Goal: Task Accomplishment & Management: Manage account settings

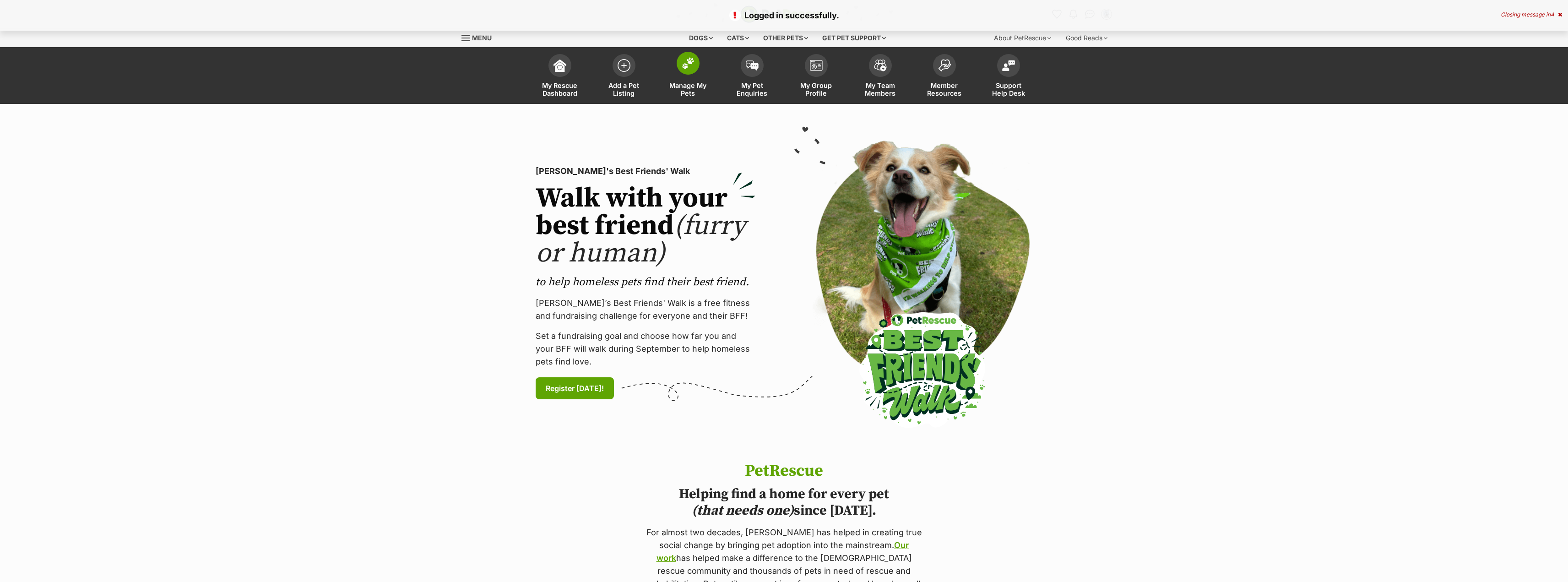
click at [687, 61] on img at bounding box center [688, 63] width 13 height 12
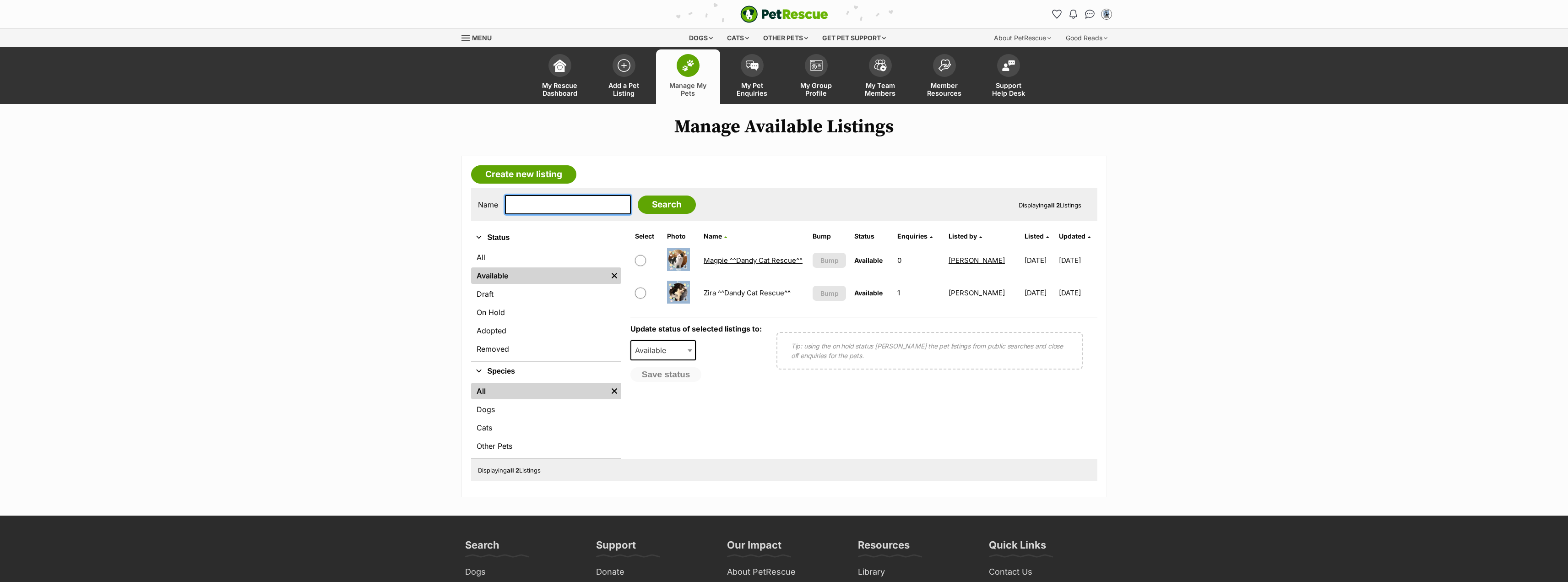
click at [538, 205] on input "text" at bounding box center [568, 204] width 126 height 19
type input "Dimity"
click at [638, 196] on input "Search" at bounding box center [666, 205] width 58 height 18
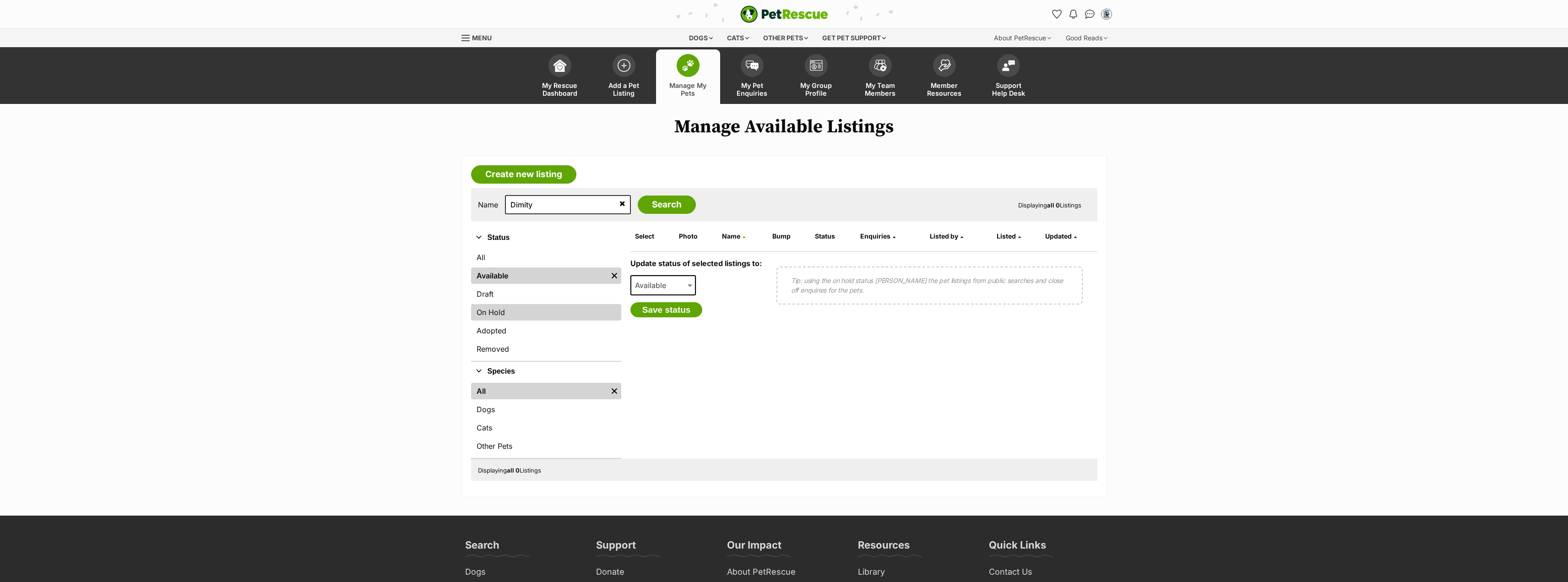
click at [498, 312] on link "On Hold" at bounding box center [547, 312] width 150 height 17
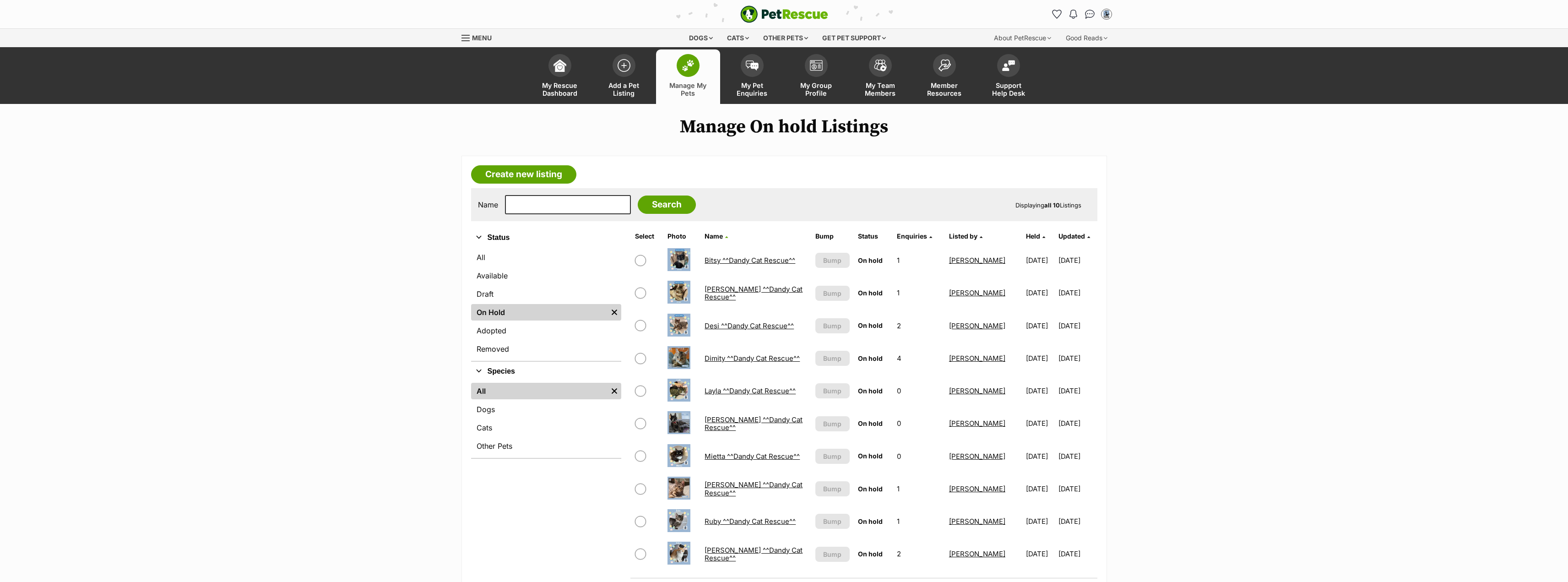
click at [756, 356] on link "Dimity ^^Dandy Cat Rescue^^" at bounding box center [752, 358] width 95 height 9
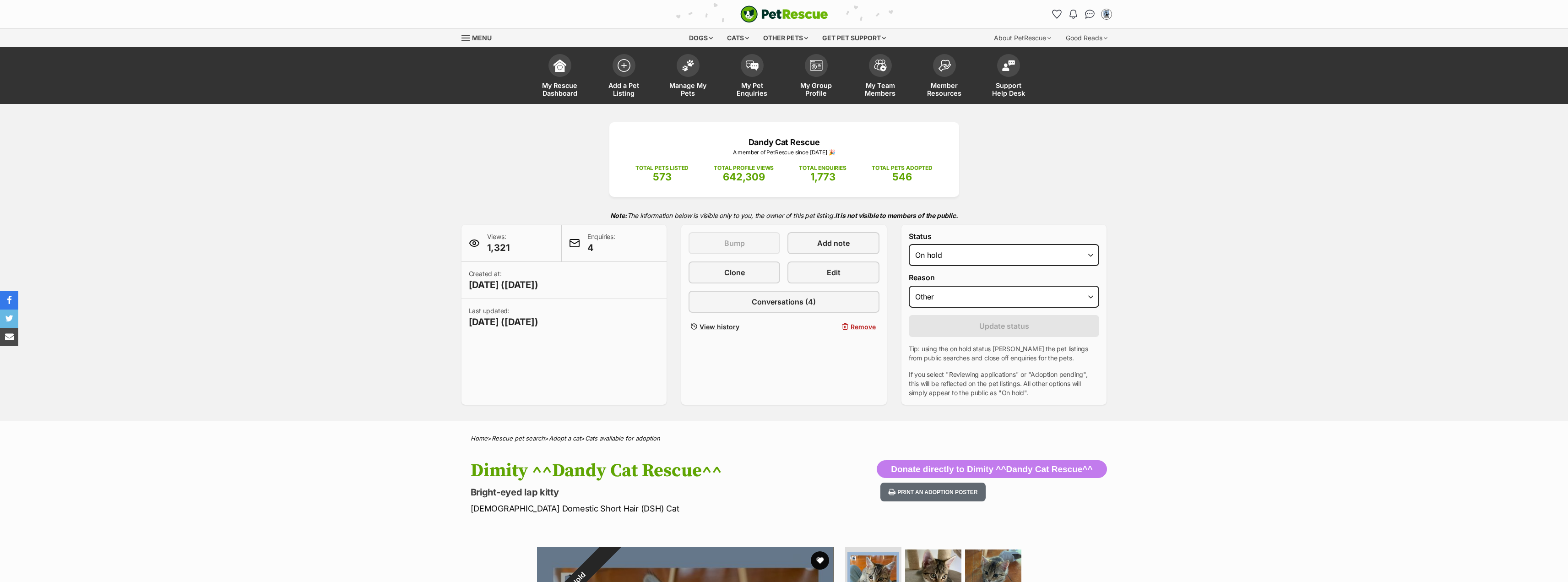
select select "other"
drag, startPoint x: 1087, startPoint y: 255, endPoint x: 1087, endPoint y: 265, distance: 10.0
click at [1087, 255] on select "Draft - not available as listing has enquires Available On hold Adopted" at bounding box center [1004, 255] width 191 height 22
select select "active"
click at [908, 244] on select "Draft - not available as listing has enquires Available On hold Adopted" at bounding box center [1004, 255] width 191 height 22
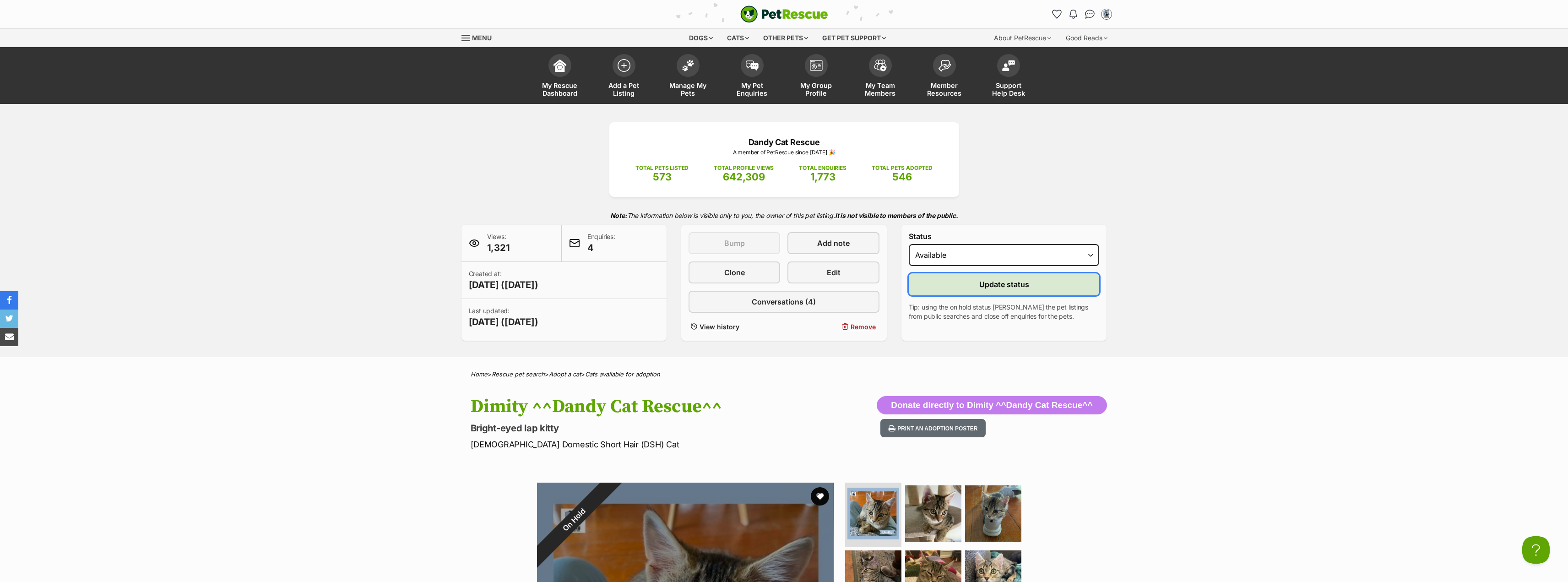
click at [1046, 284] on button "Update status" at bounding box center [1004, 284] width 191 height 22
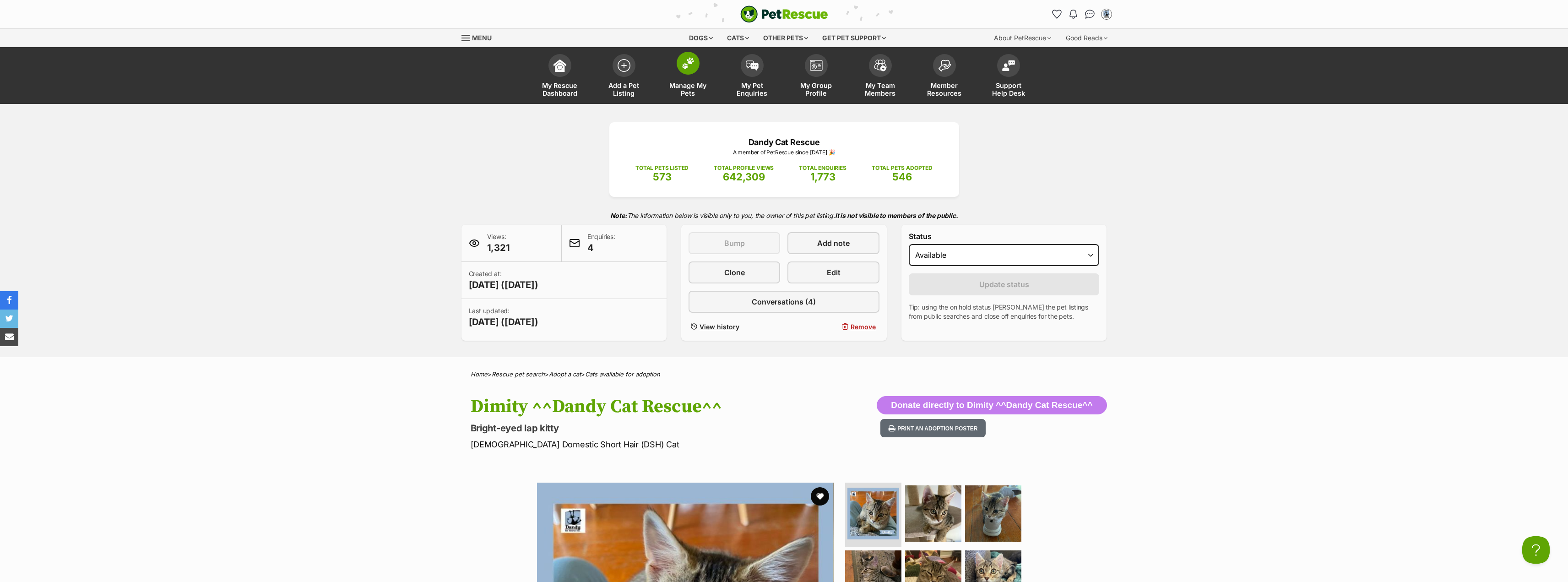
drag, startPoint x: 685, startPoint y: 63, endPoint x: 698, endPoint y: 78, distance: 19.8
click at [685, 63] on img at bounding box center [688, 63] width 13 height 12
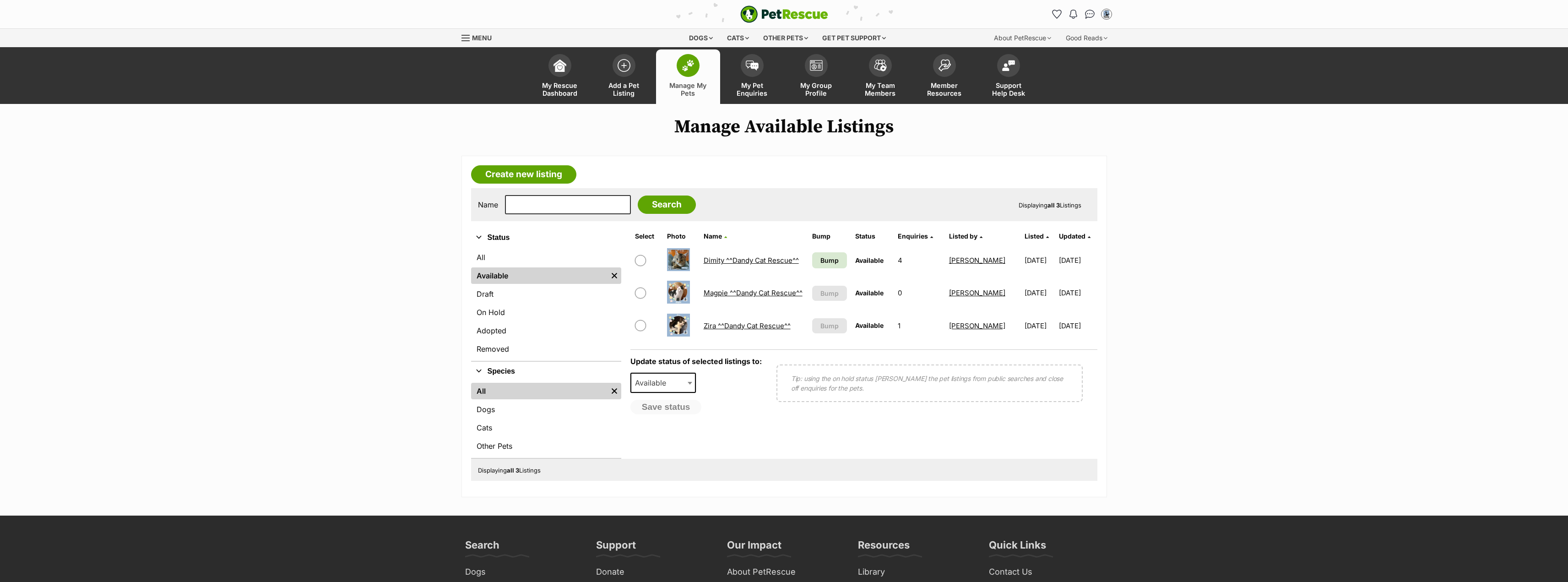
click at [776, 258] on link "Dimity ^^Dandy Cat Rescue^^" at bounding box center [751, 260] width 95 height 9
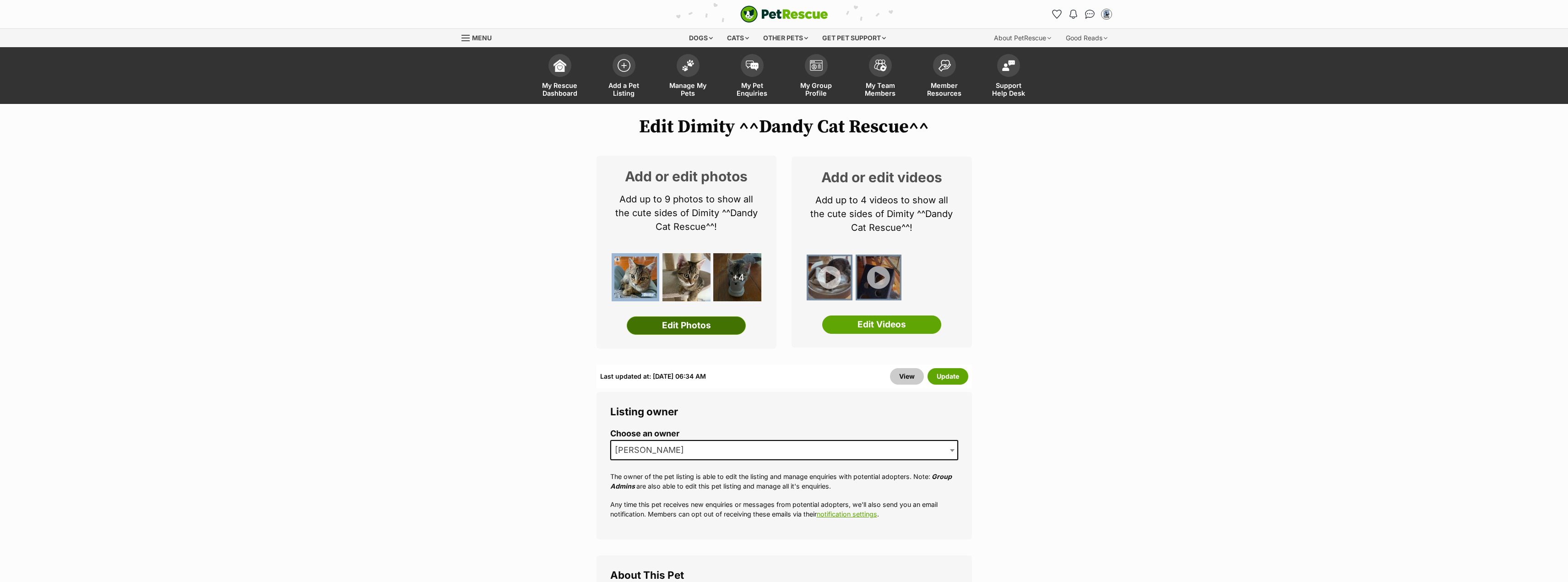
click at [709, 323] on link "Edit Photos" at bounding box center [686, 325] width 119 height 18
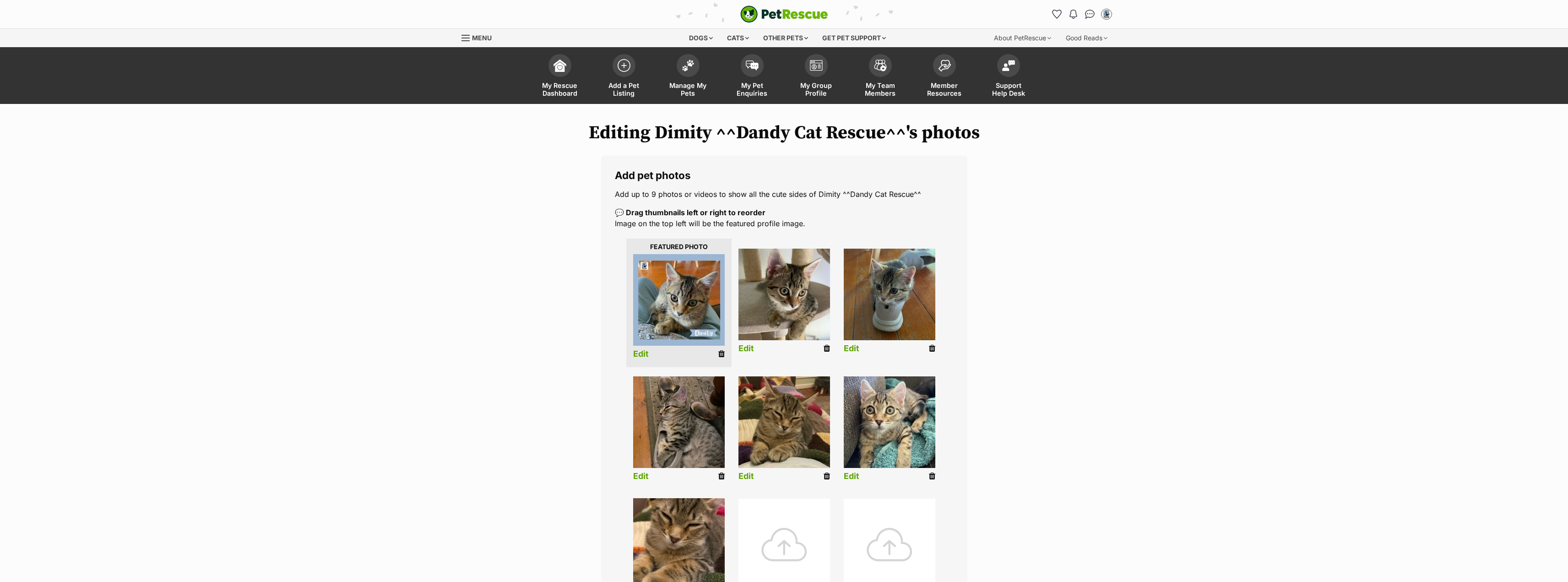
click at [720, 350] on icon at bounding box center [721, 353] width 6 height 8
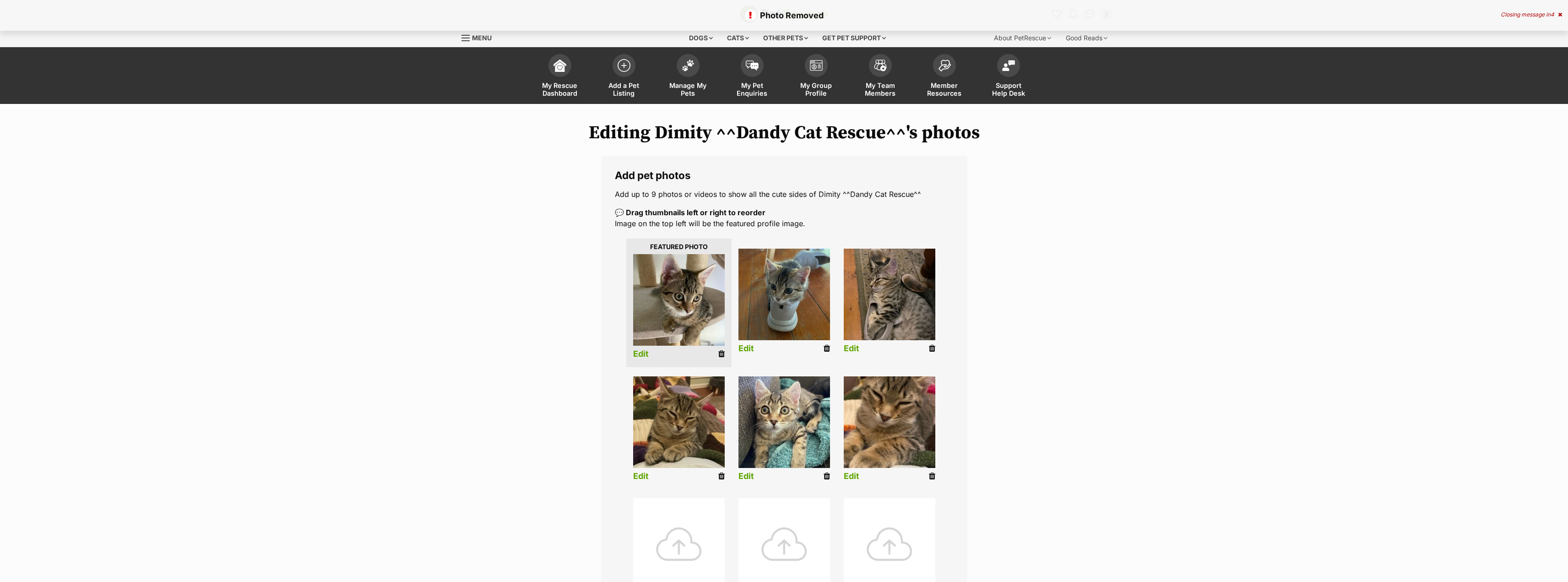
click at [720, 355] on icon at bounding box center [721, 353] width 6 height 8
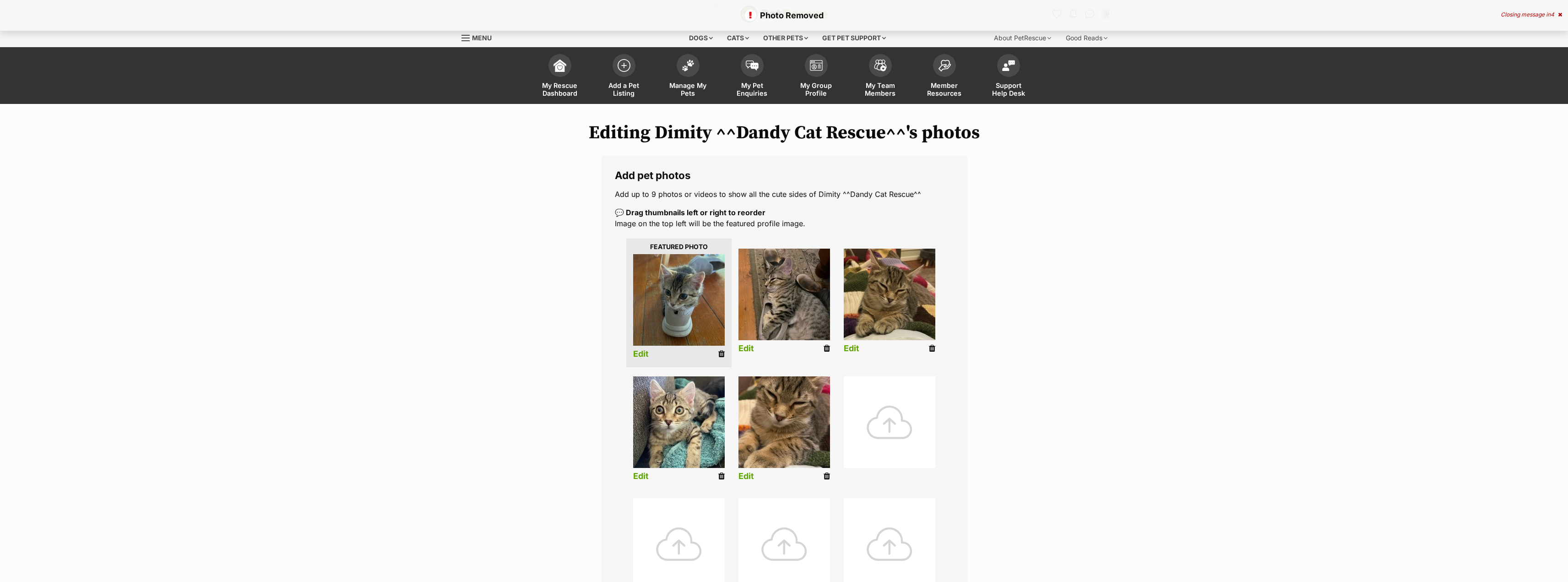
click at [719, 355] on icon at bounding box center [721, 353] width 6 height 8
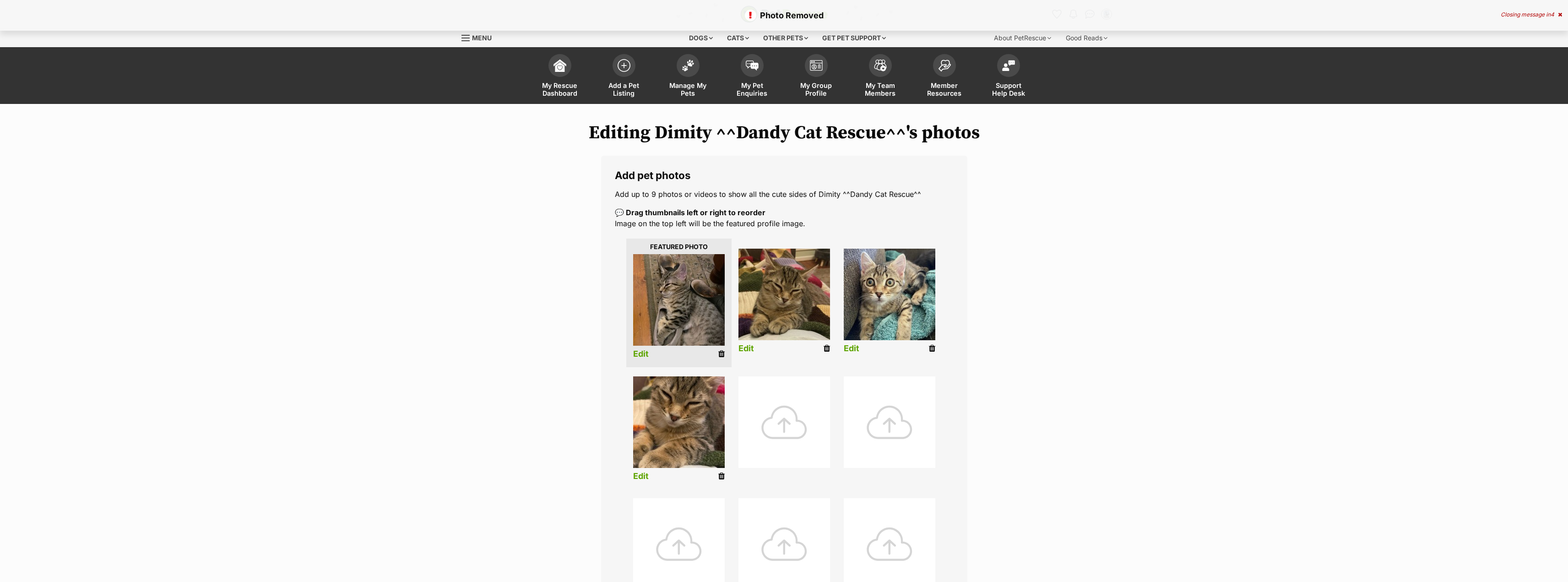
click at [720, 353] on icon at bounding box center [721, 353] width 6 height 8
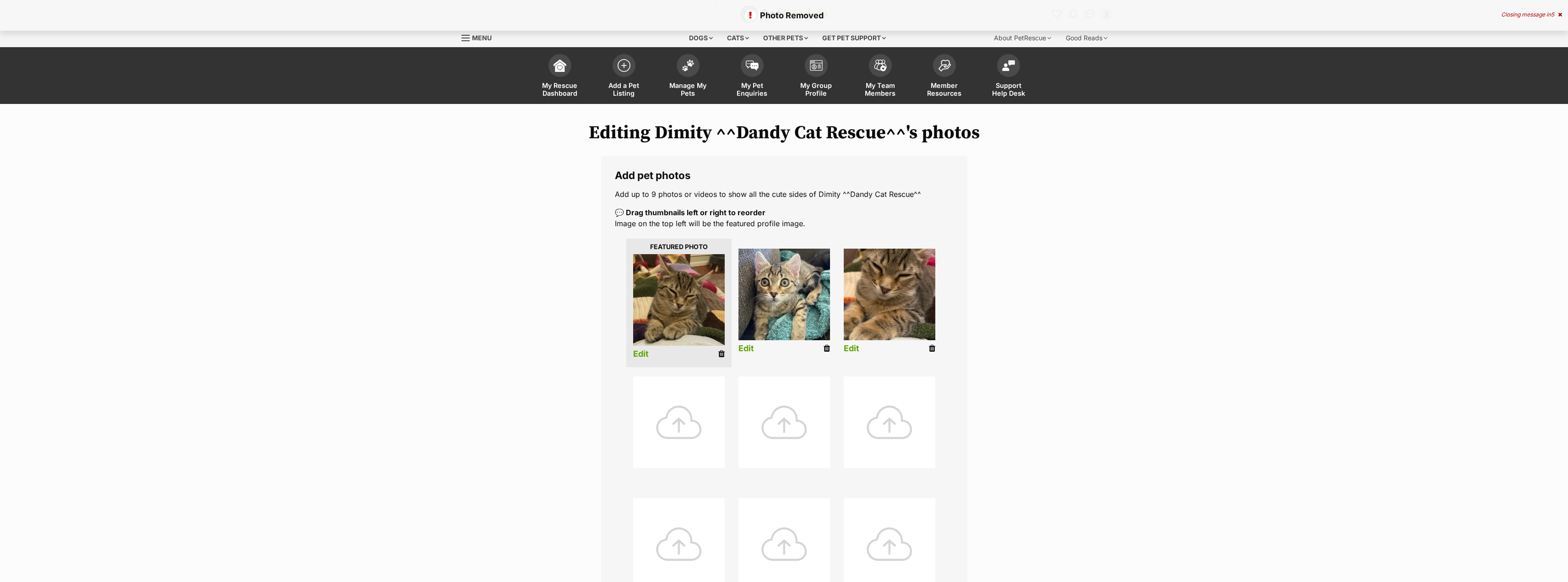
click at [721, 354] on icon at bounding box center [721, 353] width 6 height 8
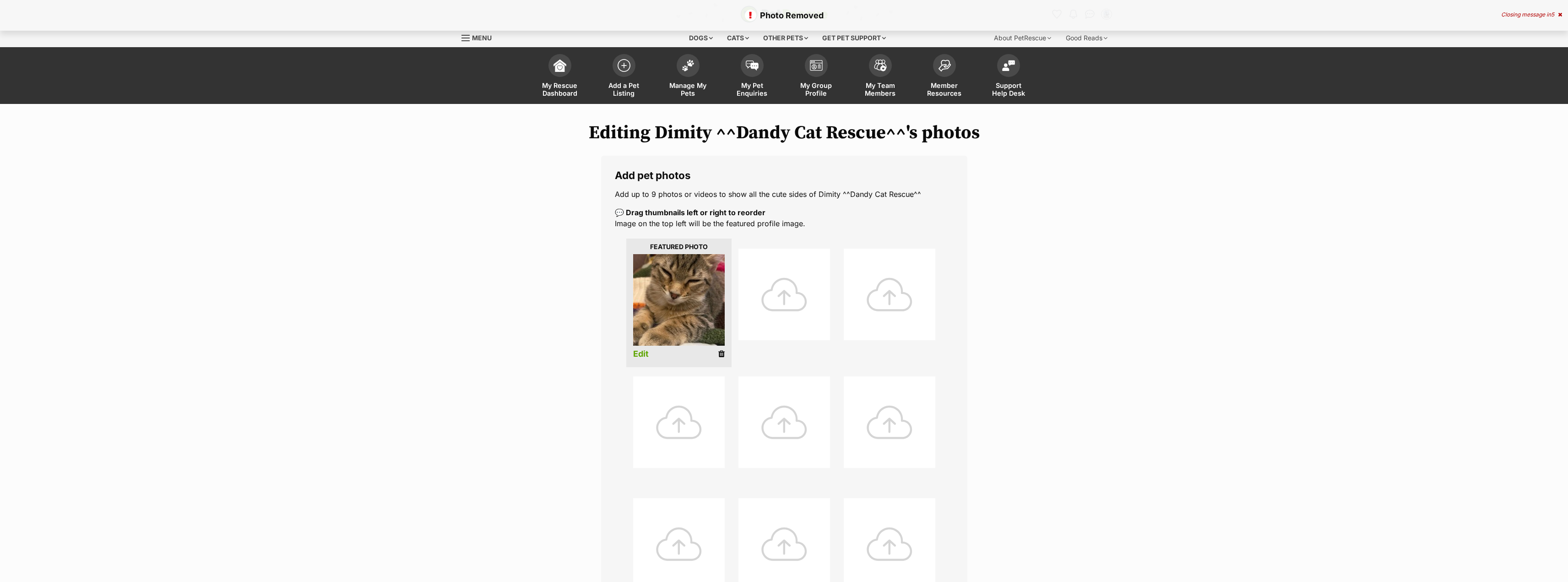
click at [719, 354] on icon at bounding box center [721, 353] width 6 height 8
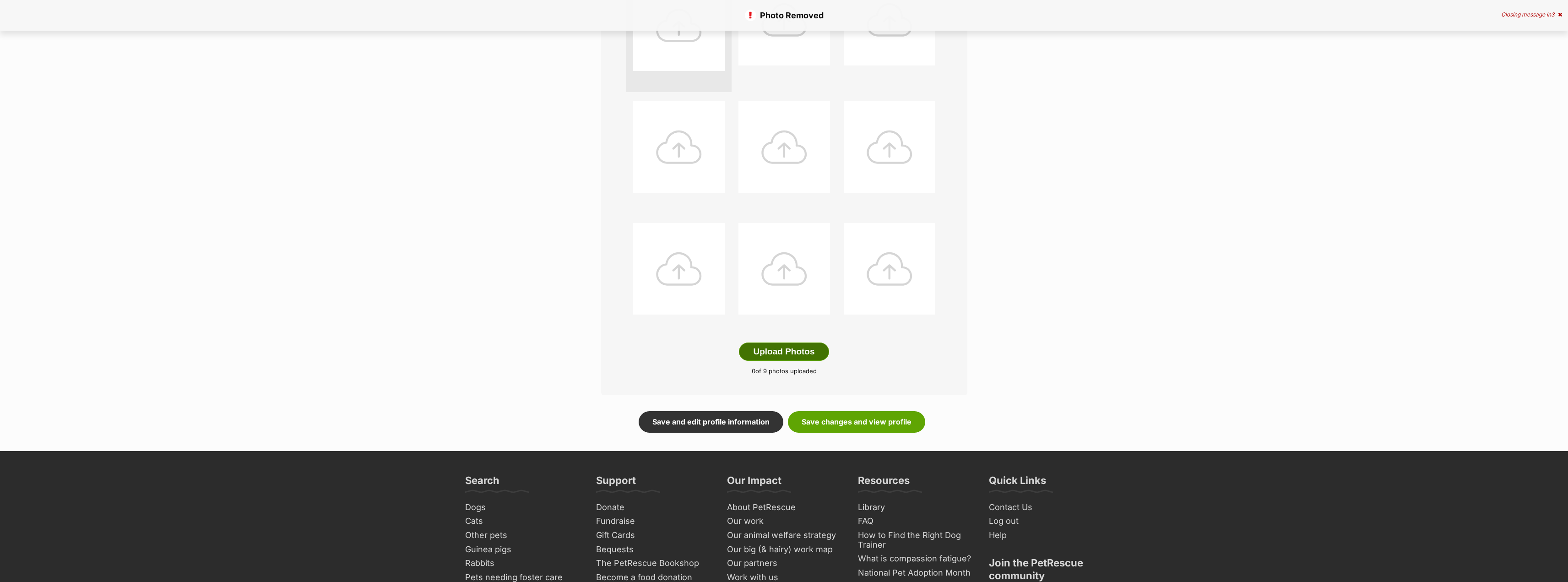
click at [788, 355] on button "Upload Photos" at bounding box center [784, 352] width 90 height 18
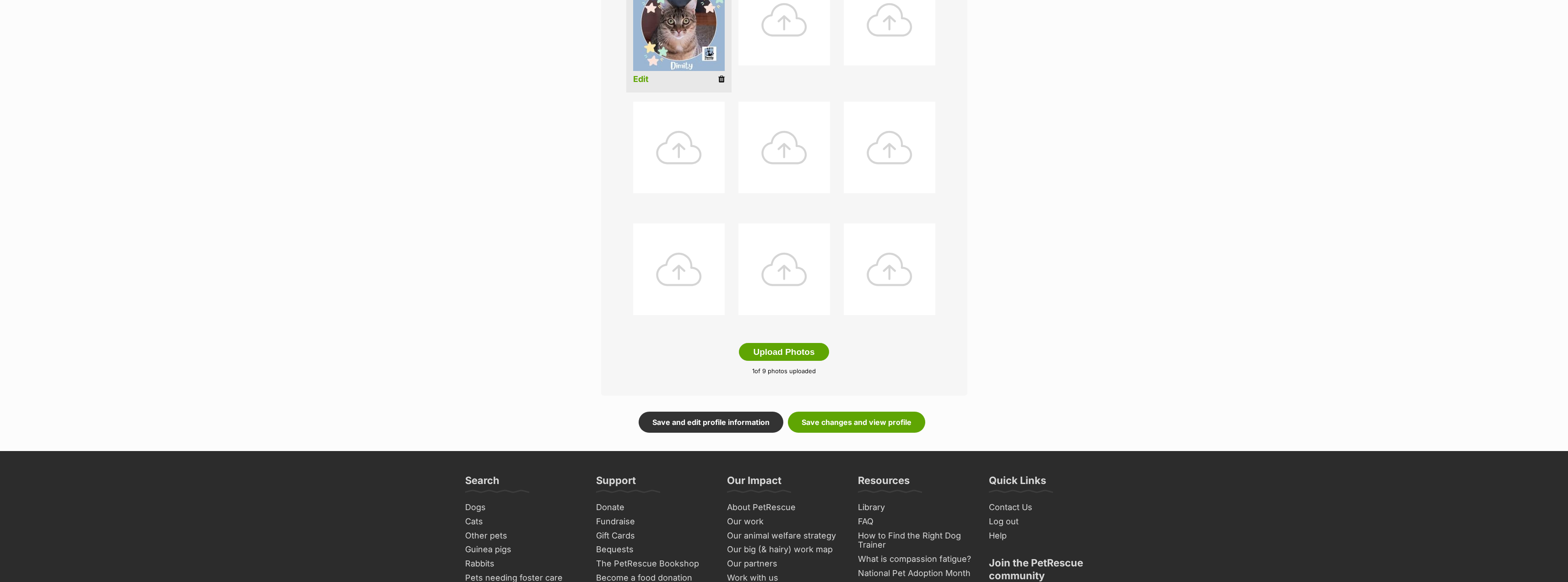
drag, startPoint x: 641, startPoint y: 76, endPoint x: 657, endPoint y: 85, distance: 18.4
click at [641, 76] on link "Edit" at bounding box center [641, 79] width 15 height 10
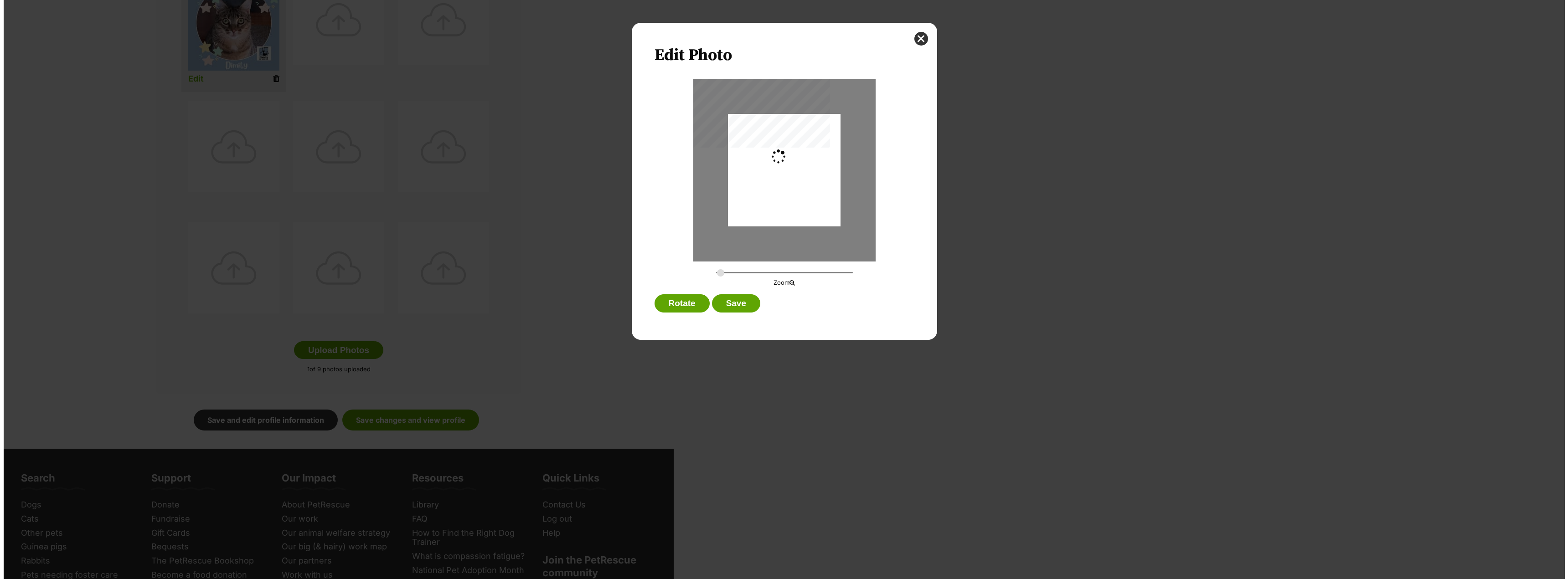
scroll to position [0, 0]
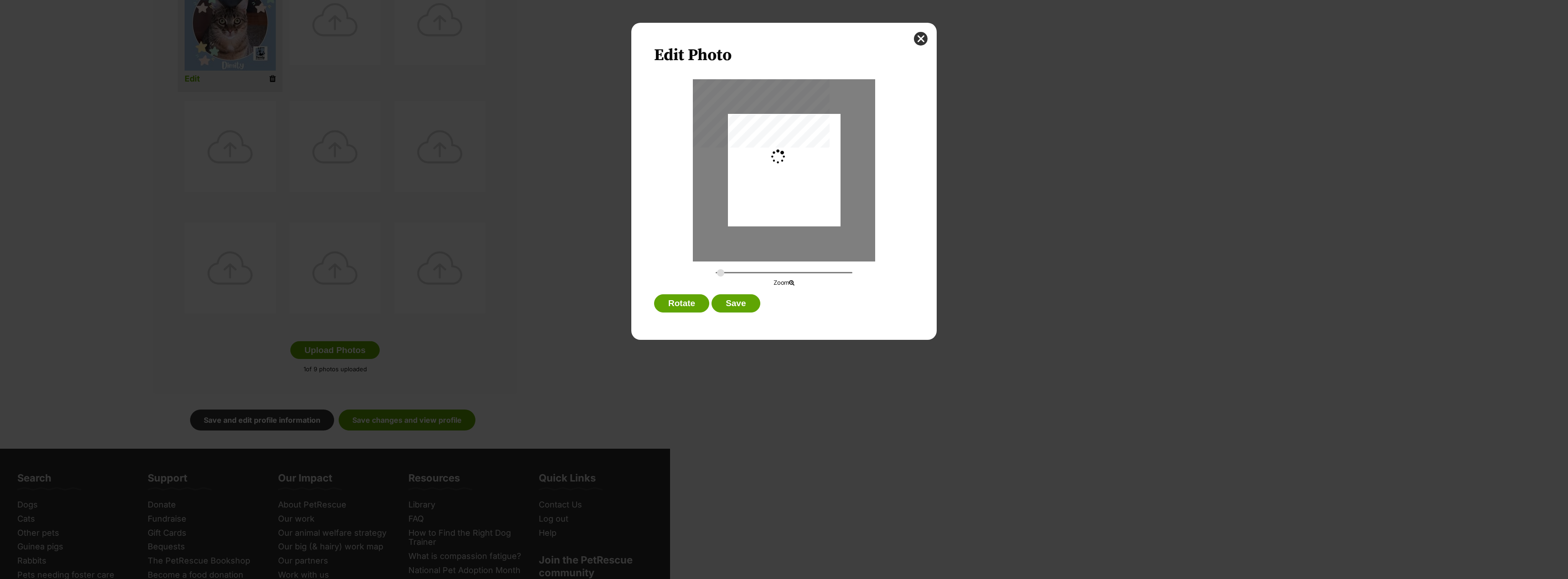
type input "0.3276"
drag, startPoint x: 821, startPoint y: 196, endPoint x: 817, endPoint y: 198, distance: 4.5
click at [817, 198] on div "Dialog Window - Close (Press escape to close)" at bounding box center [780, 170] width 135 height 113
click at [747, 304] on button "Save" at bounding box center [735, 303] width 48 height 18
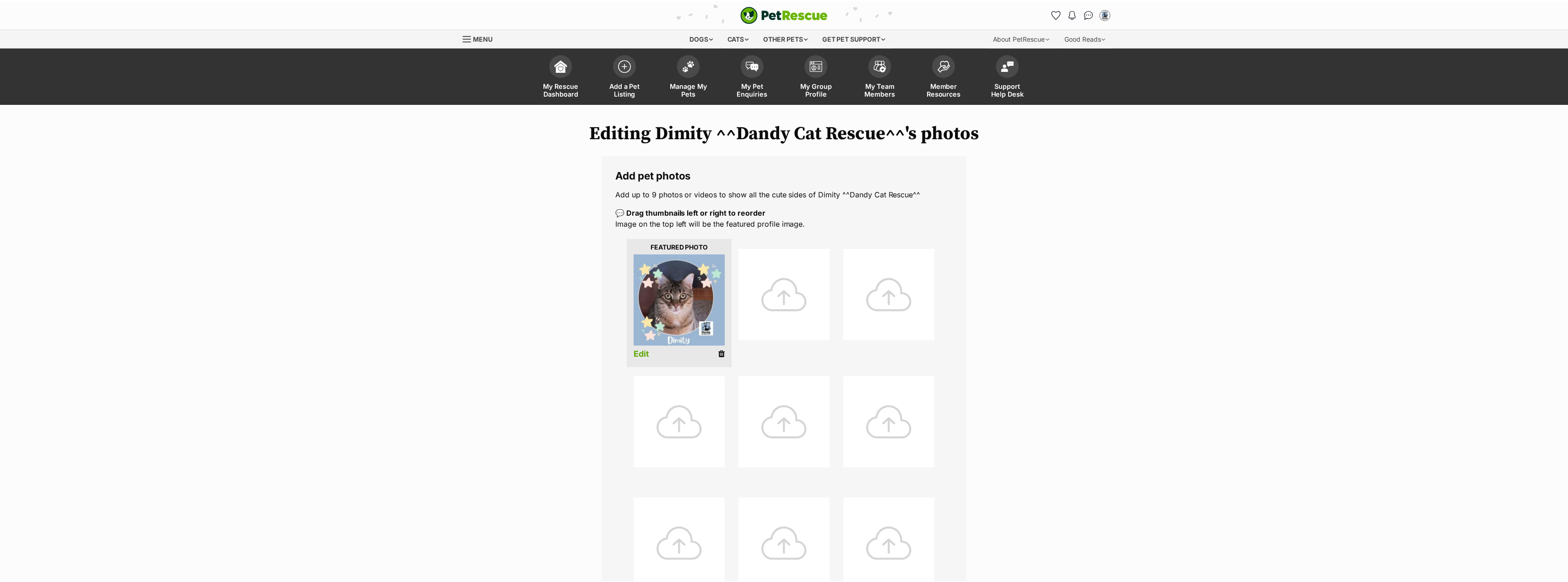
scroll to position [274, 0]
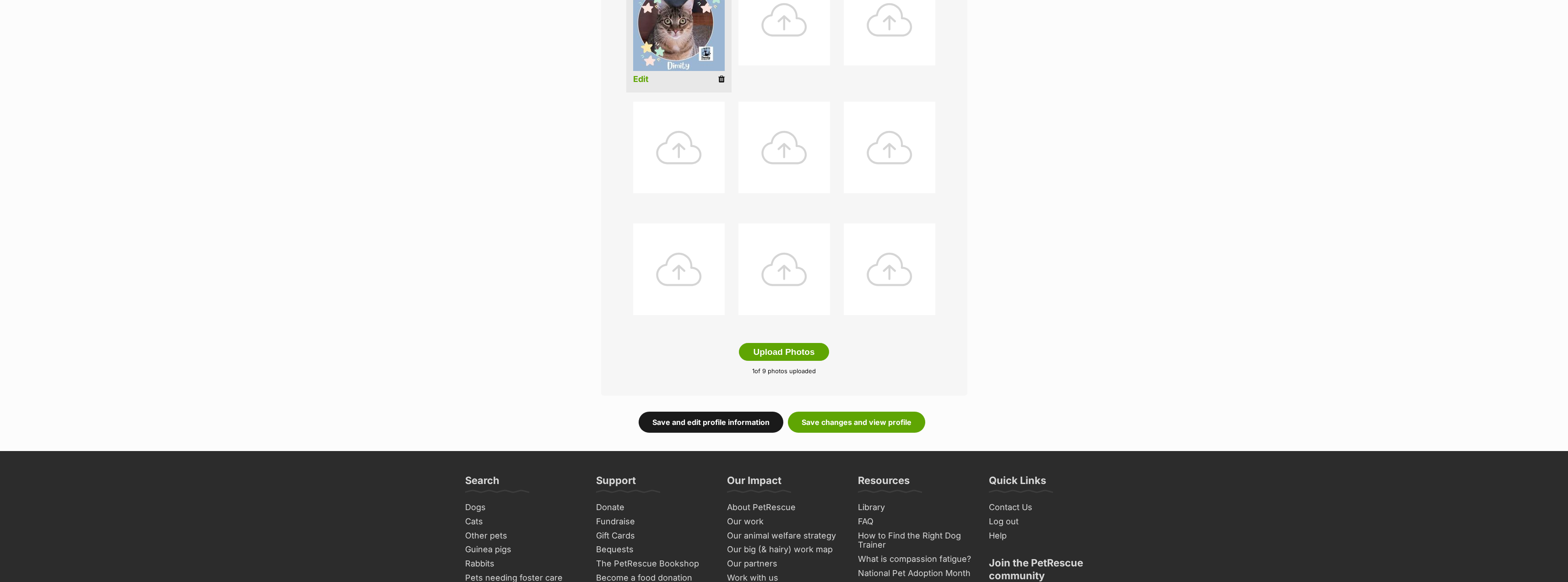
click at [735, 420] on link "Save and edit profile information" at bounding box center [711, 422] width 145 height 21
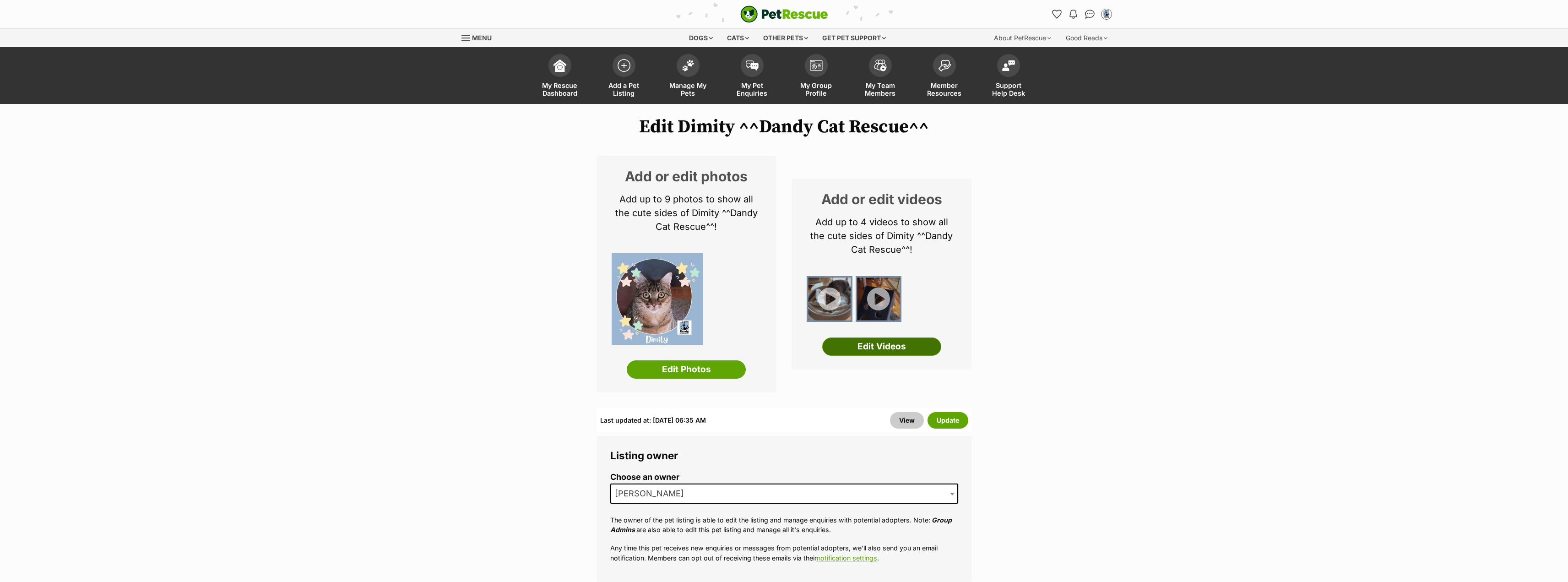
click at [925, 350] on link "Edit Videos" at bounding box center [882, 347] width 119 height 18
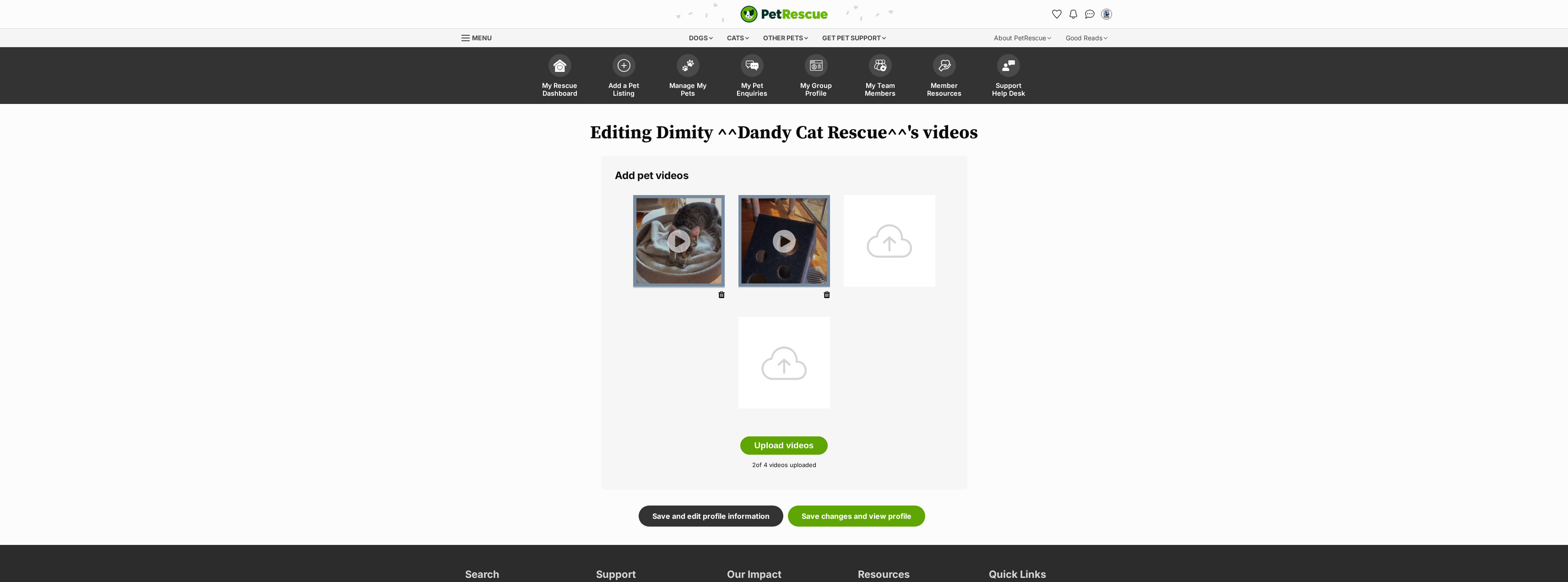
click at [720, 294] on icon at bounding box center [721, 295] width 6 height 8
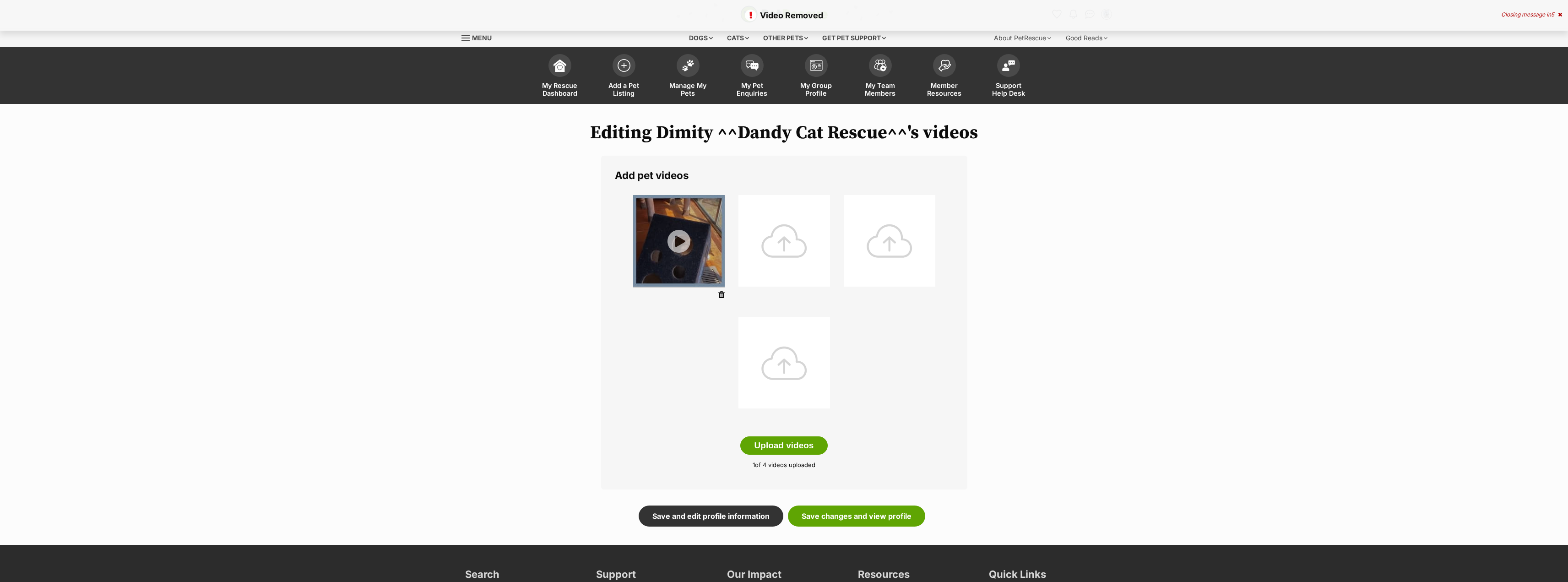
click at [720, 295] on icon at bounding box center [721, 295] width 6 height 8
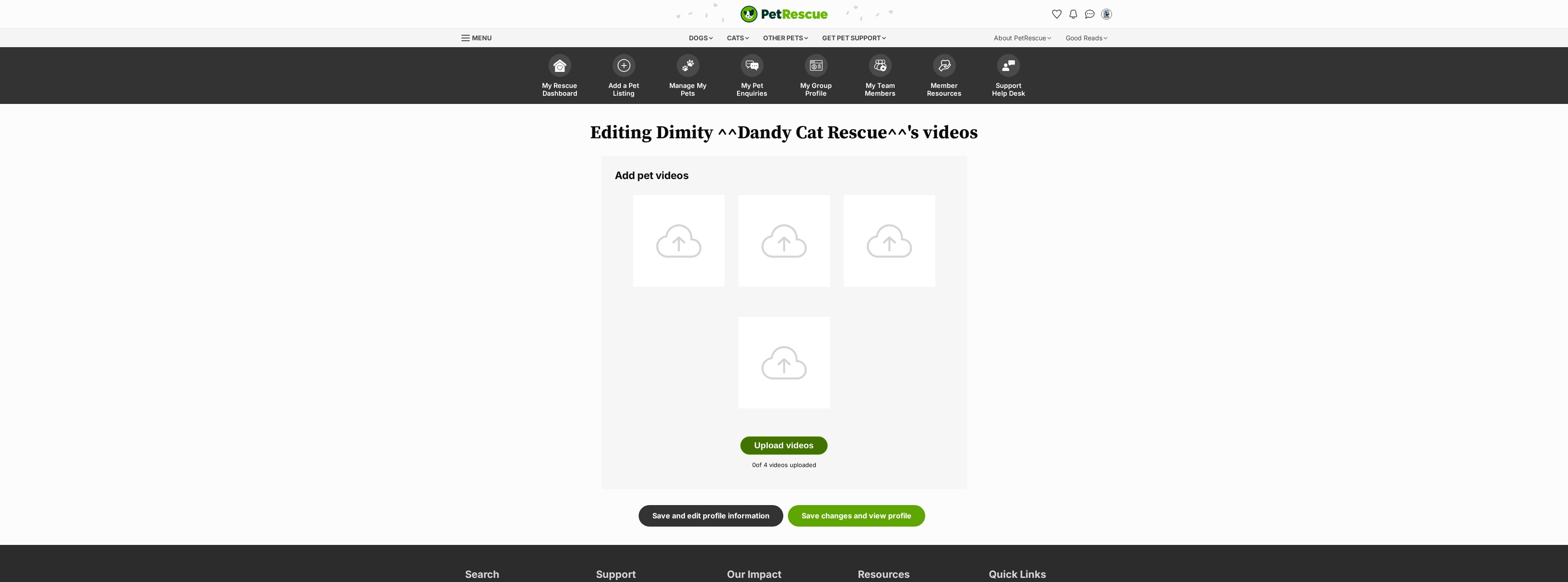
click at [789, 448] on button "Upload videos" at bounding box center [784, 446] width 88 height 18
click at [808, 446] on button "Upload videos" at bounding box center [784, 446] width 88 height 18
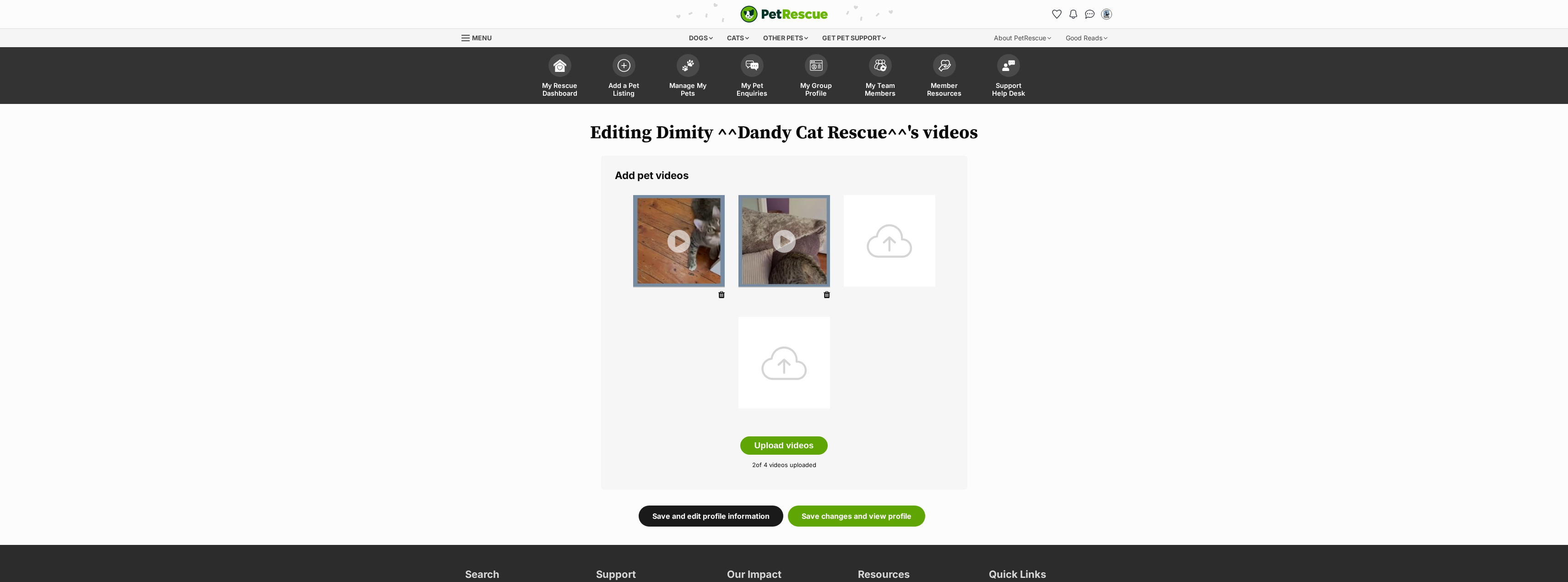
click at [763, 515] on link "Save and edit profile information" at bounding box center [711, 516] width 145 height 21
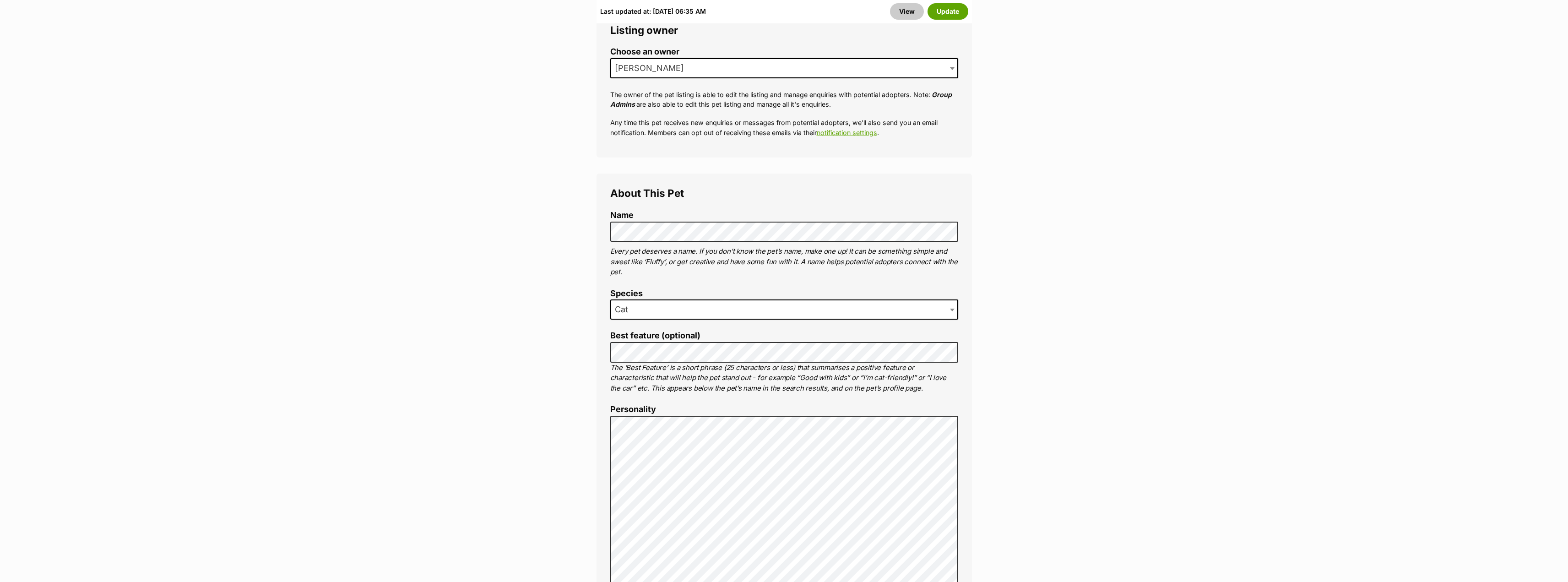
scroll to position [595, 0]
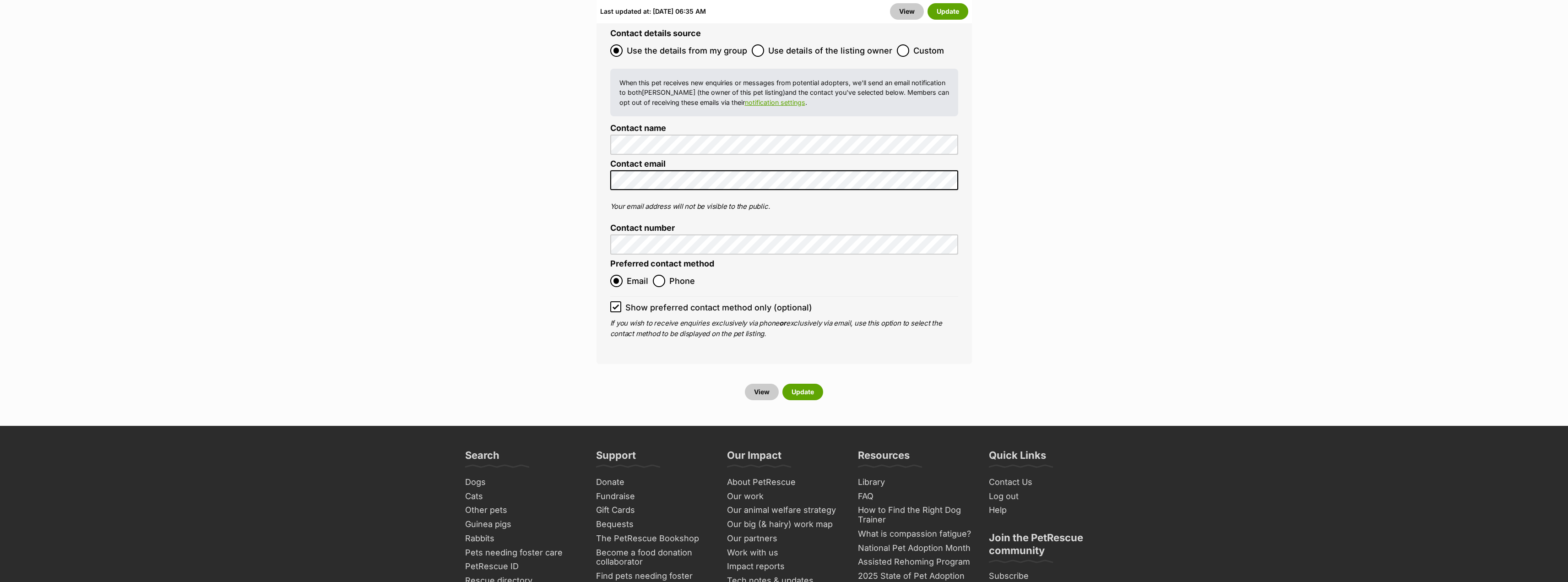
scroll to position [4035, 0]
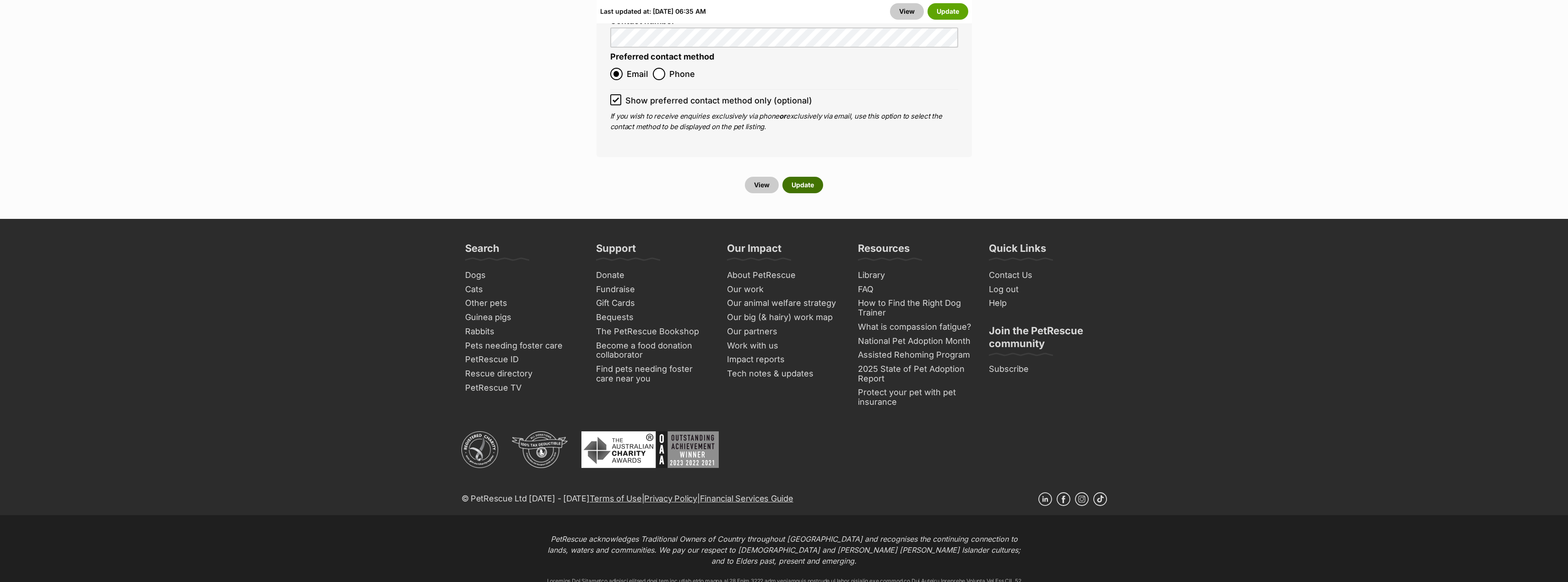
drag, startPoint x: 810, startPoint y: 109, endPoint x: 1052, endPoint y: 52, distance: 248.6
click at [810, 177] on button "Update" at bounding box center [803, 185] width 41 height 17
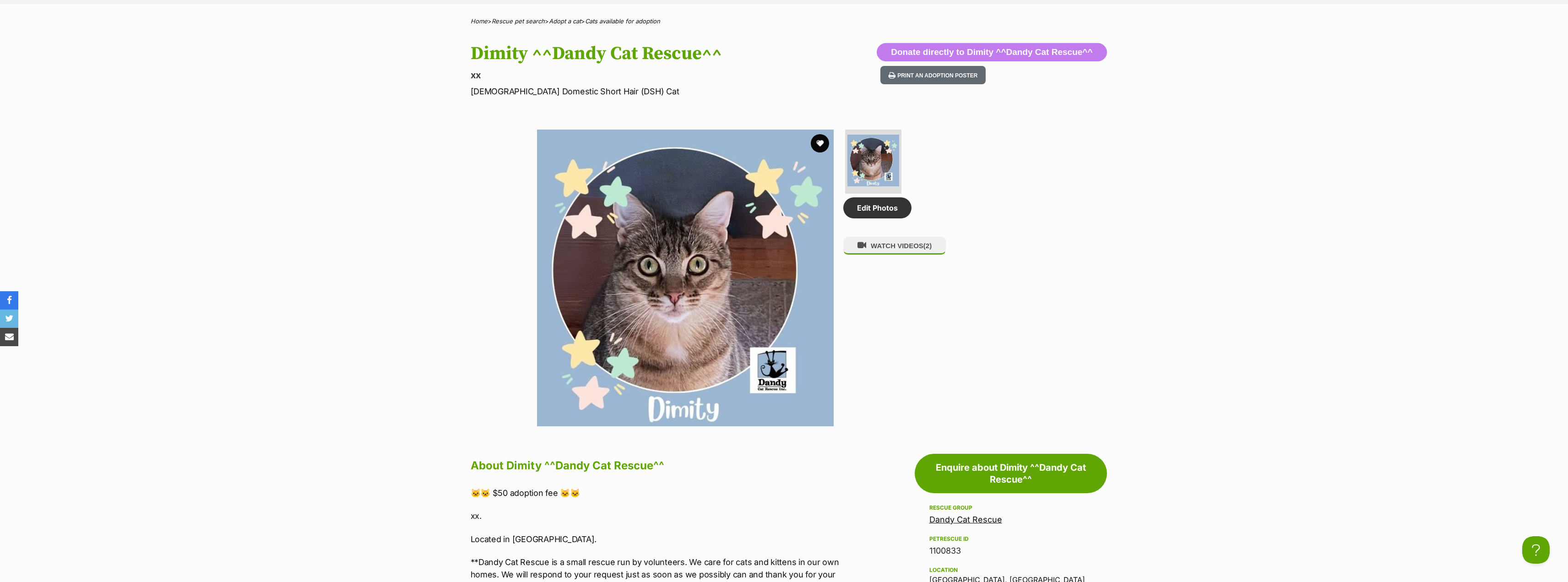
scroll to position [138, 0]
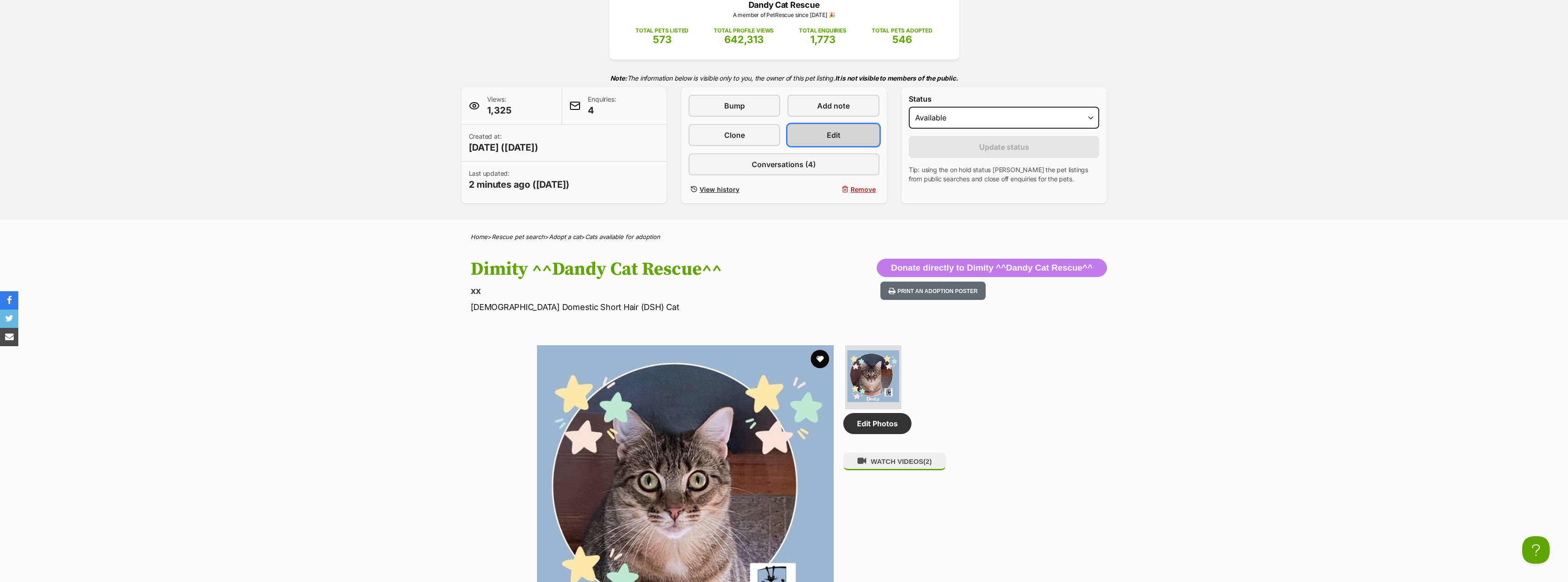
click at [850, 139] on link "Edit" at bounding box center [833, 135] width 92 height 22
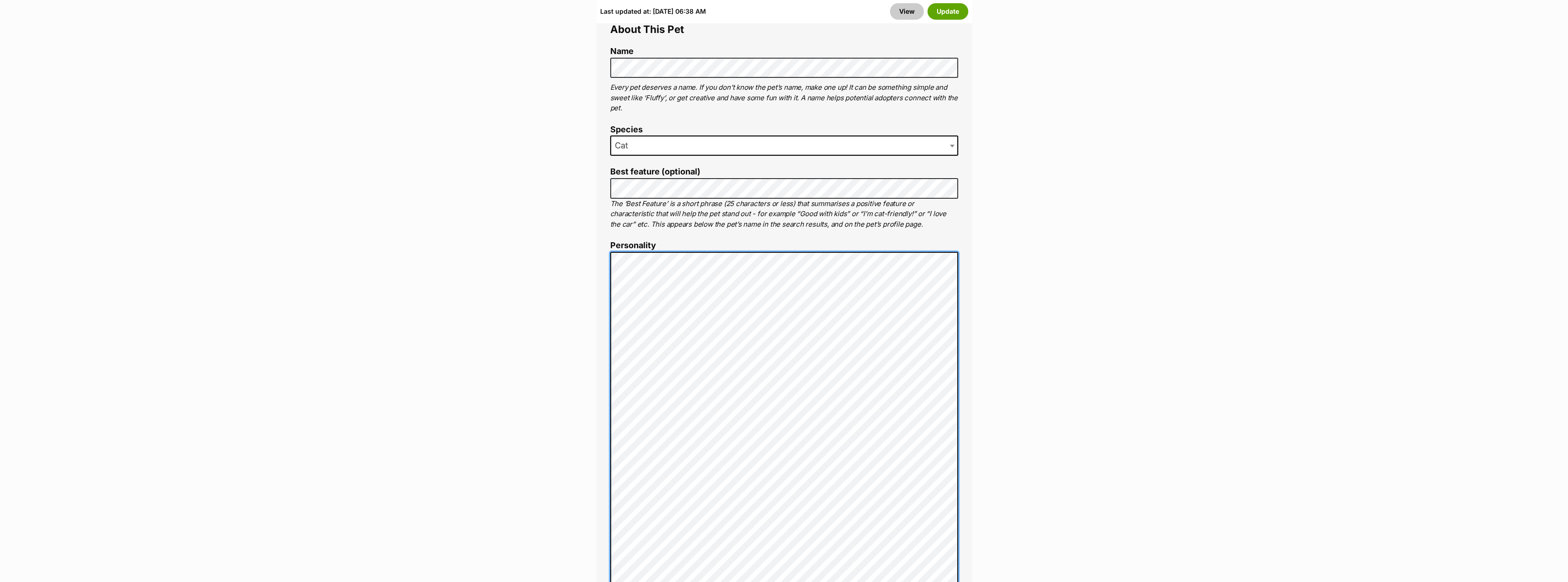
scroll to position [544, 0]
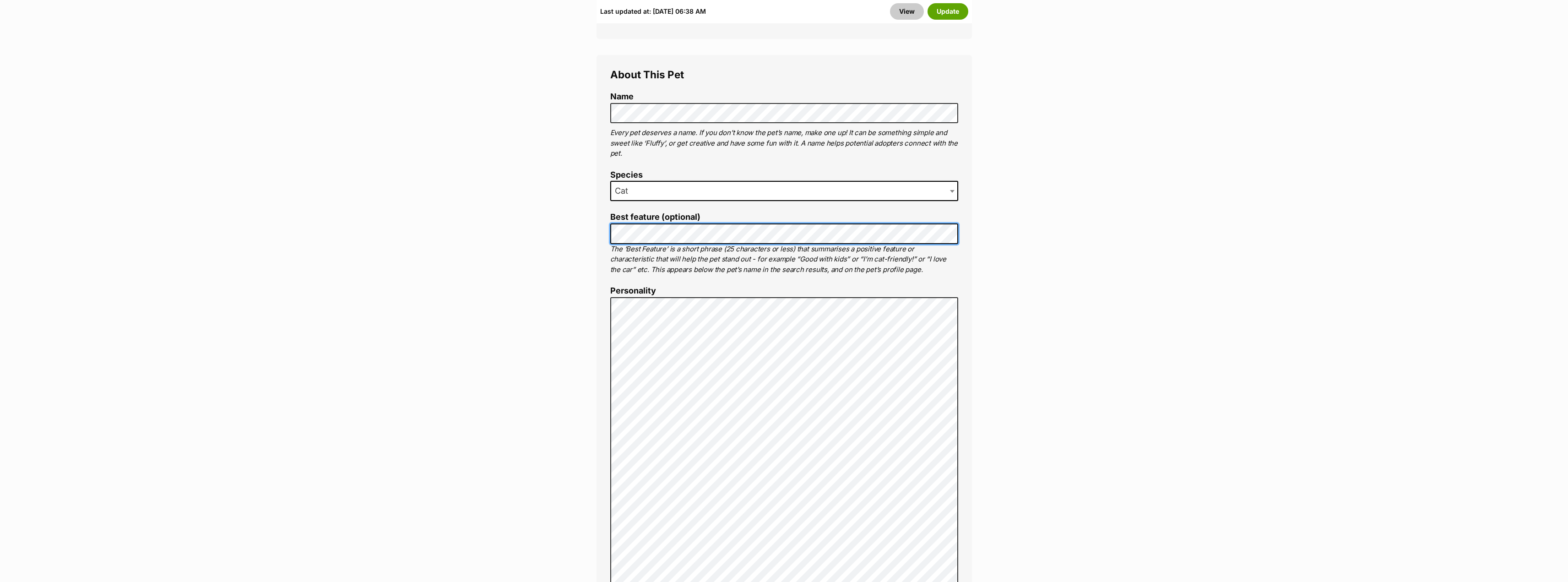
click at [598, 232] on div "About This Pet Name Henlo there, it looks like you might be using the pet name …" at bounding box center [784, 556] width 375 height 1003
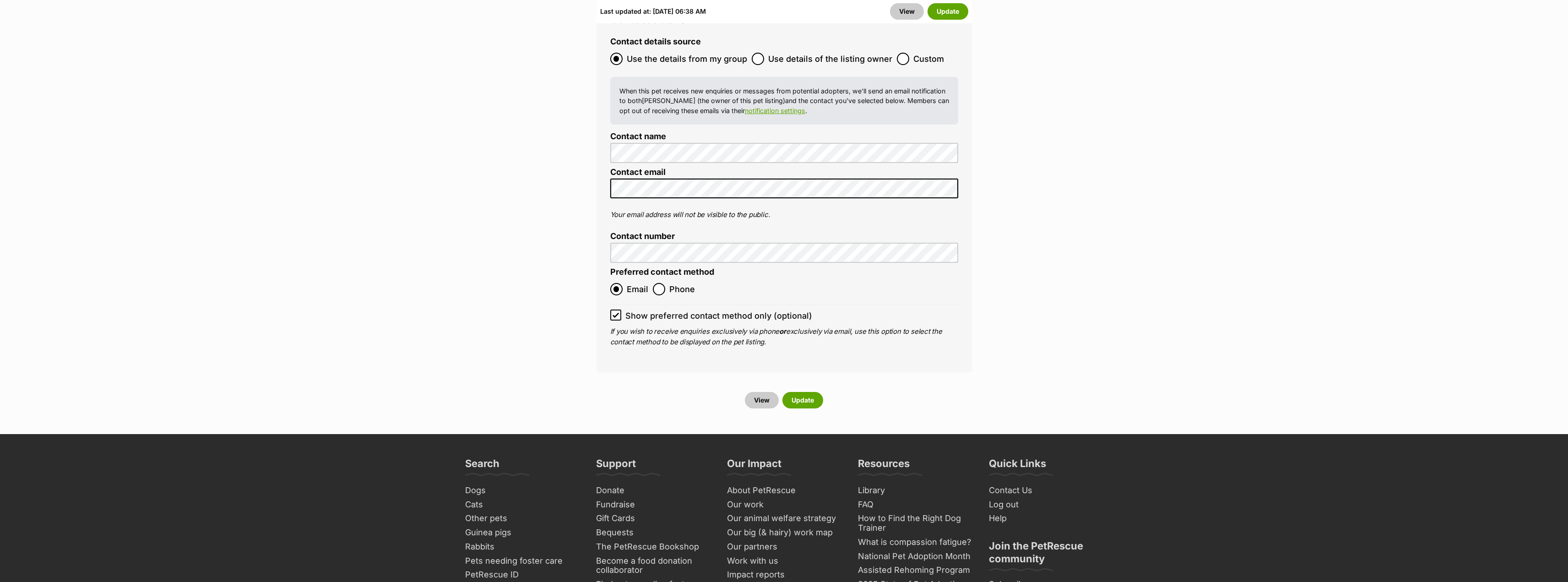
scroll to position [4069, 0]
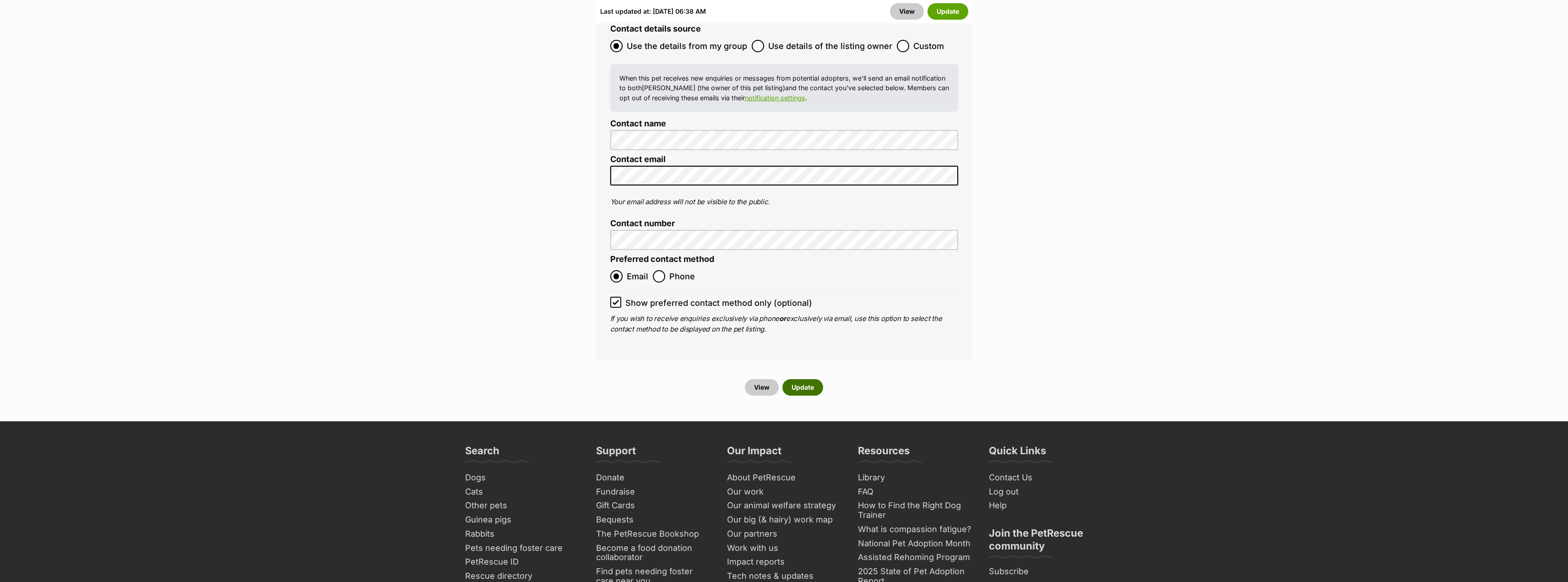
click at [804, 379] on button "Update" at bounding box center [803, 387] width 41 height 17
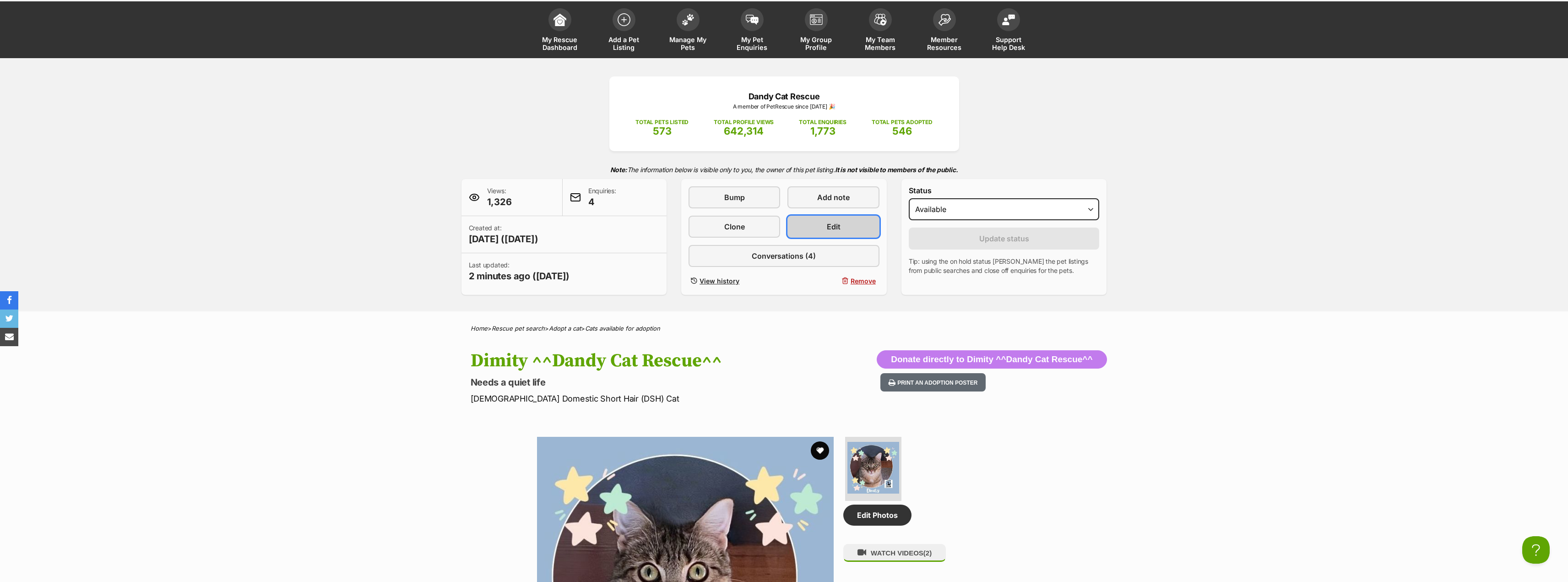
click at [850, 224] on link "Edit" at bounding box center [833, 227] width 92 height 22
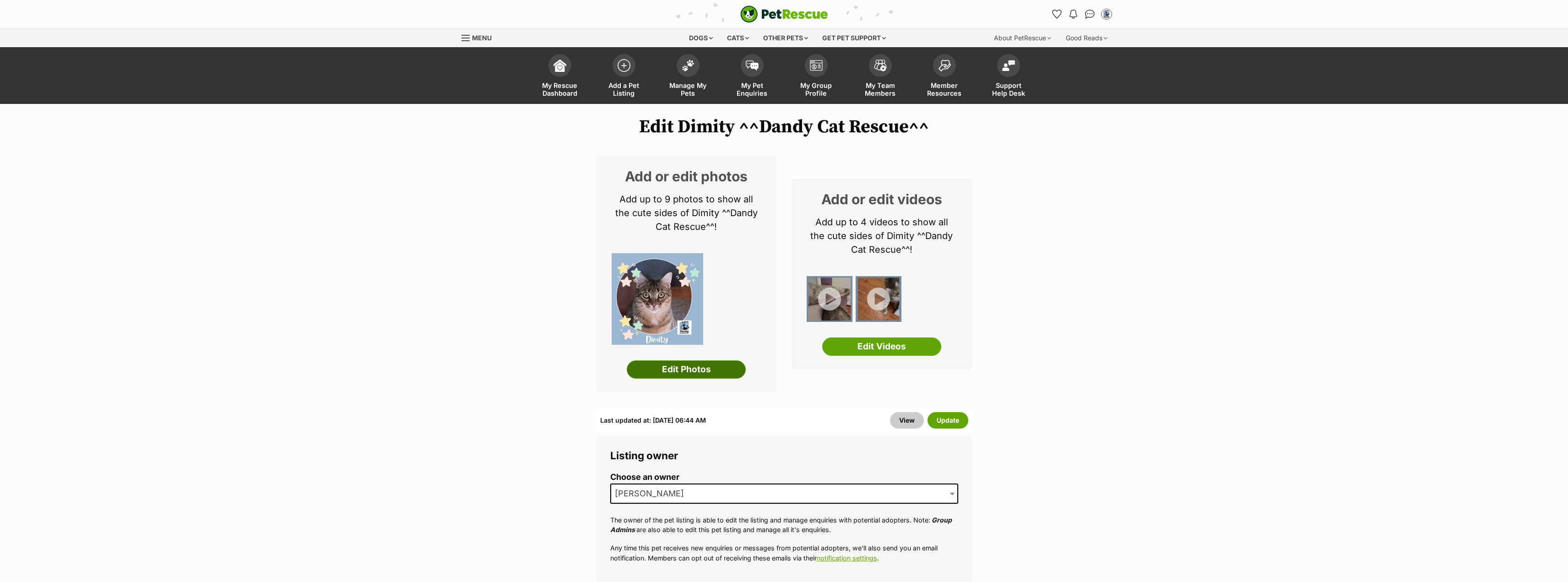
click at [686, 367] on link "Edit Photos" at bounding box center [686, 369] width 119 height 18
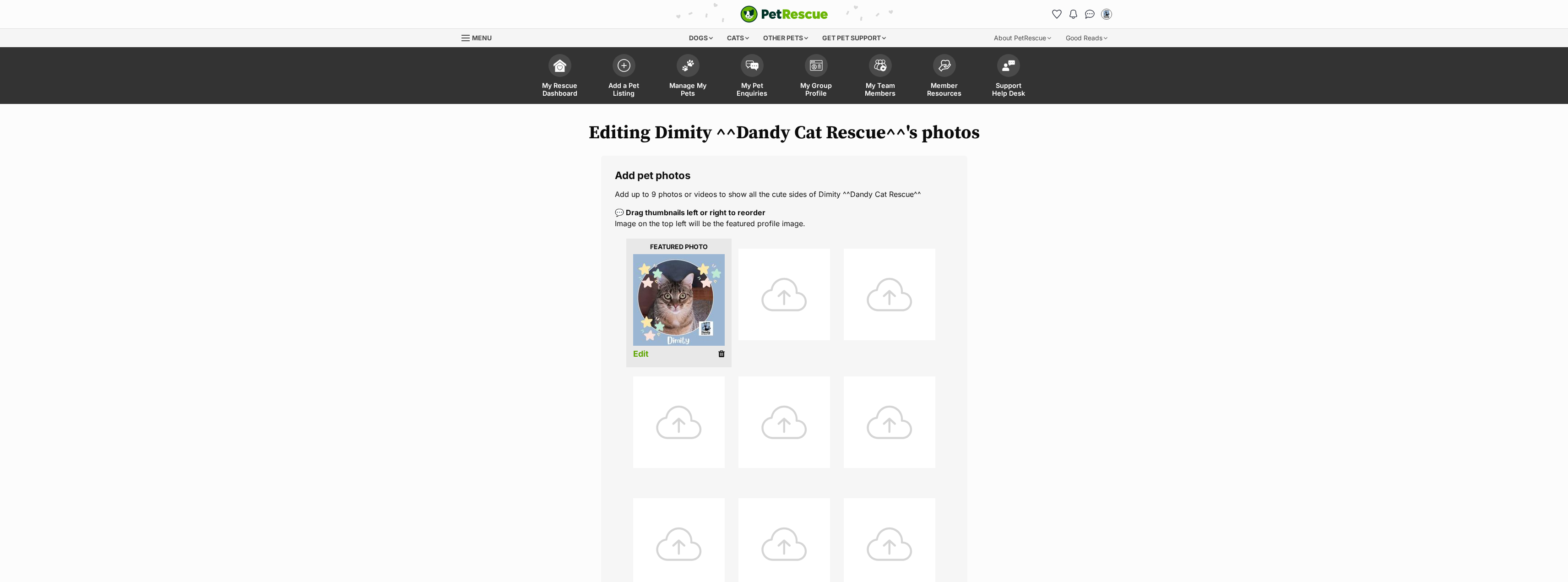
scroll to position [274, 0]
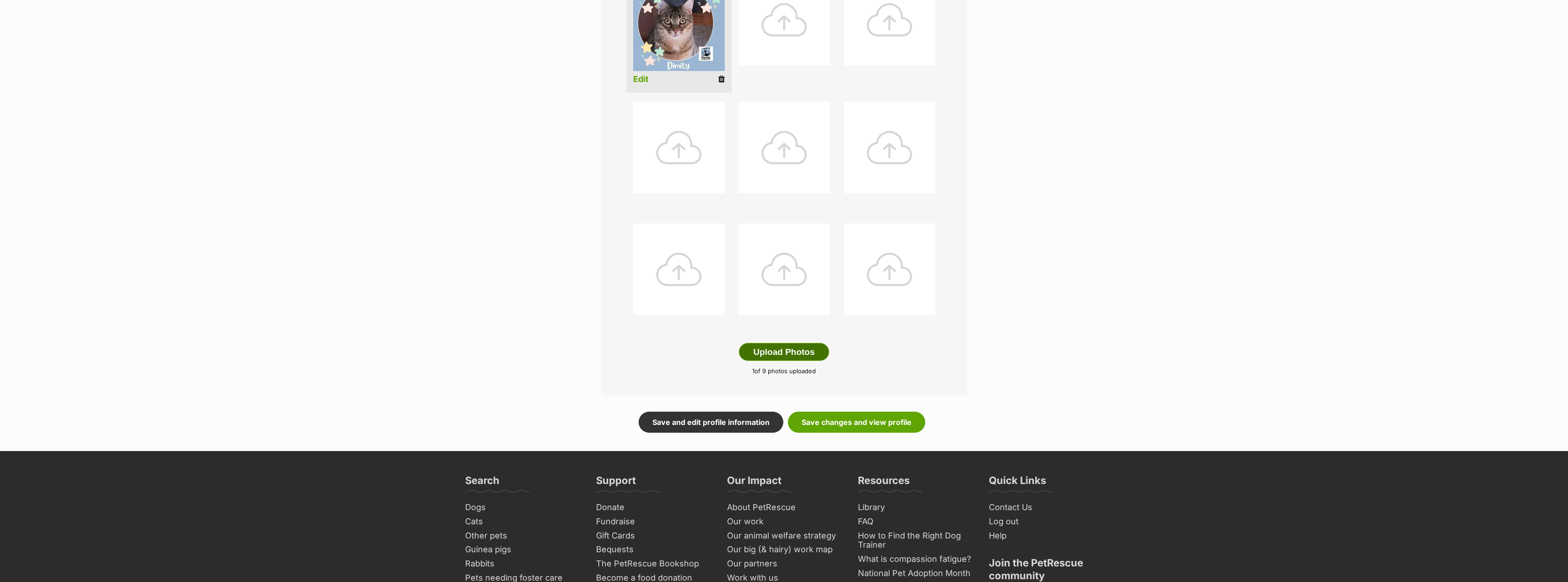
click at [797, 348] on button "Upload Photos" at bounding box center [784, 352] width 90 height 18
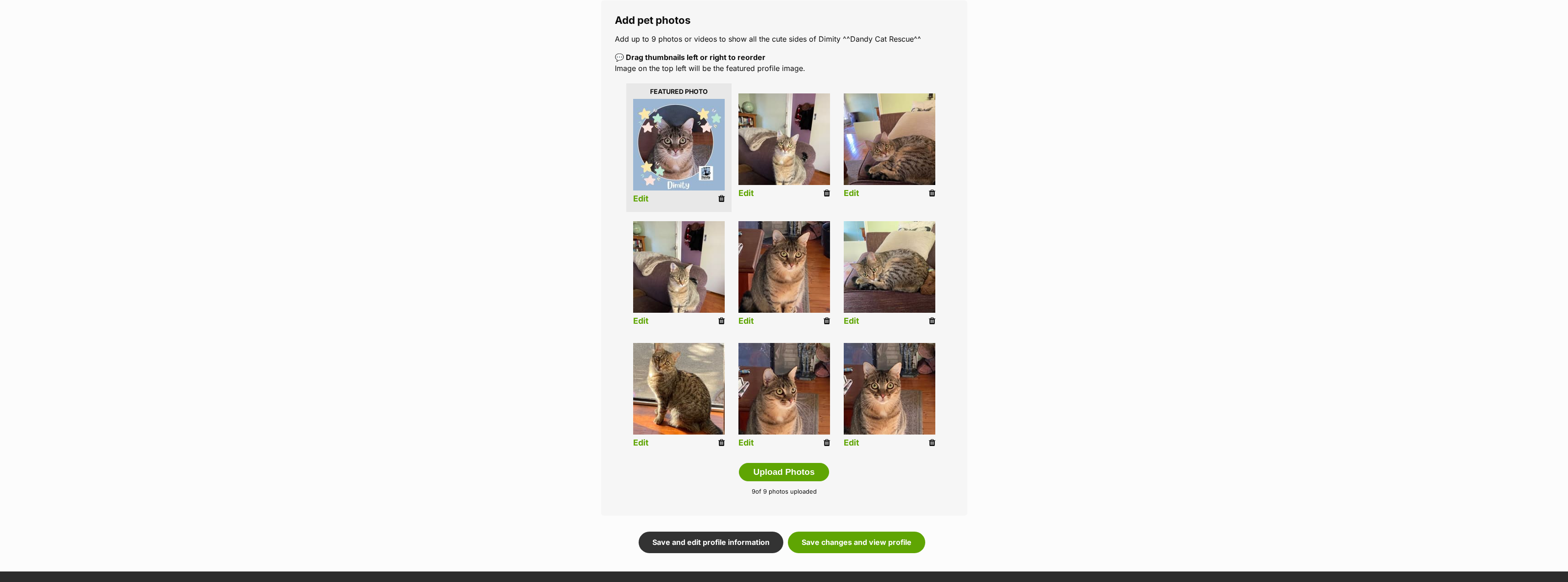
scroll to position [138, 0]
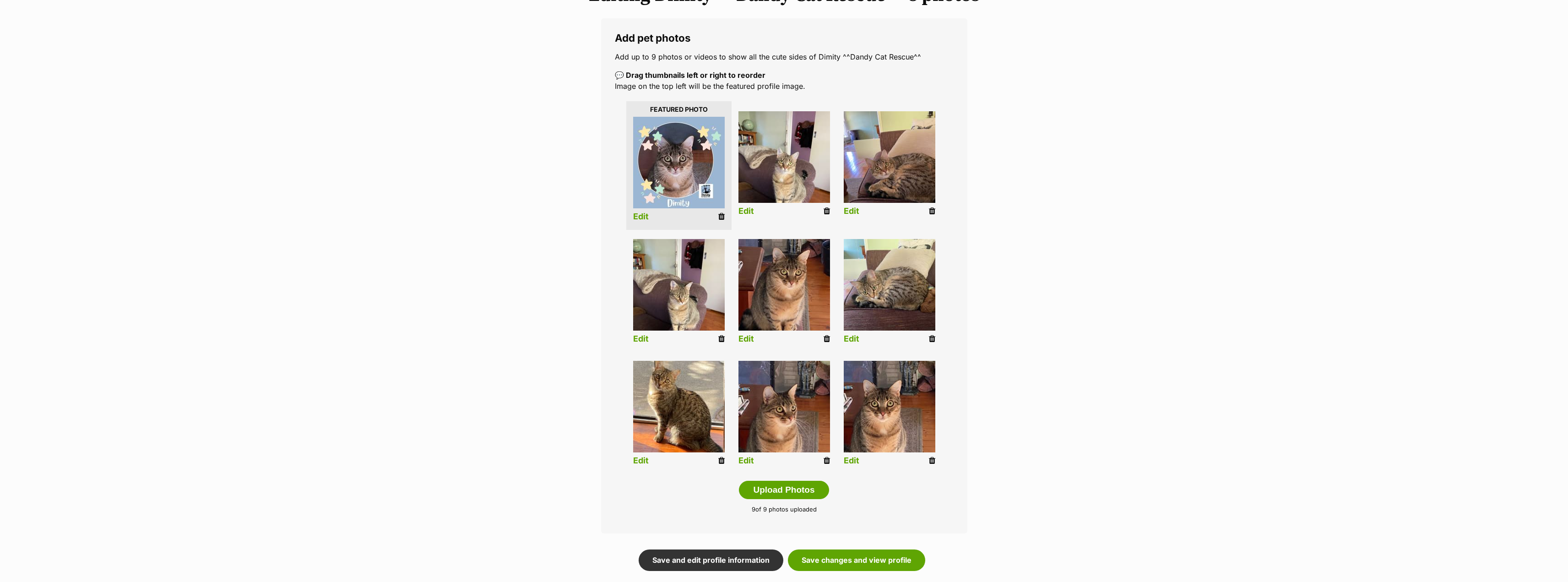
click at [746, 210] on link "Edit" at bounding box center [746, 212] width 15 height 10
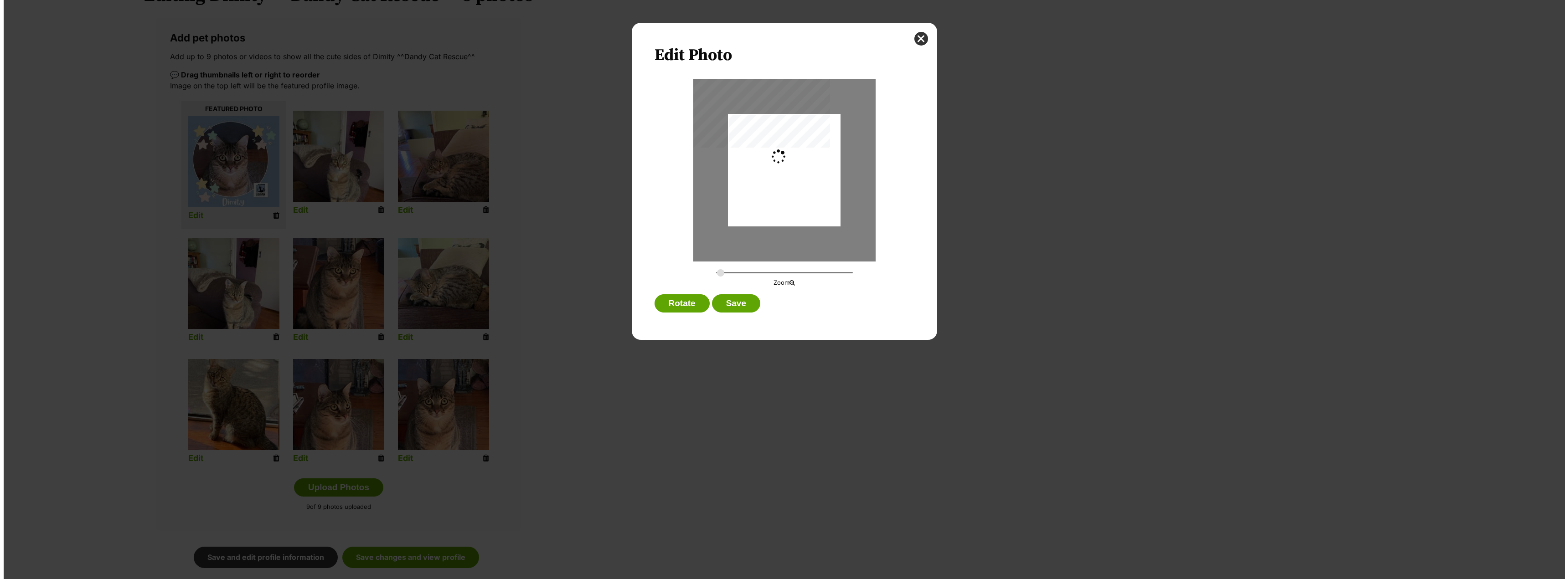
scroll to position [0, 0]
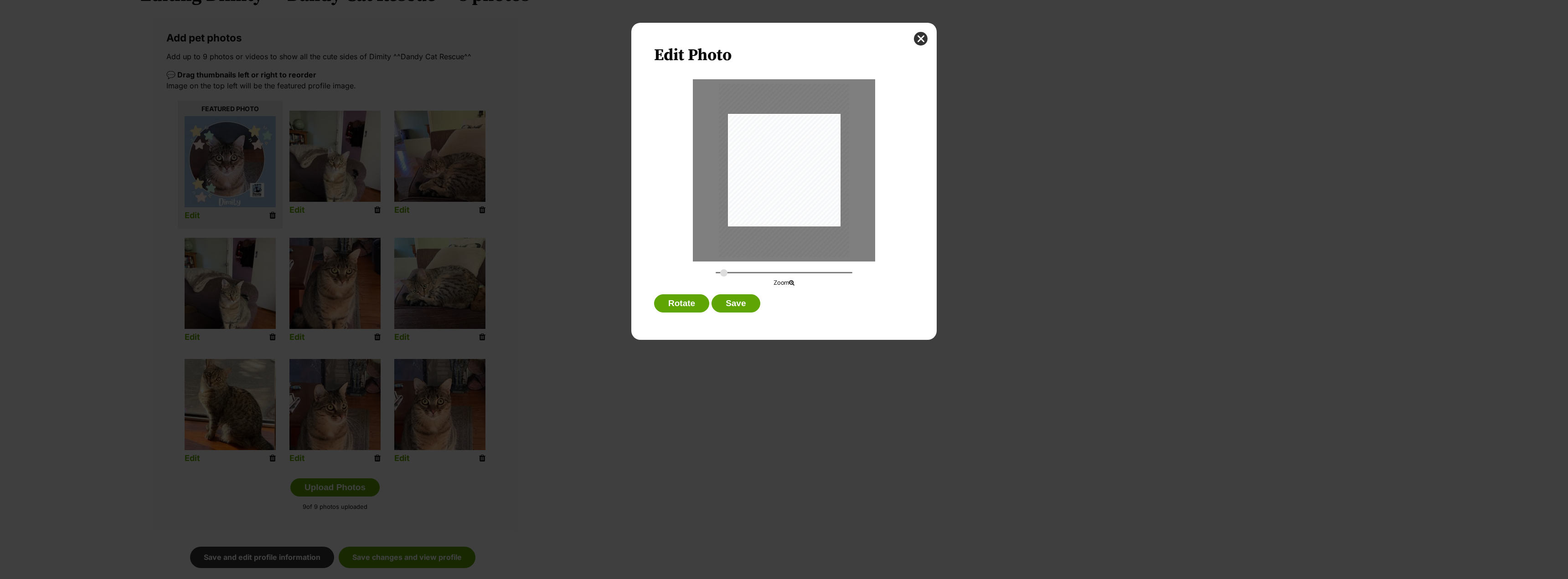
drag, startPoint x: 718, startPoint y: 273, endPoint x: 724, endPoint y: 272, distance: 6.1
type input "0.3176"
click at [724, 272] on input "Dialog Window - Close (Press escape to close)" at bounding box center [784, 272] width 137 height 9
drag, startPoint x: 819, startPoint y: 212, endPoint x: 819, endPoint y: 200, distance: 12.0
click at [819, 200] on div "Dialog Window - Close (Press escape to close)" at bounding box center [784, 156] width 130 height 173
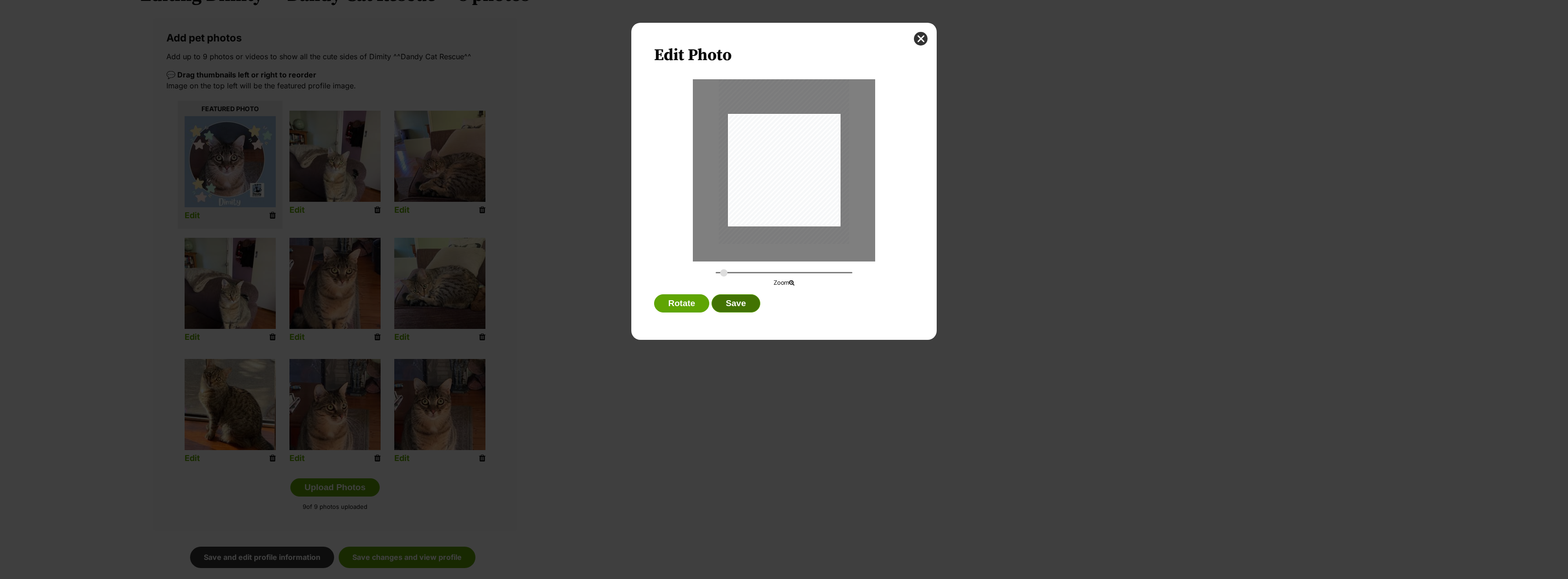
click at [747, 304] on button "Save" at bounding box center [735, 303] width 48 height 18
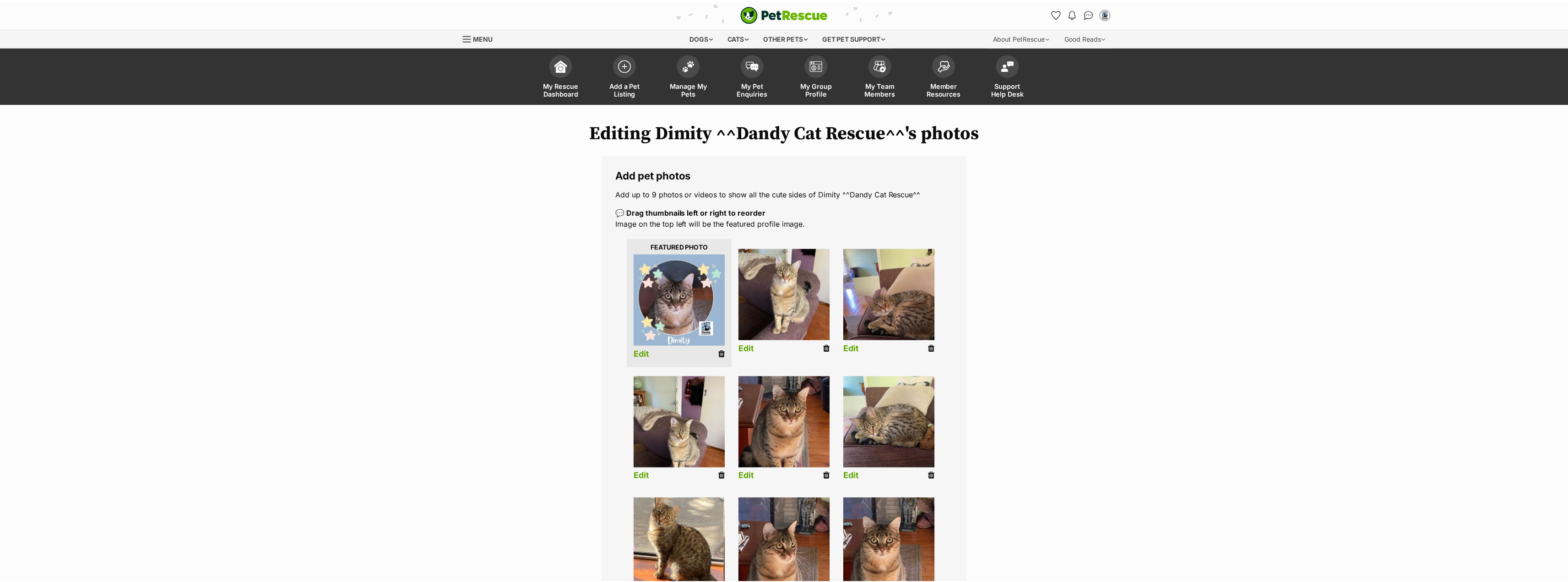
scroll to position [138, 0]
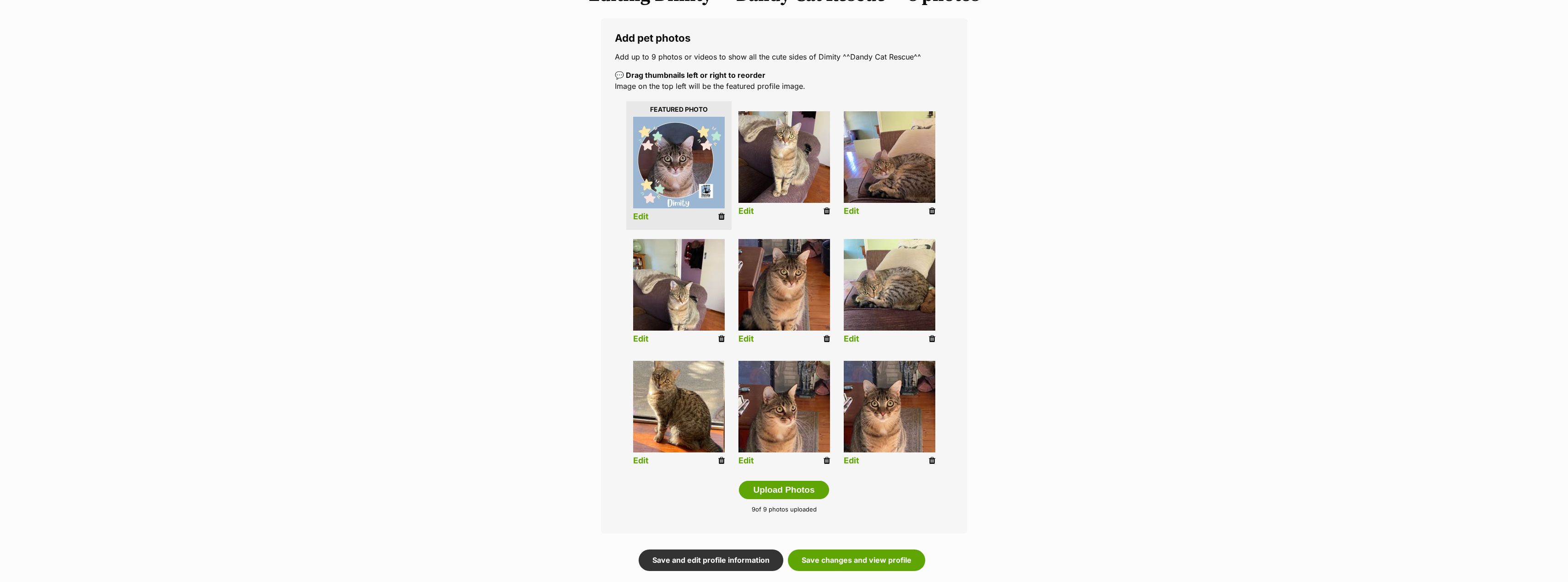
click at [848, 210] on link "Edit" at bounding box center [851, 212] width 15 height 10
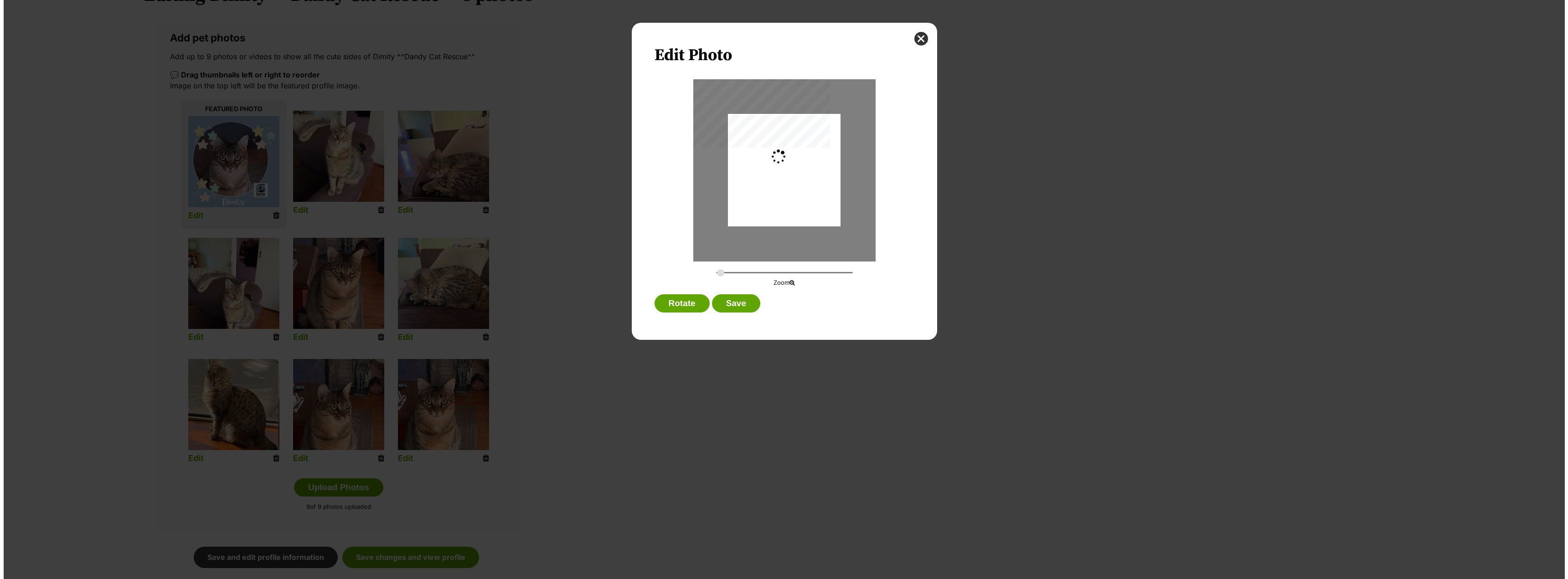
scroll to position [0, 0]
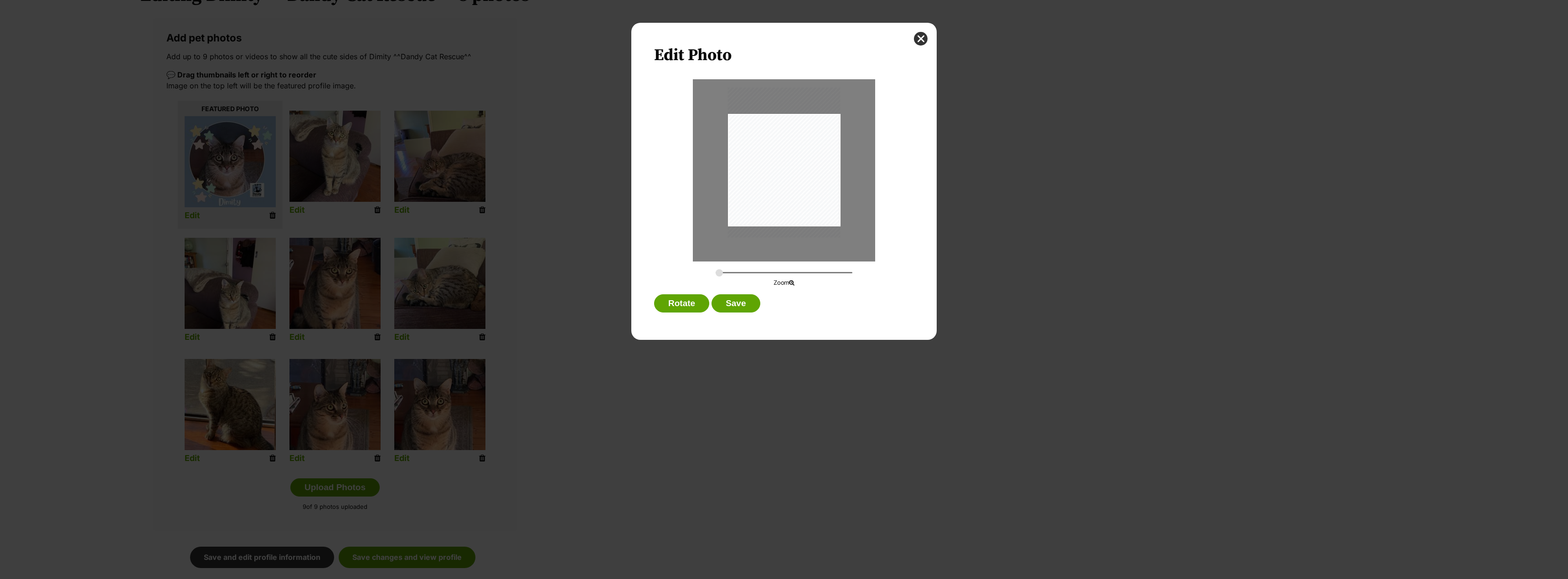
drag, startPoint x: 814, startPoint y: 193, endPoint x: 812, endPoint y: 185, distance: 8.2
click at [812, 185] on div "Dialog Window - Close (Press escape to close)" at bounding box center [784, 162] width 113 height 150
drag, startPoint x: 811, startPoint y: 186, endPoint x: 811, endPoint y: 179, distance: 7.0
click at [811, 179] on div "Dialog Window - Close (Press escape to close)" at bounding box center [784, 156] width 113 height 150
drag, startPoint x: 719, startPoint y: 272, endPoint x: 726, endPoint y: 271, distance: 7.1
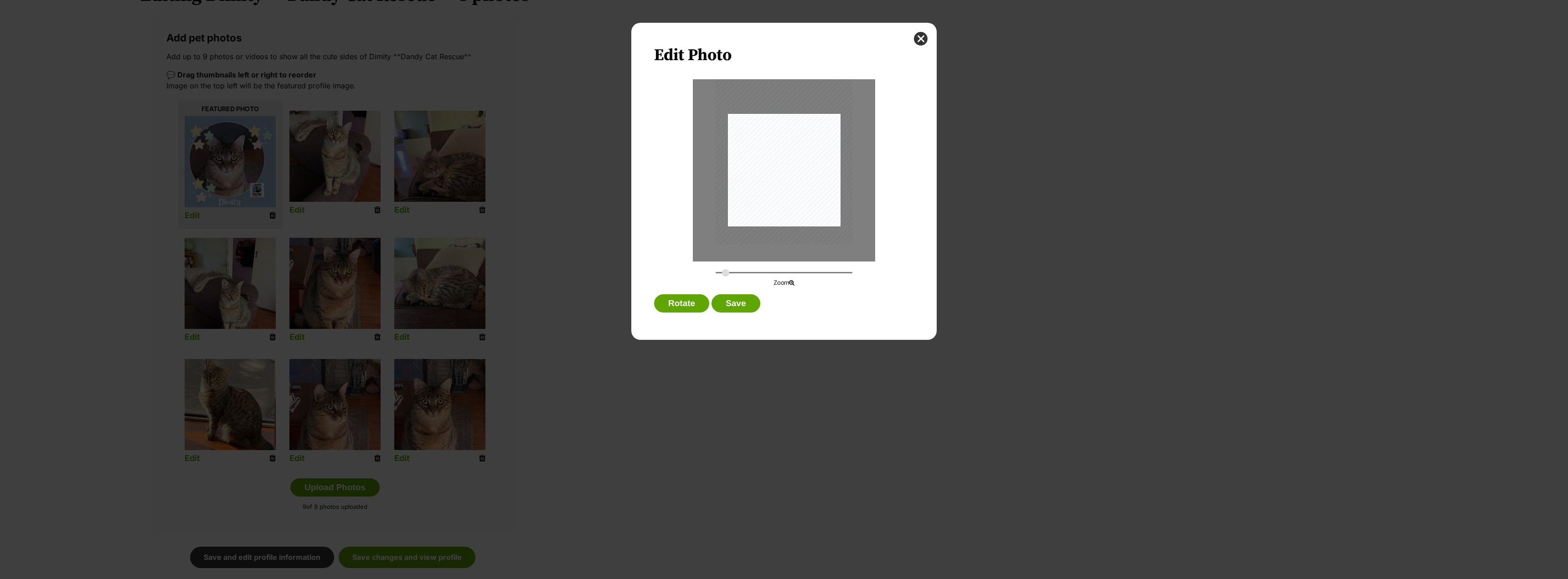
type input "0.3348"
click at [726, 271] on input "Dialog Window - Close (Press escape to close)" at bounding box center [784, 272] width 137 height 9
drag, startPoint x: 773, startPoint y: 209, endPoint x: 759, endPoint y: 220, distance: 17.8
click at [759, 220] on div "Dialog Window - Close (Press escape to close)" at bounding box center [771, 165] width 137 height 183
drag, startPoint x: 777, startPoint y: 227, endPoint x: 776, endPoint y: 222, distance: 5.1
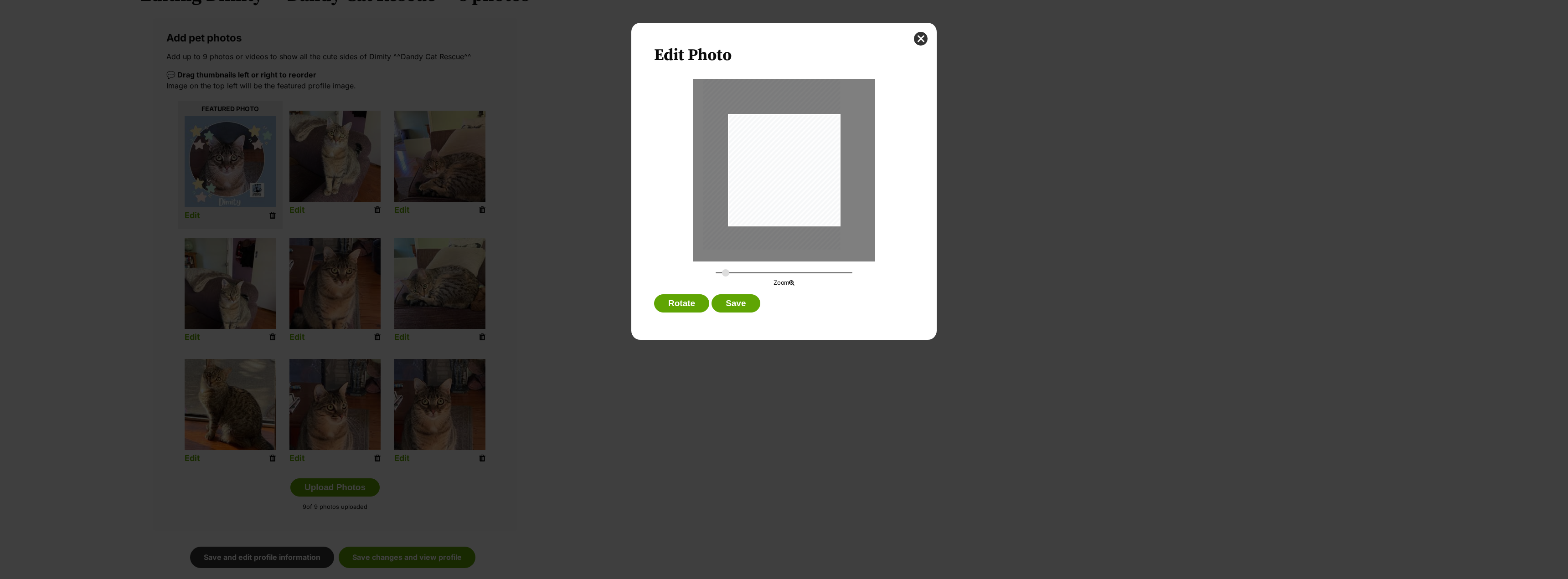
click at [776, 222] on div "Dialog Window - Close (Press escape to close)" at bounding box center [771, 158] width 137 height 183
drag, startPoint x: 737, startPoint y: 304, endPoint x: 841, endPoint y: 318, distance: 104.9
click at [737, 304] on button "Save" at bounding box center [735, 303] width 48 height 18
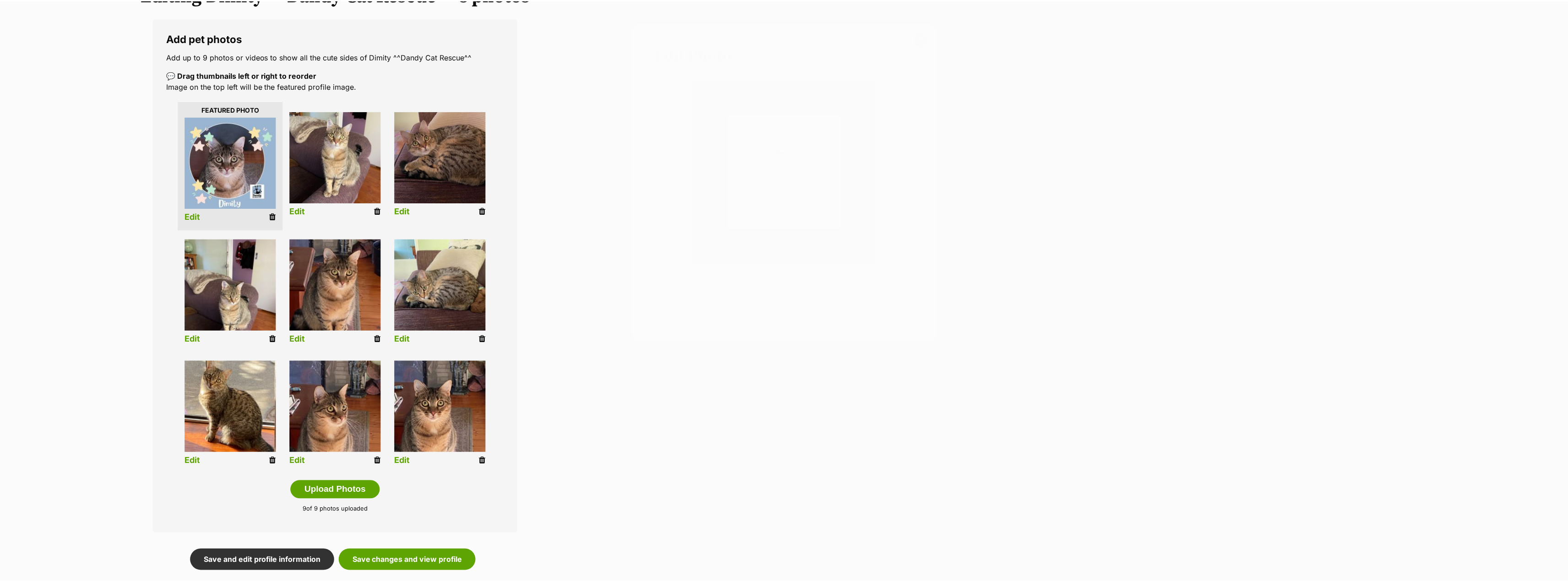
scroll to position [138, 0]
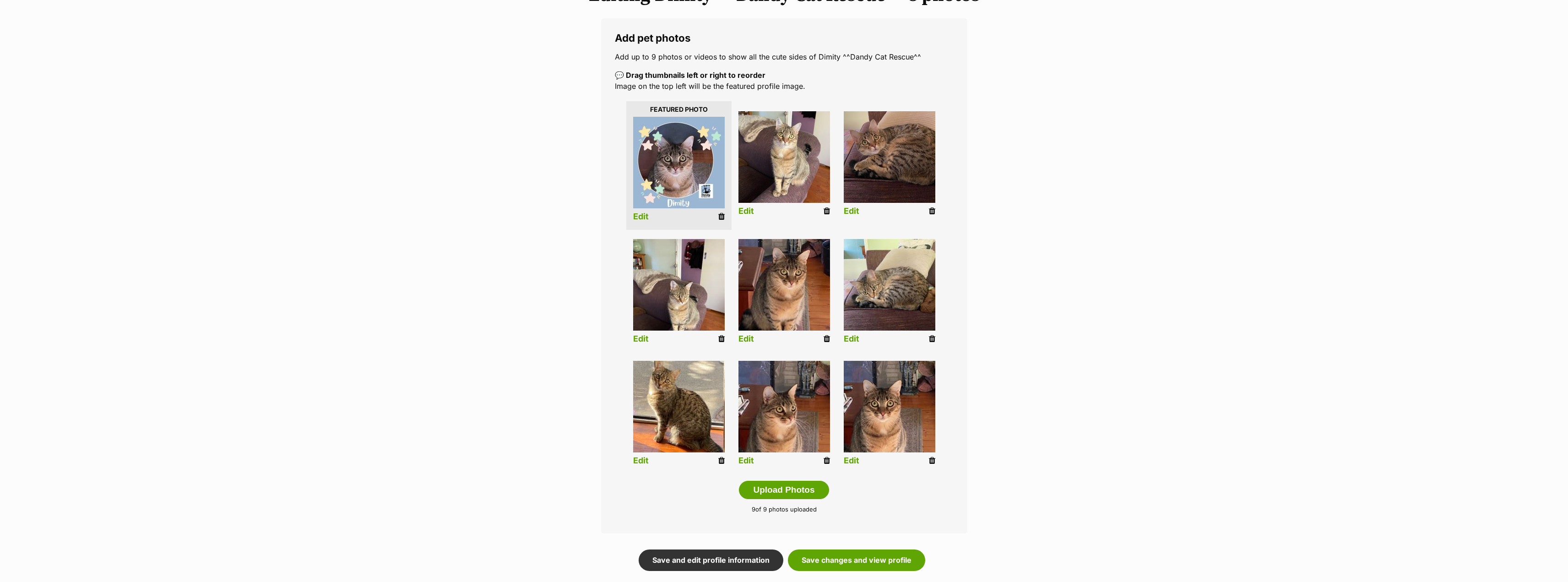
drag, startPoint x: 641, startPoint y: 338, endPoint x: 650, endPoint y: 334, distance: 9.8
click at [641, 338] on link "Edit" at bounding box center [641, 339] width 15 height 10
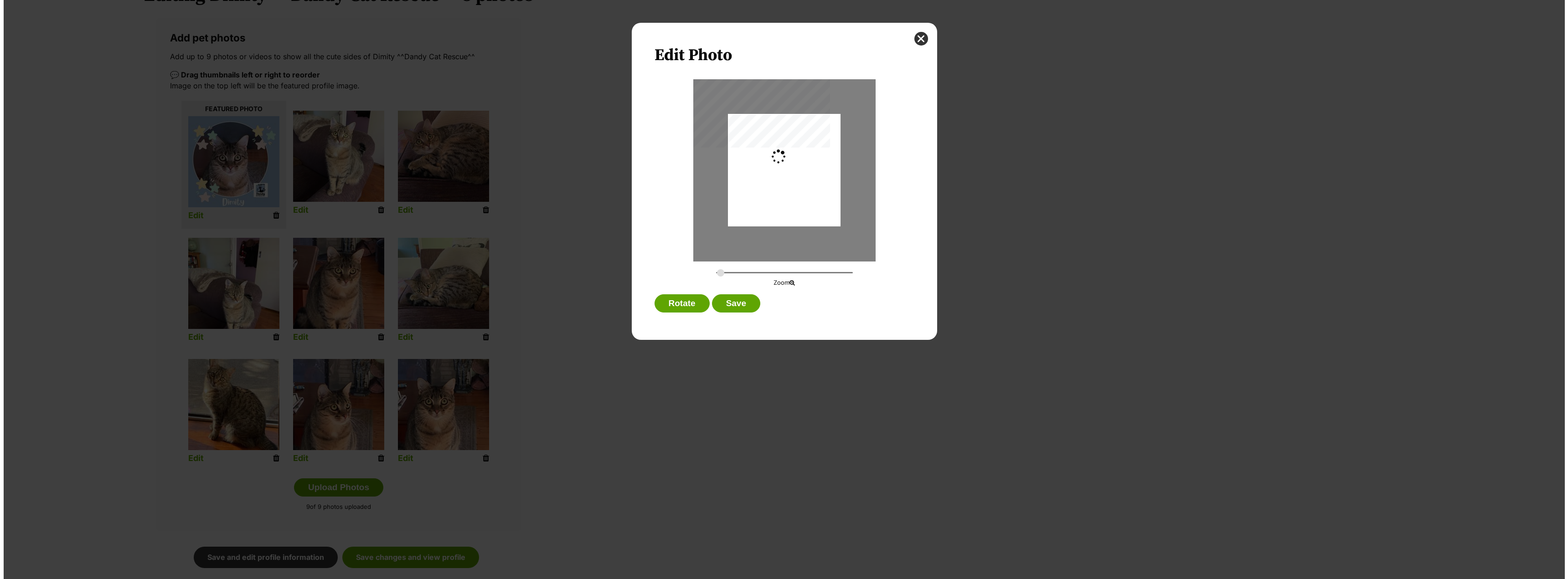
scroll to position [0, 0]
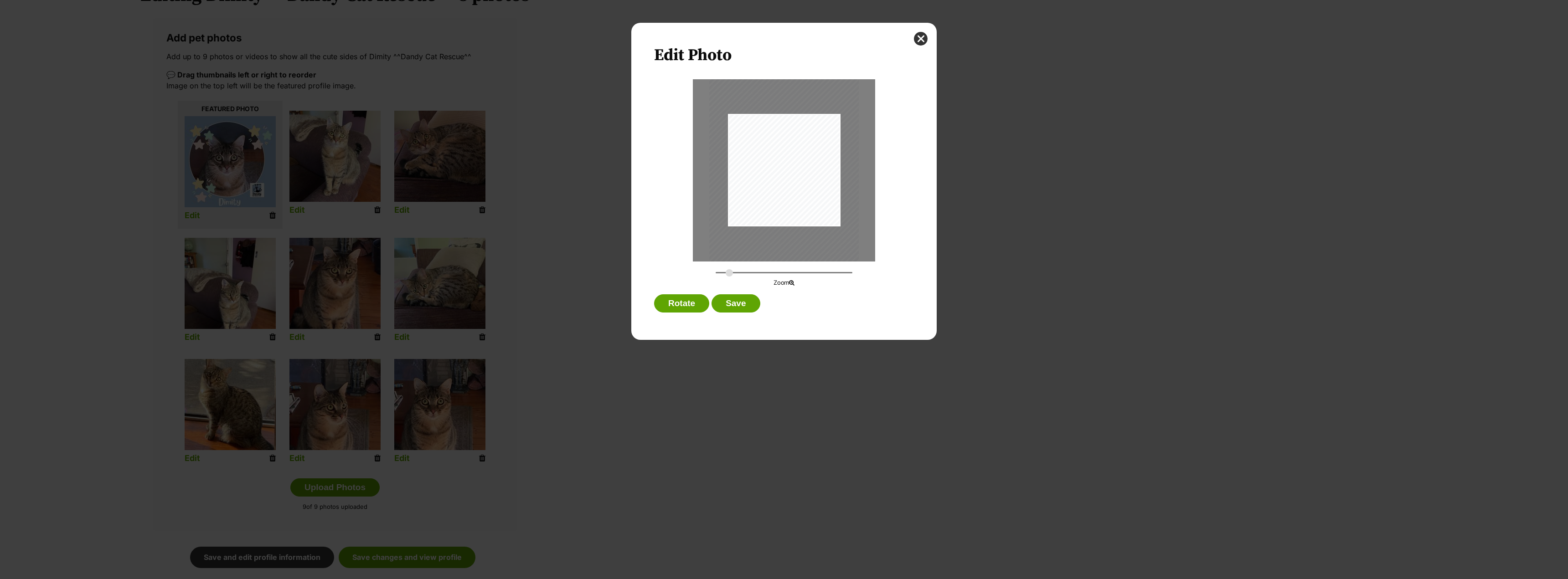
drag, startPoint x: 721, startPoint y: 271, endPoint x: 752, endPoint y: 232, distance: 49.8
type input "0.3693"
click at [729, 268] on input "Dialog Window - Close (Press escape to close)" at bounding box center [784, 272] width 137 height 9
drag, startPoint x: 817, startPoint y: 183, endPoint x: 814, endPoint y: 164, distance: 19.2
click at [814, 164] on div "Dialog Window - Close (Press escape to close)" at bounding box center [780, 151] width 152 height 202
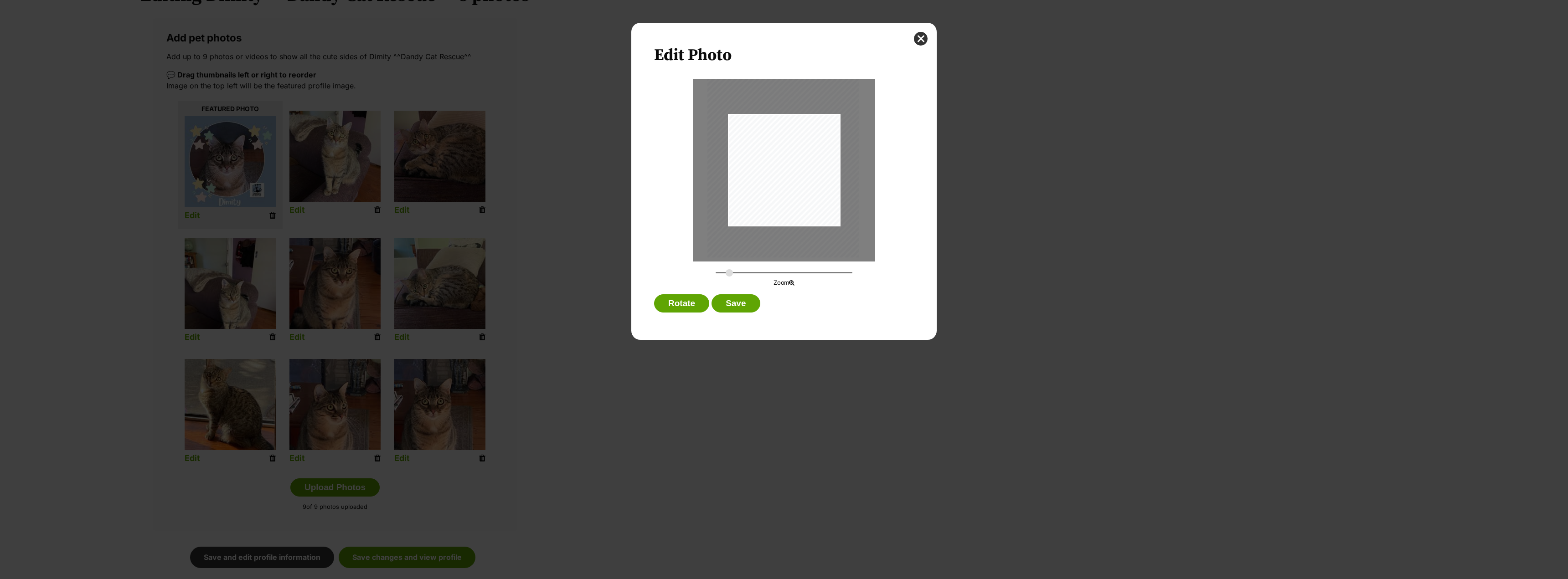
drag, startPoint x: 803, startPoint y: 179, endPoint x: 805, endPoint y: 184, distance: 5.4
click at [805, 184] on div "Dialog Window - Close (Press escape to close)" at bounding box center [783, 156] width 152 height 202
click at [753, 303] on button "Save" at bounding box center [735, 303] width 48 height 18
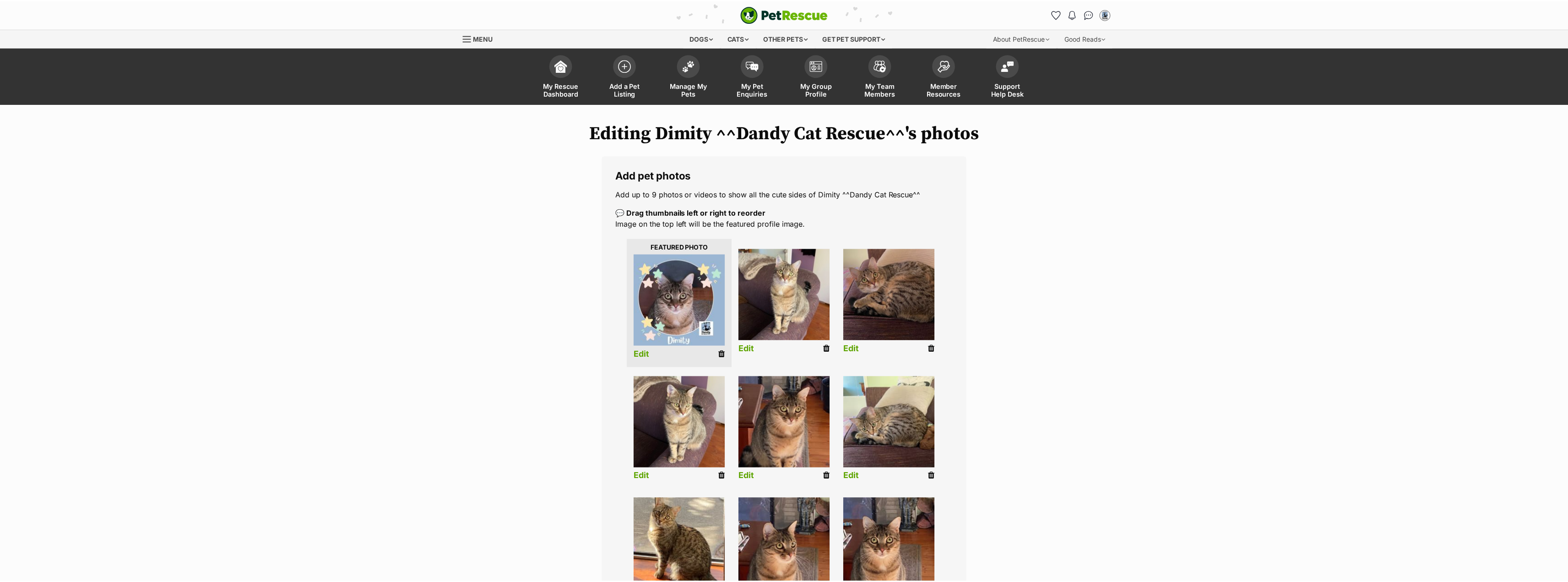
scroll to position [138, 0]
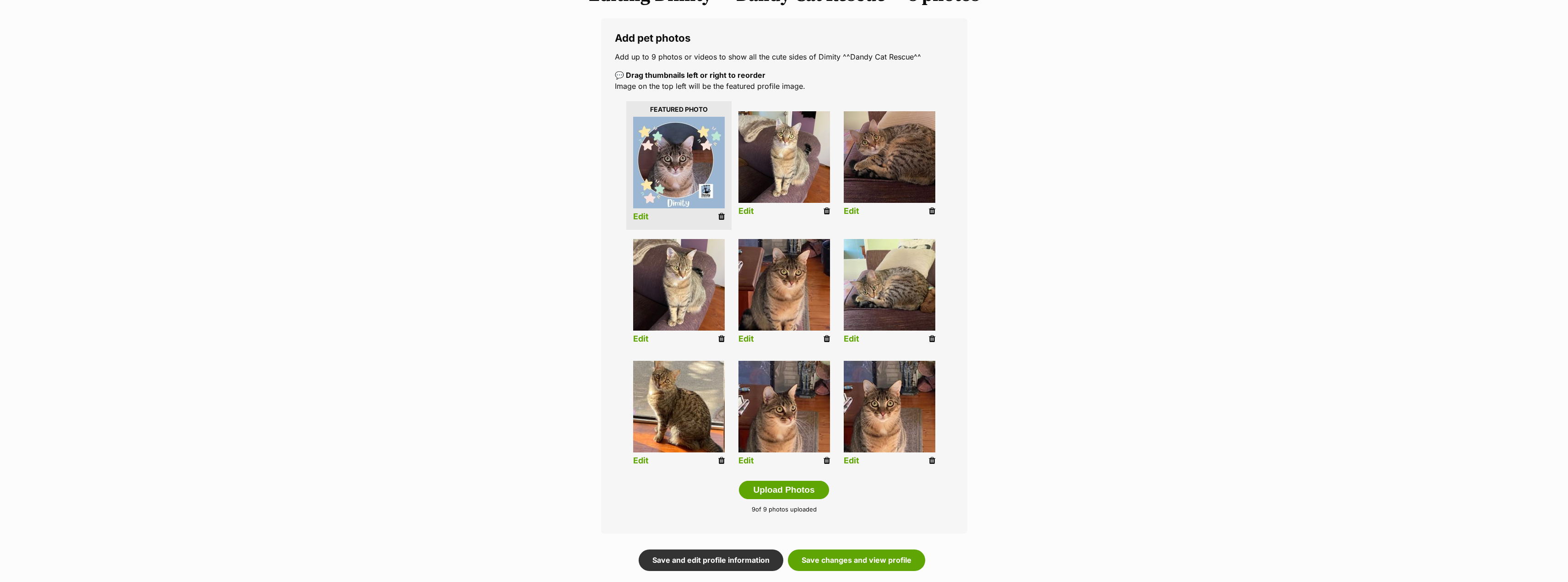
click at [743, 339] on link "Edit" at bounding box center [746, 339] width 15 height 10
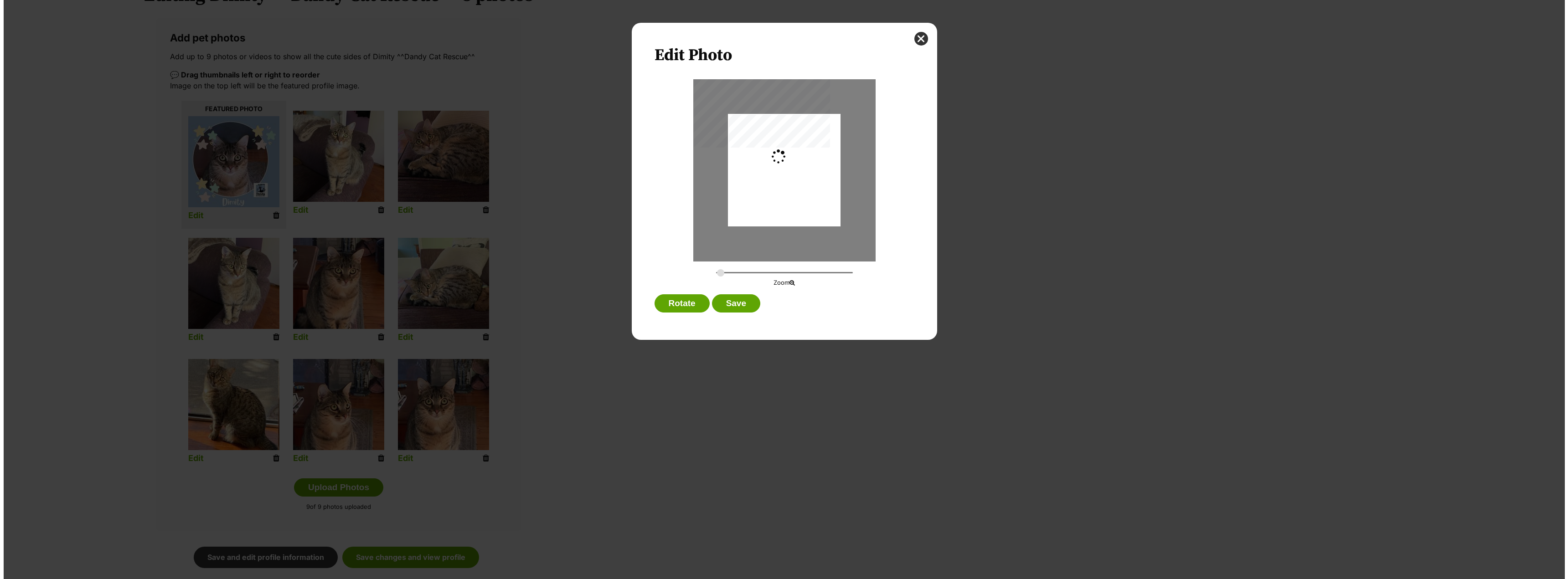
scroll to position [0, 0]
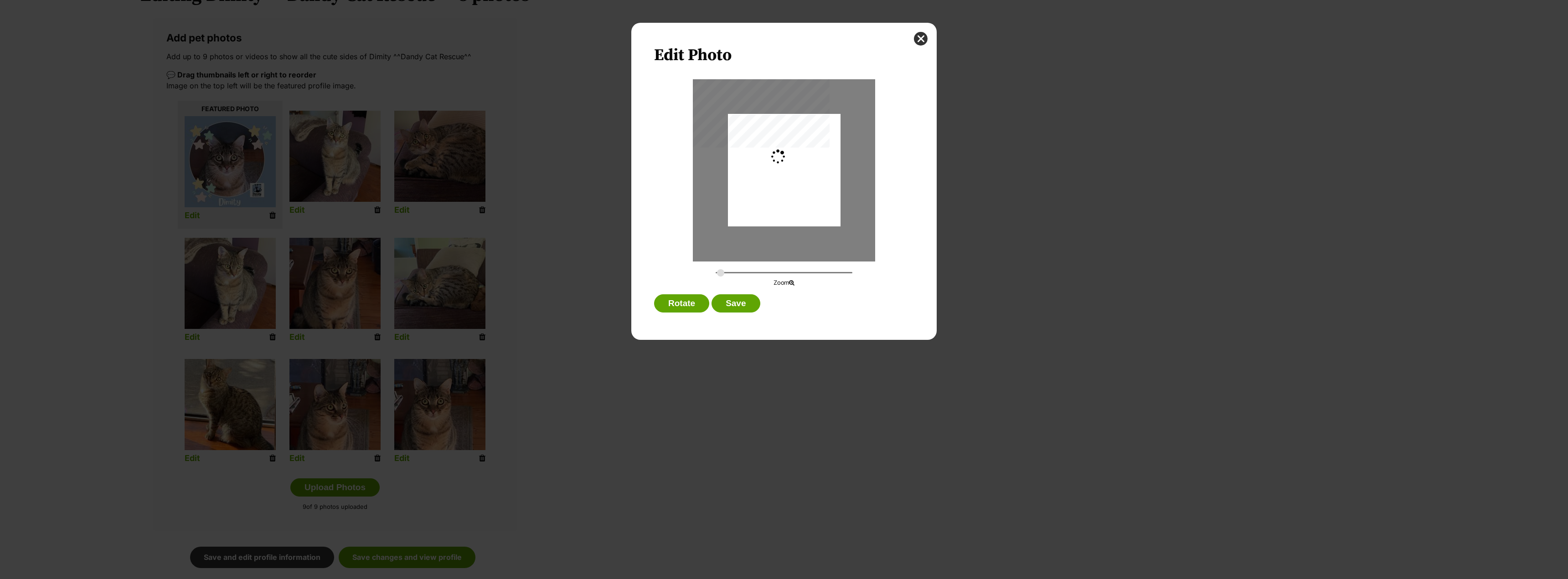
type input "0.2744"
drag, startPoint x: 803, startPoint y: 166, endPoint x: 802, endPoint y: 175, distance: 9.1
click at [802, 175] on div "Dialog Window - Close (Press escape to close)" at bounding box center [784, 186] width 113 height 150
click at [743, 304] on button "Save" at bounding box center [735, 303] width 48 height 18
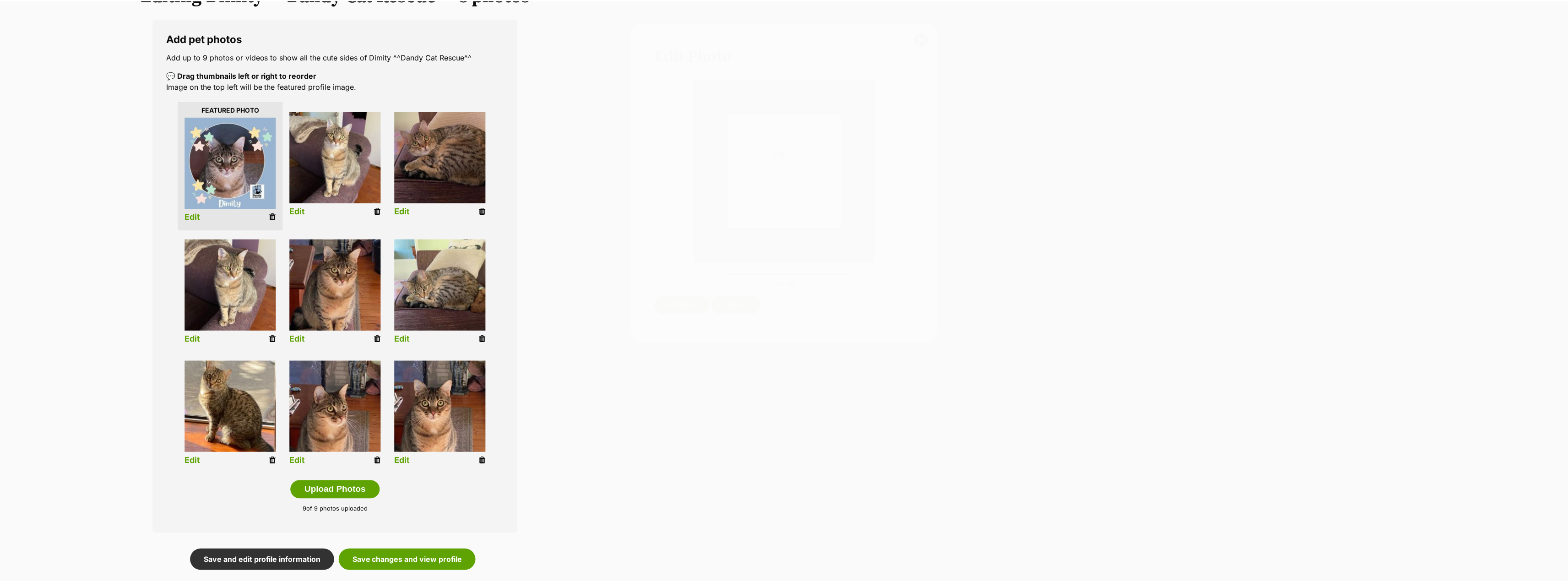
scroll to position [138, 0]
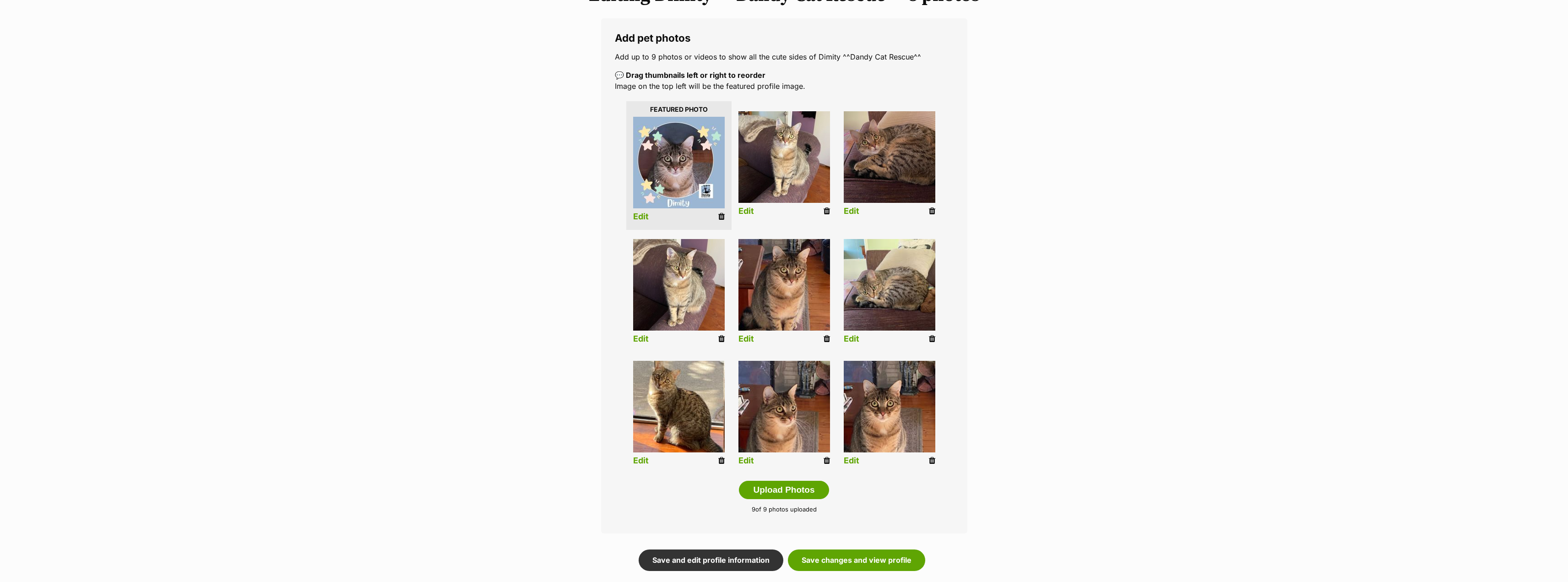
click at [855, 339] on link "Edit" at bounding box center [851, 339] width 15 height 10
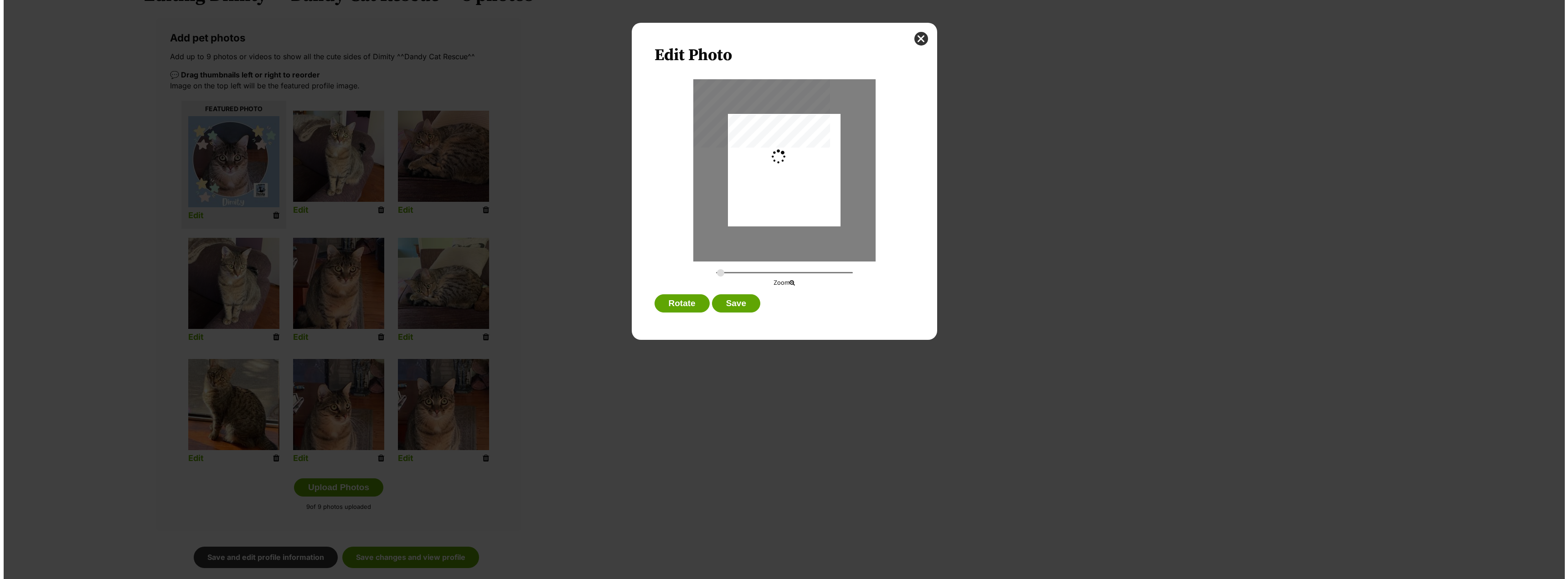
scroll to position [0, 0]
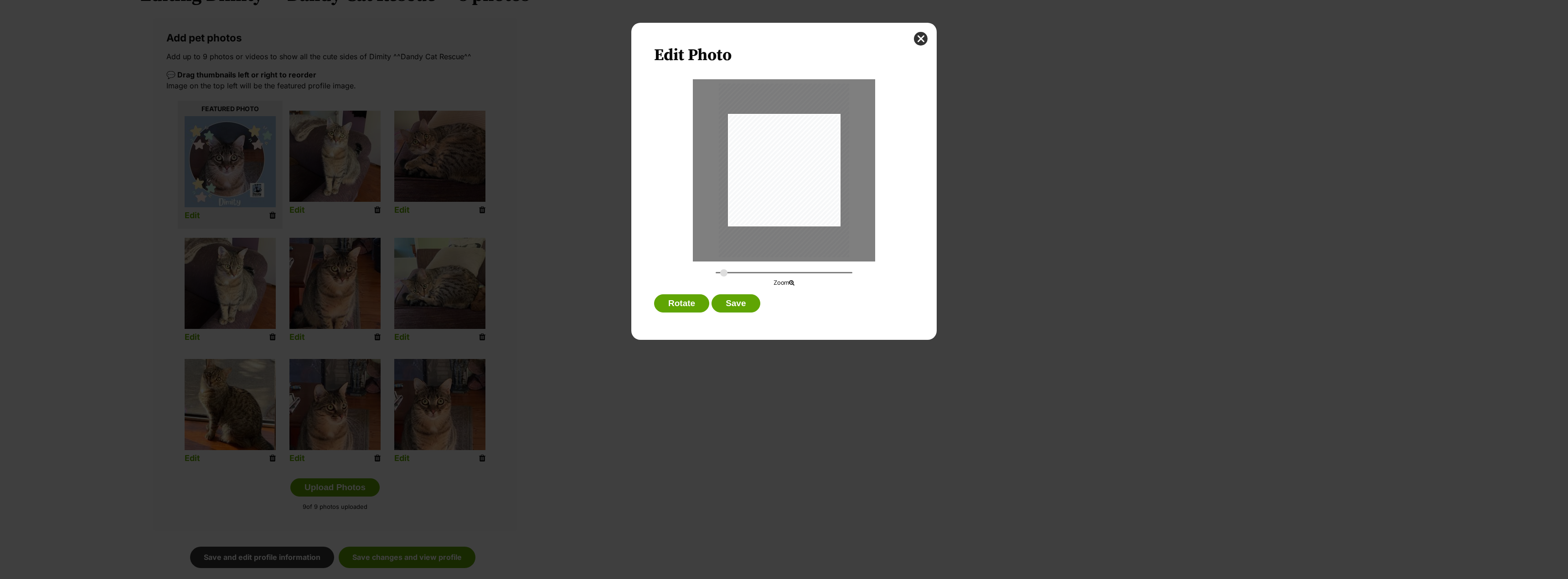
type input "0.3176"
click at [724, 271] on input "Dialog Window - Close (Press escape to close)" at bounding box center [784, 272] width 137 height 9
click at [779, 218] on div "Dialog Window - Close (Press escape to close)" at bounding box center [786, 173] width 130 height 173
click at [741, 305] on button "Save" at bounding box center [735, 303] width 48 height 18
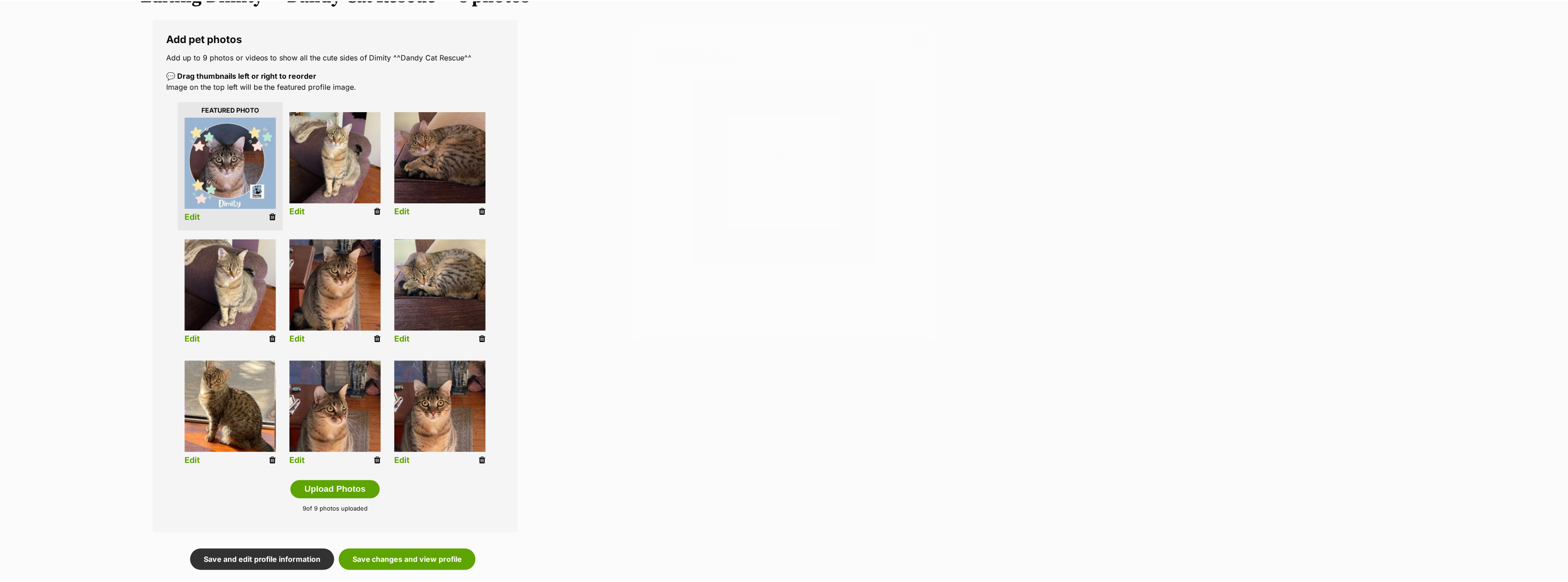
scroll to position [138, 0]
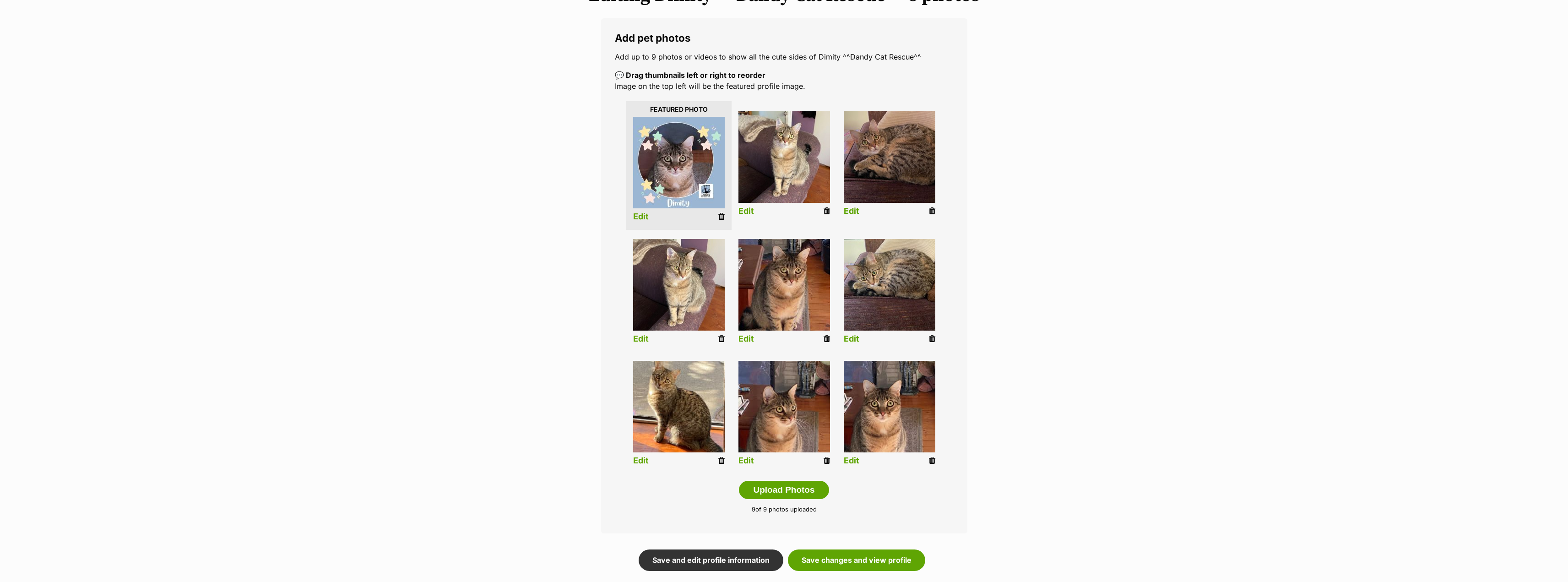
drag, startPoint x: 644, startPoint y: 459, endPoint x: 674, endPoint y: 424, distance: 46.1
click at [644, 459] on link "Edit" at bounding box center [641, 461] width 15 height 10
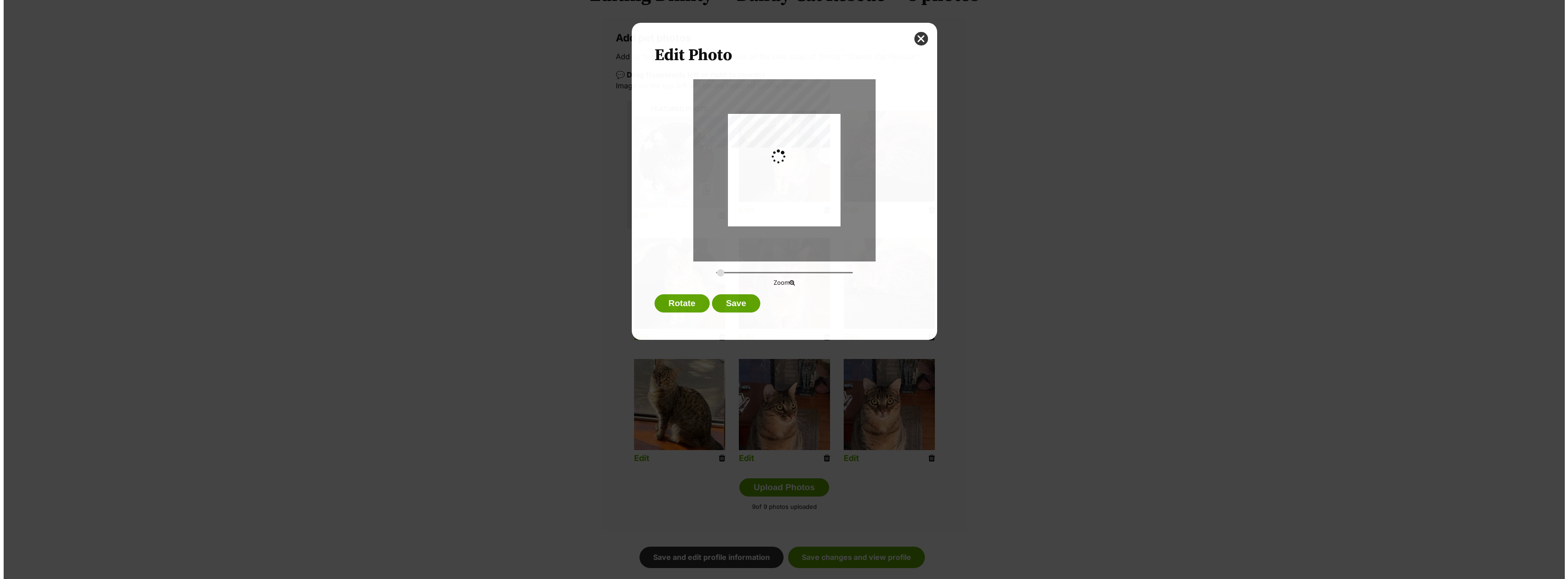
scroll to position [0, 0]
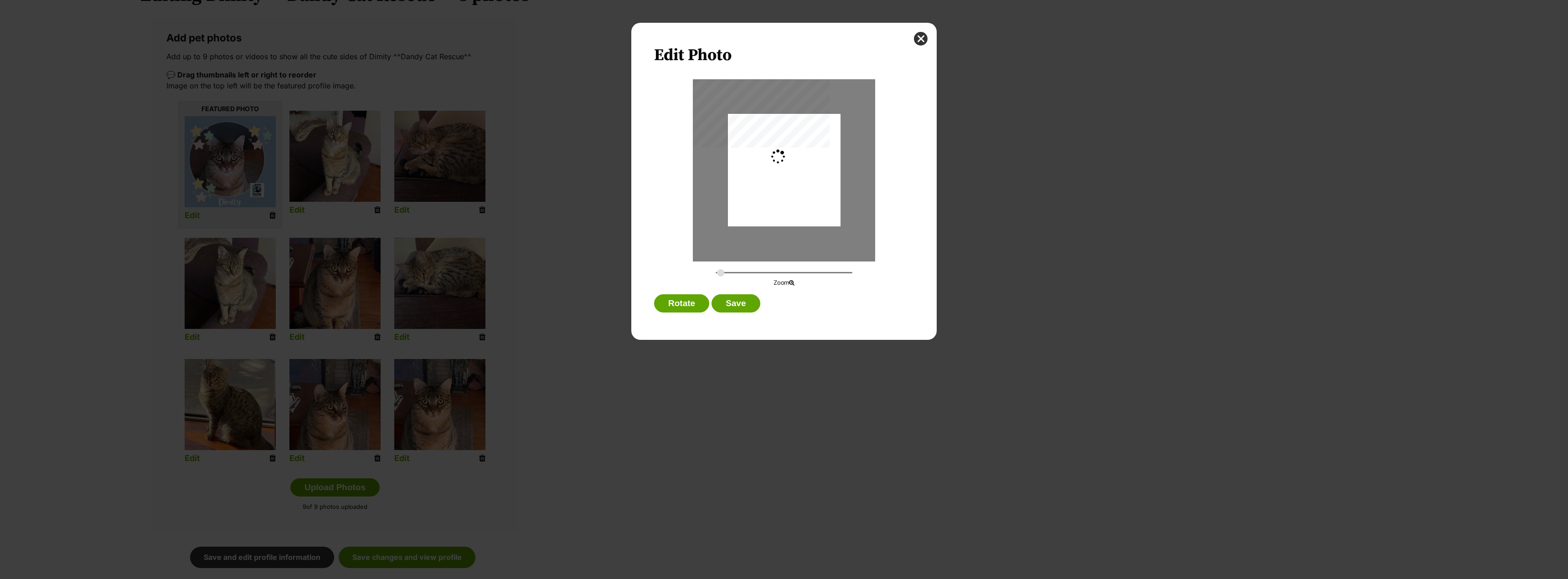
type input "0.2744"
drag, startPoint x: 799, startPoint y: 170, endPoint x: 798, endPoint y: 193, distance: 23.0
click at [798, 193] on div "Dialog Window - Close (Press escape to close)" at bounding box center [784, 189] width 113 height 150
click at [744, 305] on button "Save" at bounding box center [735, 303] width 48 height 18
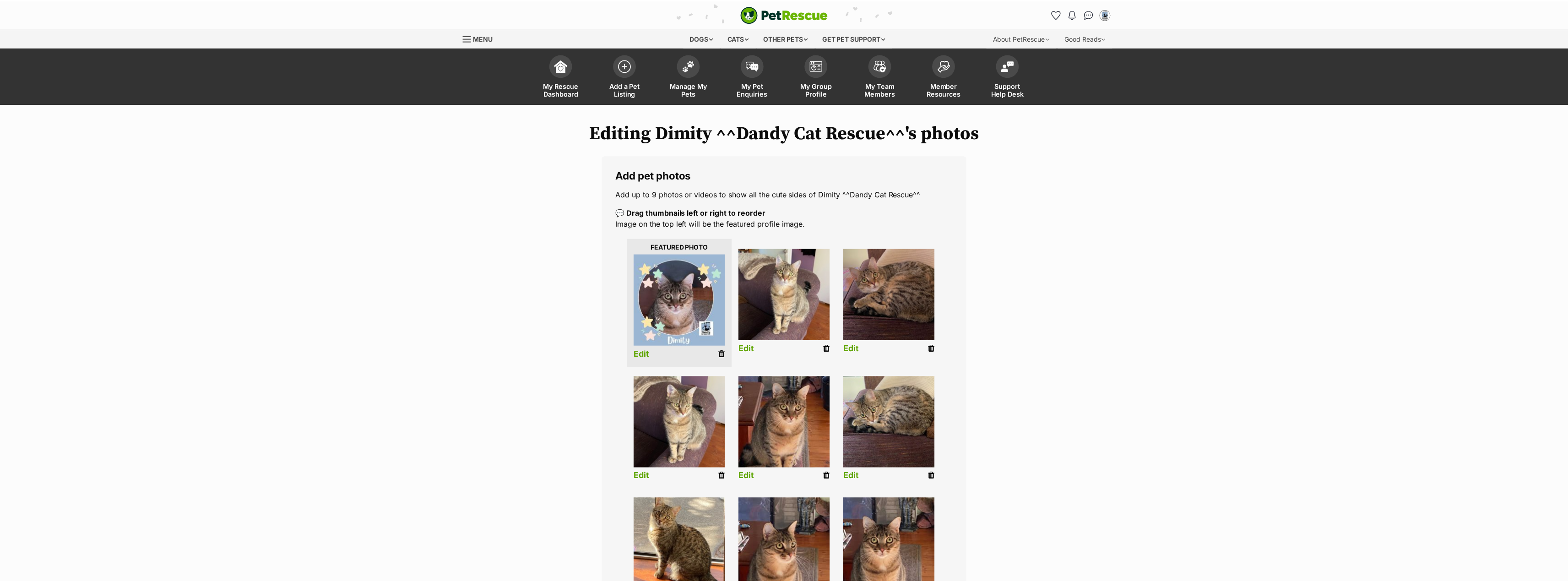
scroll to position [138, 0]
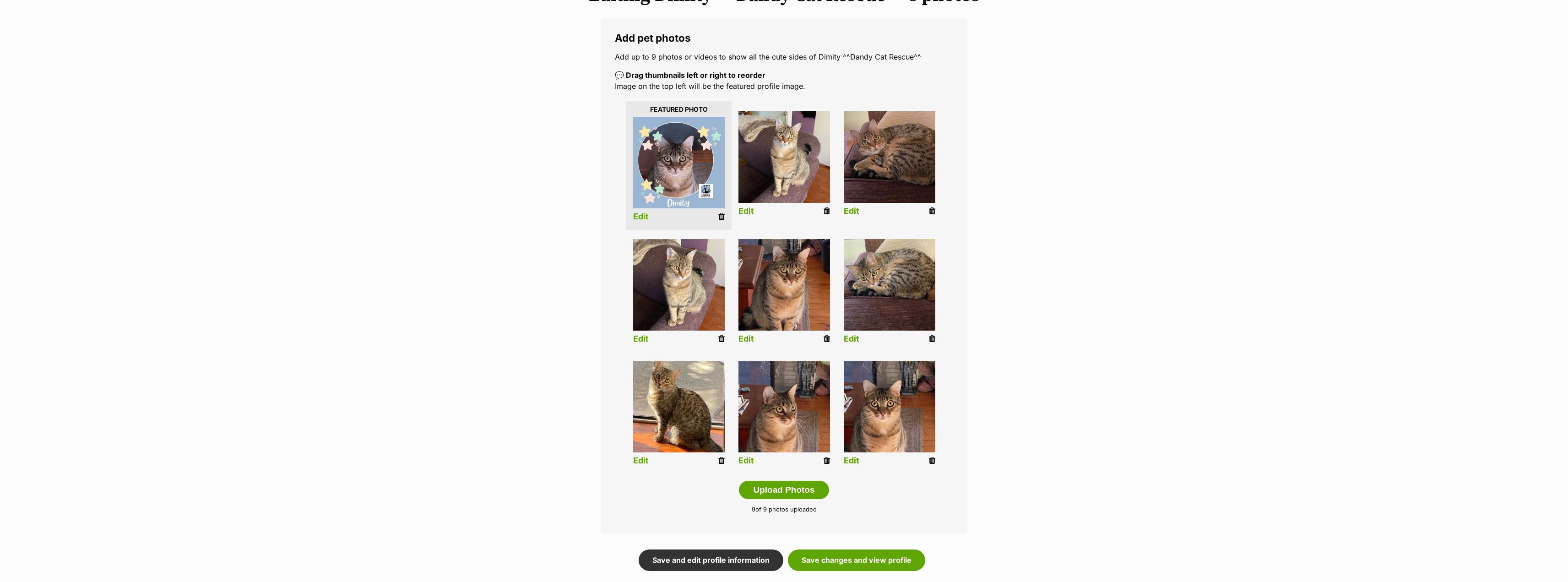
click at [751, 460] on link "Edit" at bounding box center [746, 461] width 15 height 10
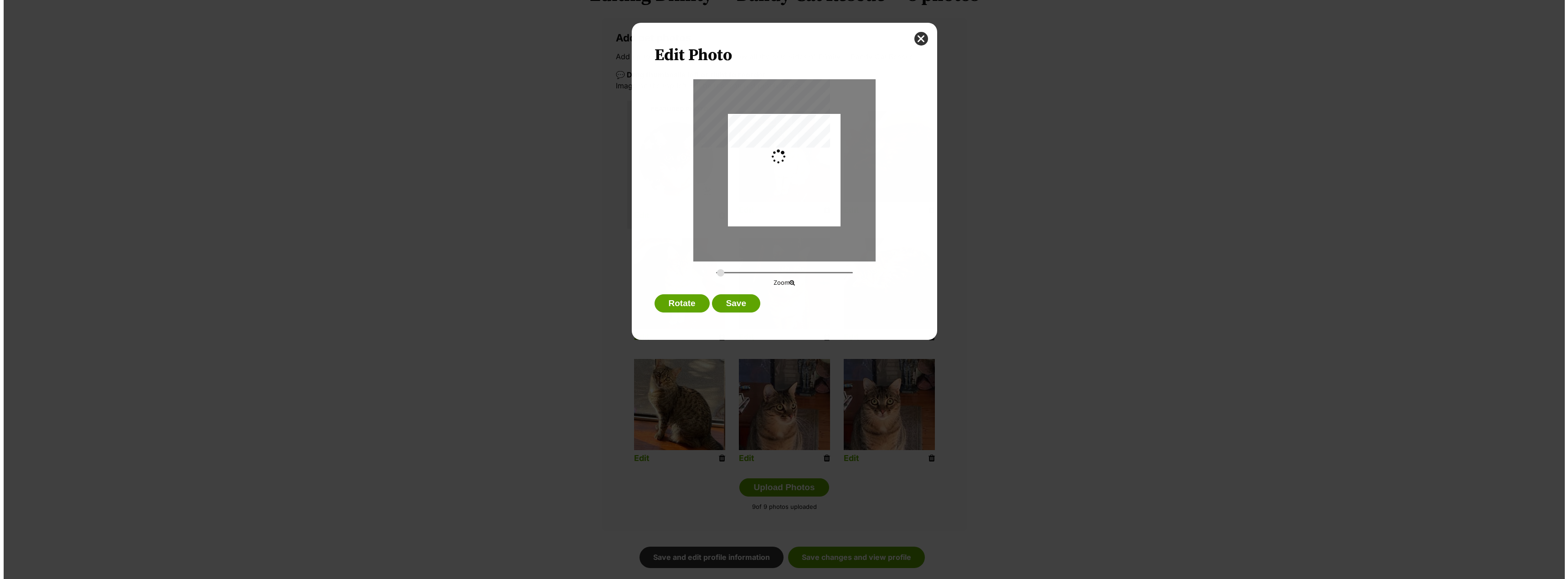
scroll to position [0, 0]
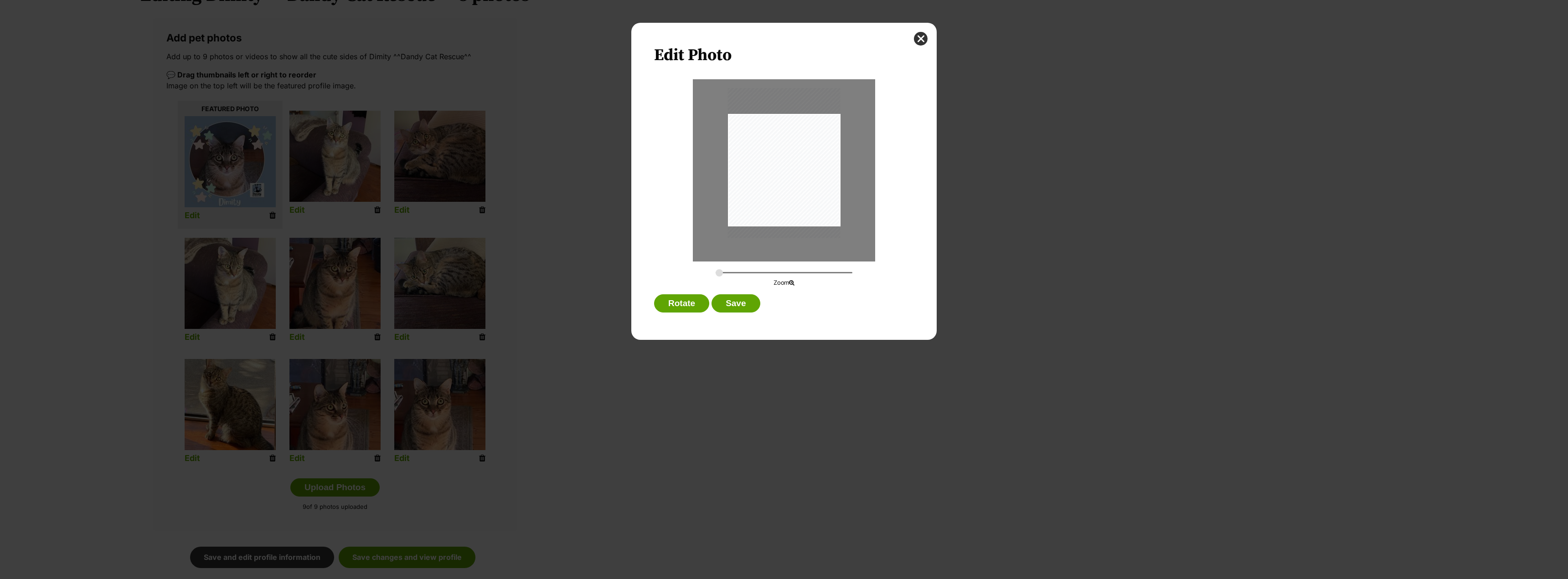
drag, startPoint x: 801, startPoint y: 181, endPoint x: 800, endPoint y: 174, distance: 7.1
click at [800, 174] on div "Dialog Window - Close (Press escape to close)" at bounding box center [784, 163] width 113 height 150
drag, startPoint x: 720, startPoint y: 273, endPoint x: 730, endPoint y: 271, distance: 10.2
type input "0.378"
click at [730, 271] on input "Dialog Window - Close (Press escape to close)" at bounding box center [784, 272] width 137 height 9
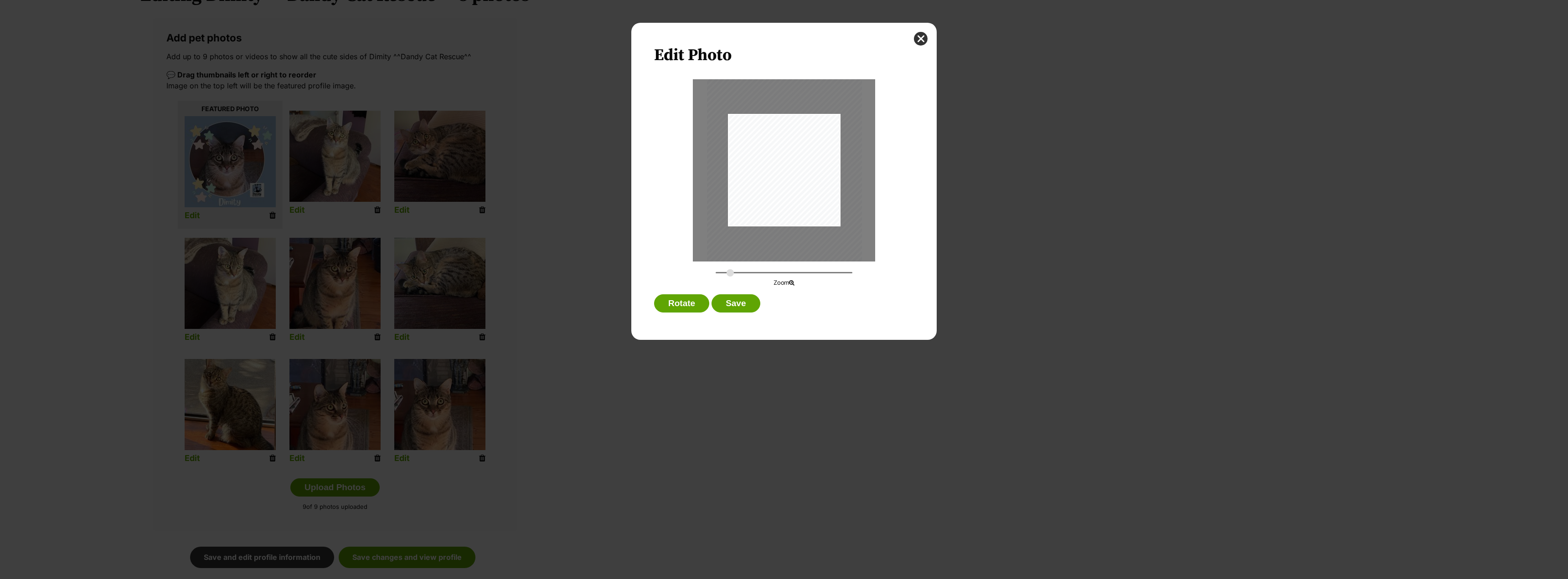
drag, startPoint x: 776, startPoint y: 204, endPoint x: 772, endPoint y: 217, distance: 13.6
click at [772, 217] on div "Dialog Window - Close (Press escape to close)" at bounding box center [784, 179] width 155 height 207
click at [746, 304] on button "Save" at bounding box center [735, 303] width 48 height 18
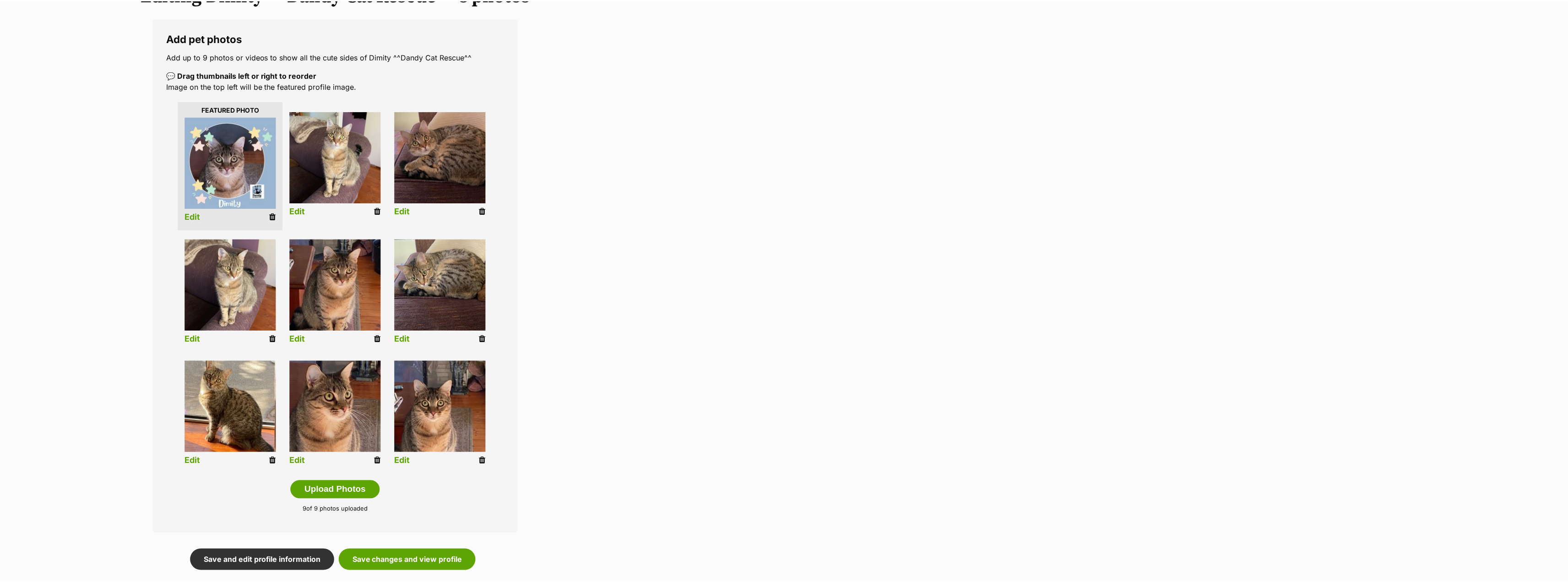
scroll to position [138, 0]
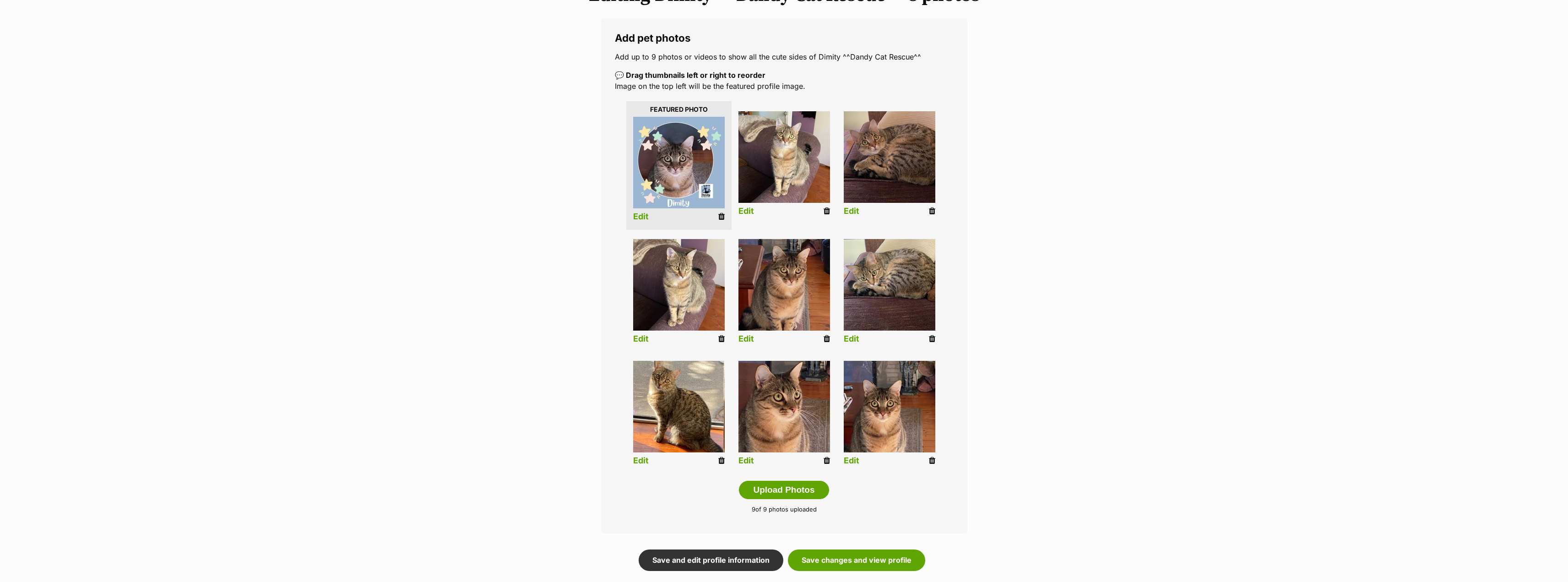
click at [852, 460] on link "Edit" at bounding box center [851, 461] width 15 height 10
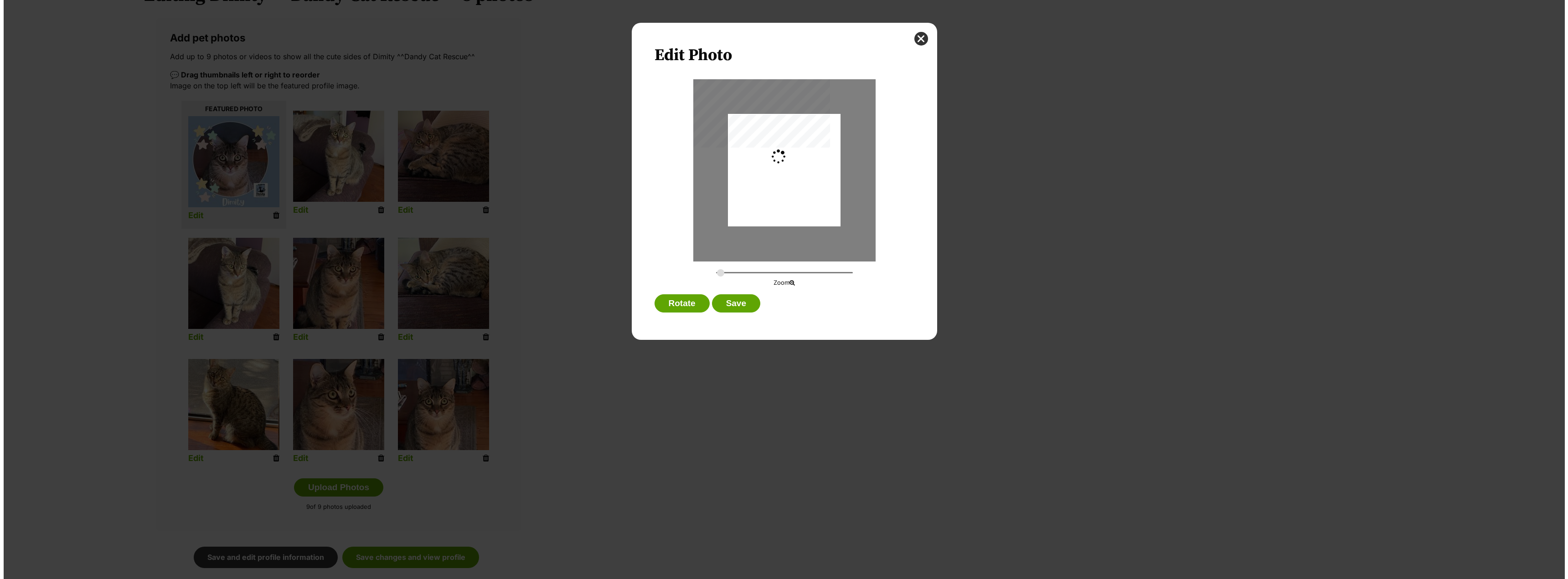
scroll to position [0, 0]
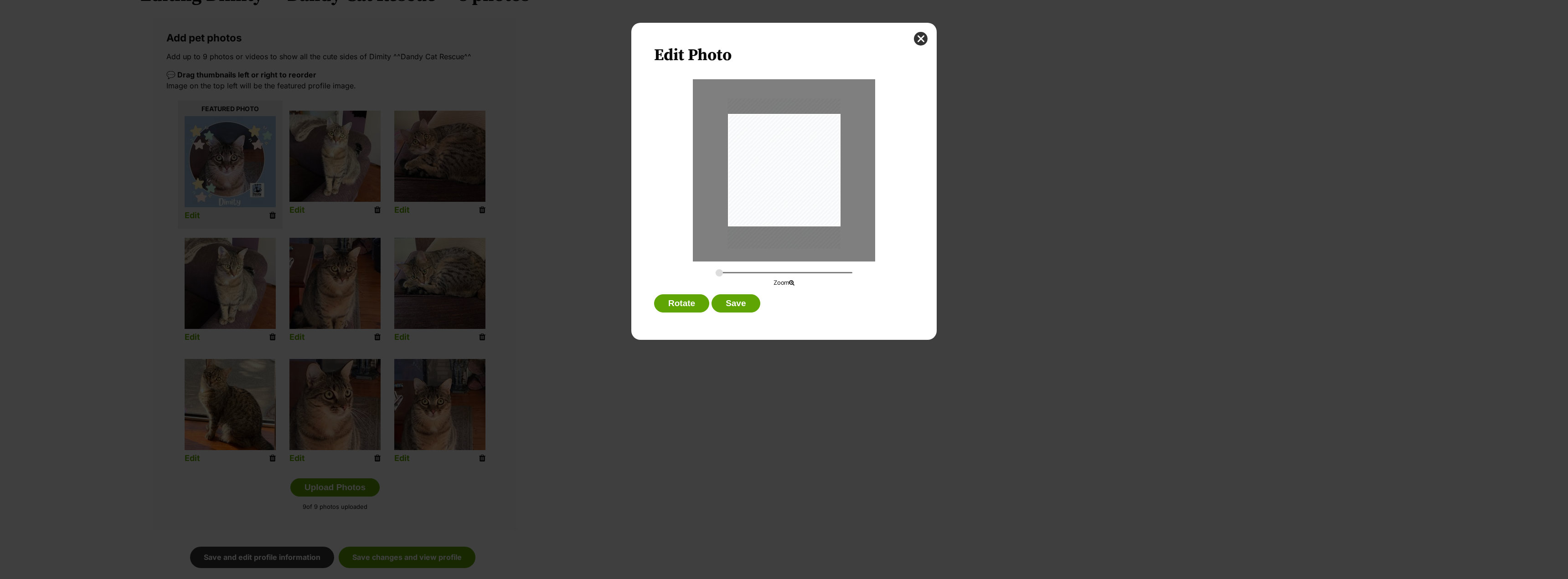
click at [817, 183] on div "Dialog Window - Close (Press escape to close)" at bounding box center [784, 173] width 113 height 150
type input "0.3089"
click at [723, 274] on input "Dialog Window - Close (Press escape to close)" at bounding box center [784, 272] width 137 height 9
drag, startPoint x: 797, startPoint y: 217, endPoint x: 805, endPoint y: 219, distance: 8.2
click at [805, 219] on div "Dialog Window - Close (Press escape to close)" at bounding box center [791, 176] width 127 height 169
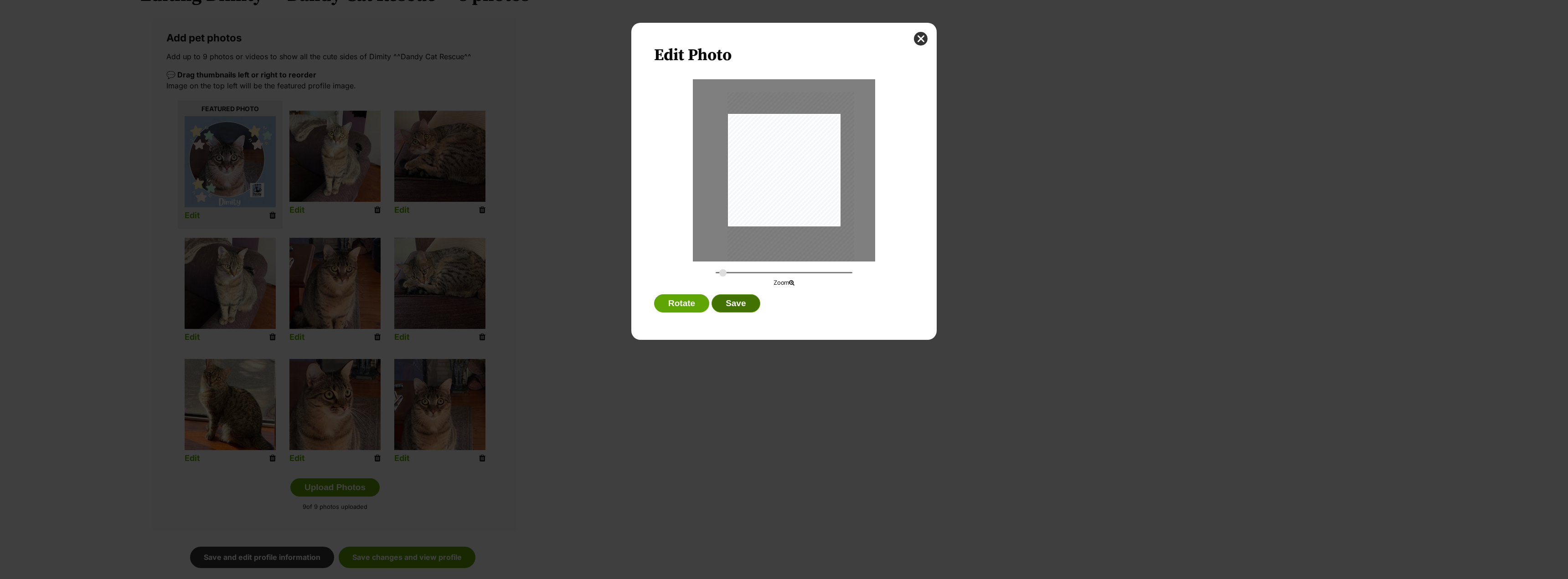
drag, startPoint x: 741, startPoint y: 305, endPoint x: 752, endPoint y: 306, distance: 11.0
click at [742, 305] on button "Save" at bounding box center [735, 303] width 48 height 18
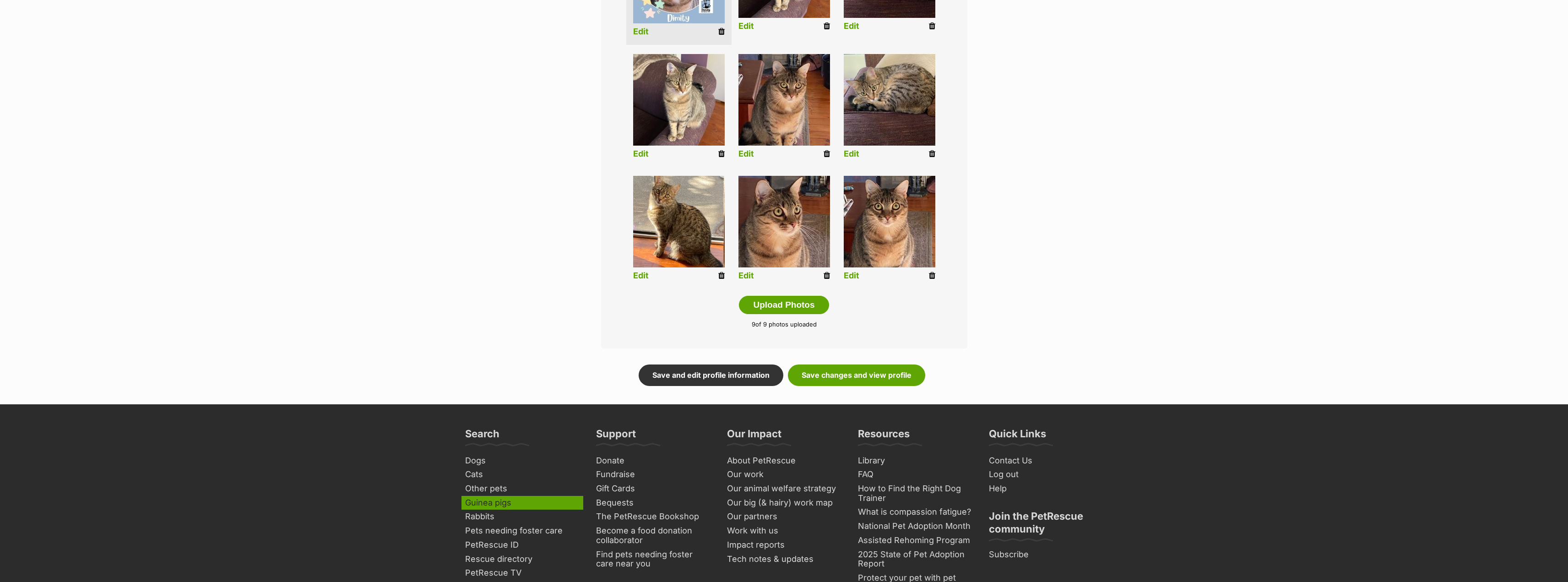
scroll to position [366, 0]
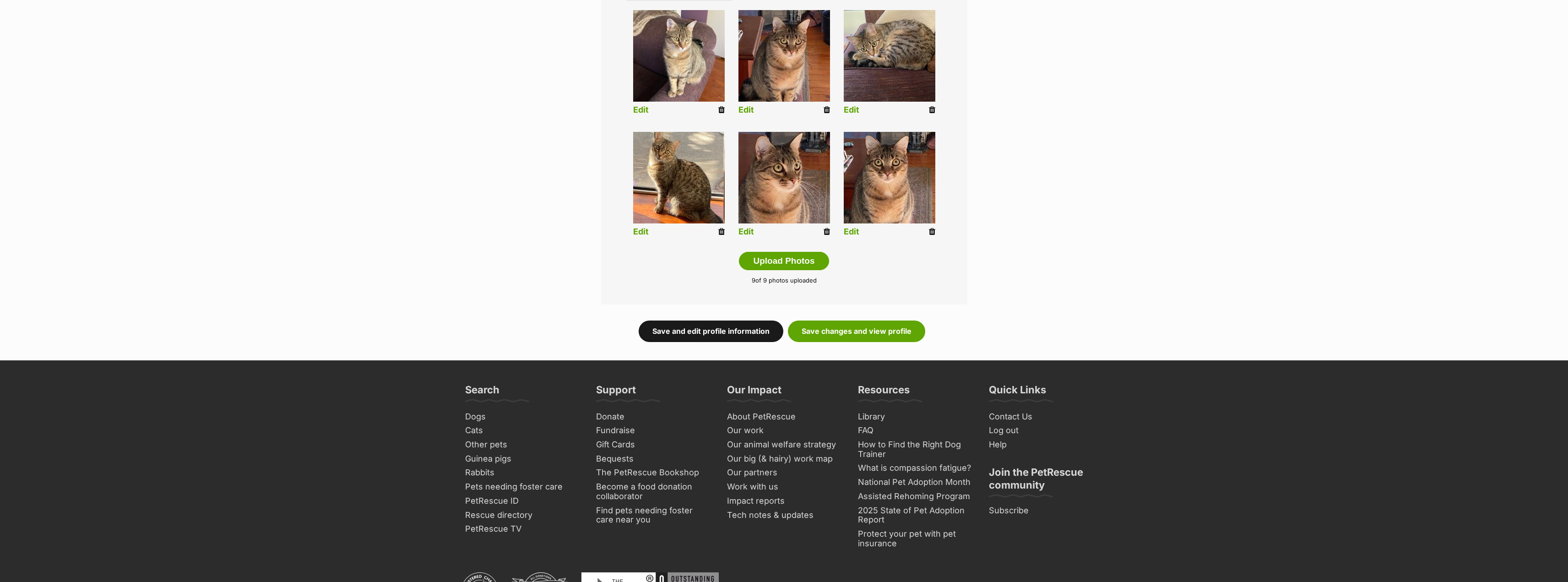
click at [704, 331] on link "Save and edit profile information" at bounding box center [711, 331] width 145 height 21
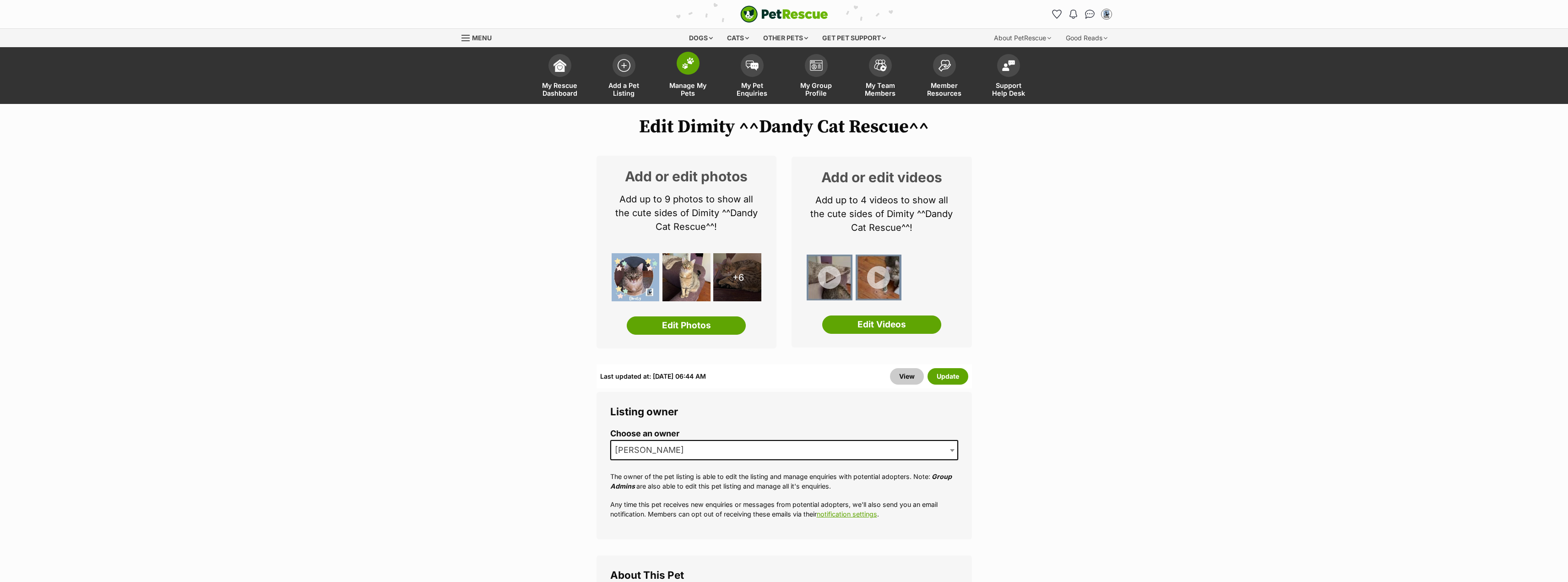
click at [691, 63] on img at bounding box center [688, 63] width 13 height 12
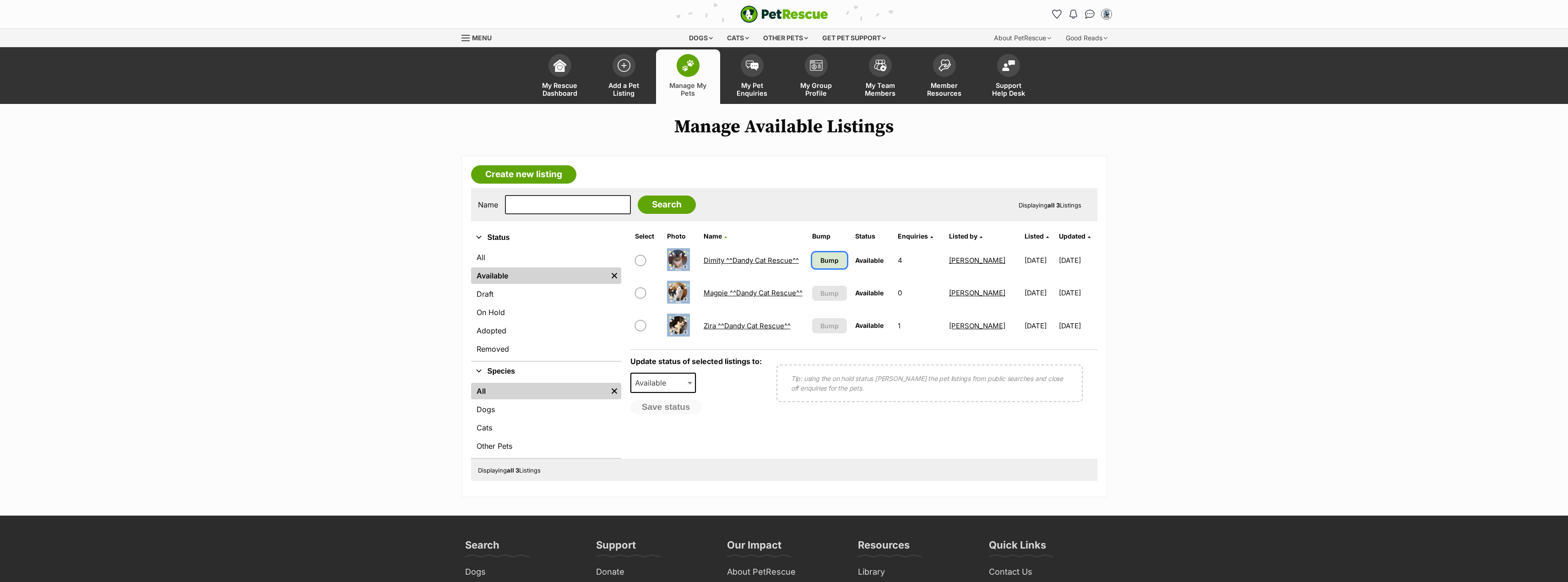
click at [823, 261] on span "Bump" at bounding box center [830, 260] width 18 height 10
click at [743, 260] on link "Dimity ^^Dandy Cat Rescue^^" at bounding box center [751, 260] width 95 height 9
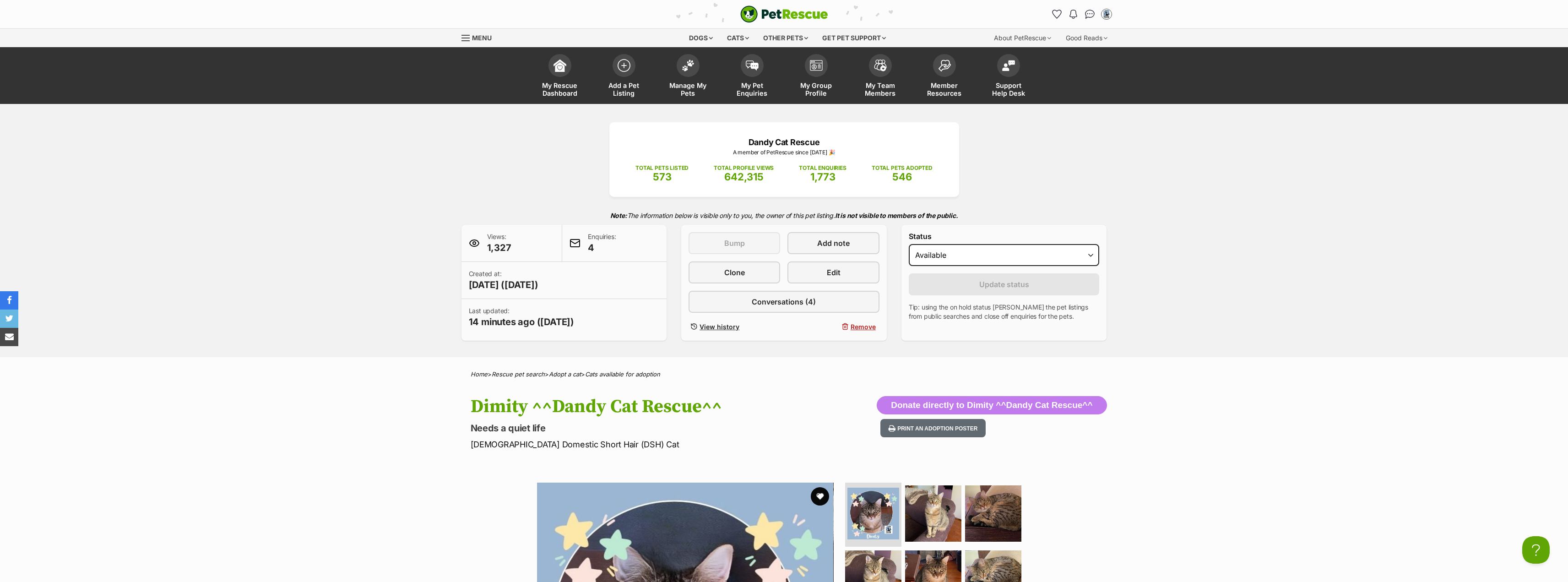
click at [756, 402] on h1 "Dimity ^^Dandy Cat Rescue^^" at bounding box center [664, 407] width 388 height 21
